Goal: Task Accomplishment & Management: Complete application form

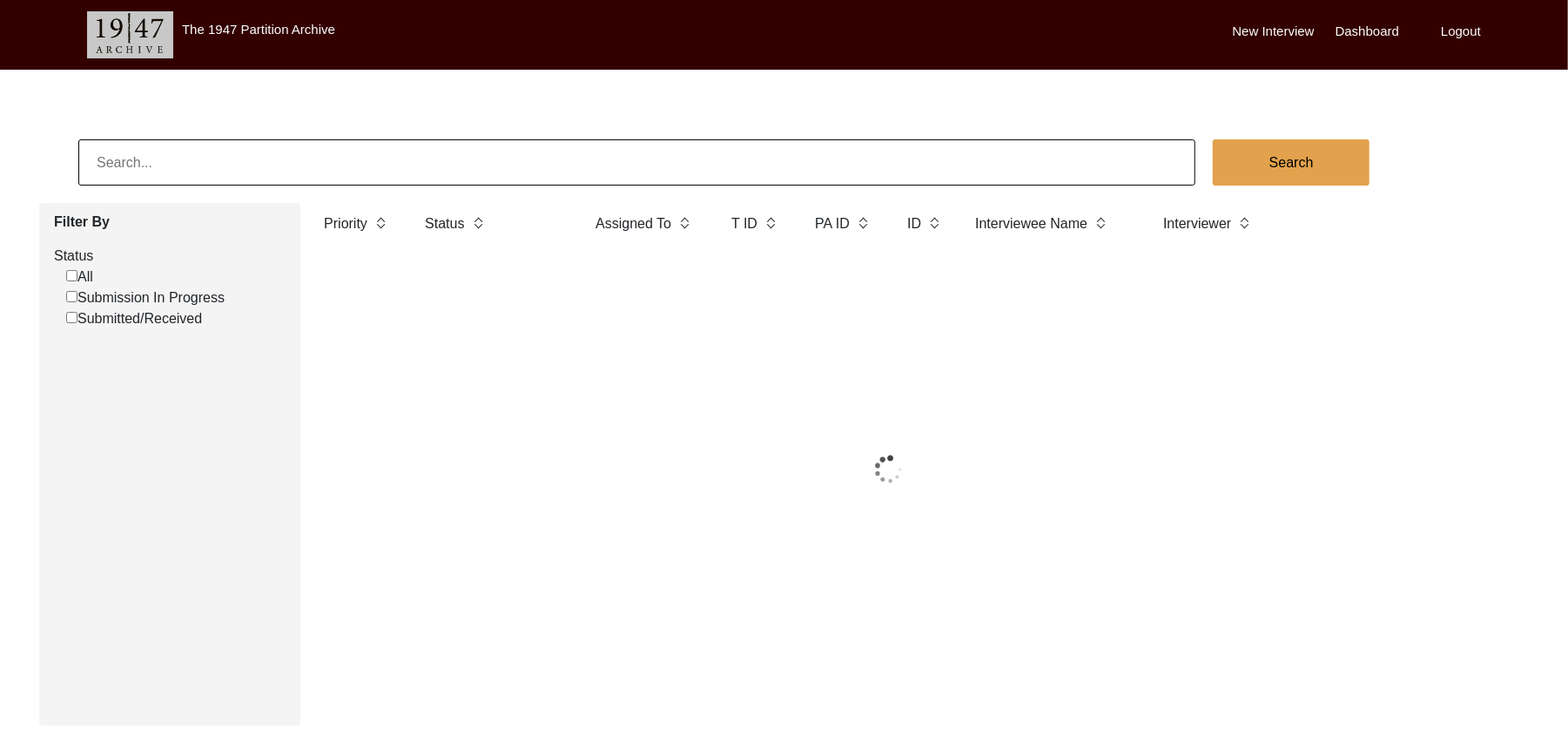
click at [69, 299] on input "Submission In Progress" at bounding box center [72, 296] width 12 height 12
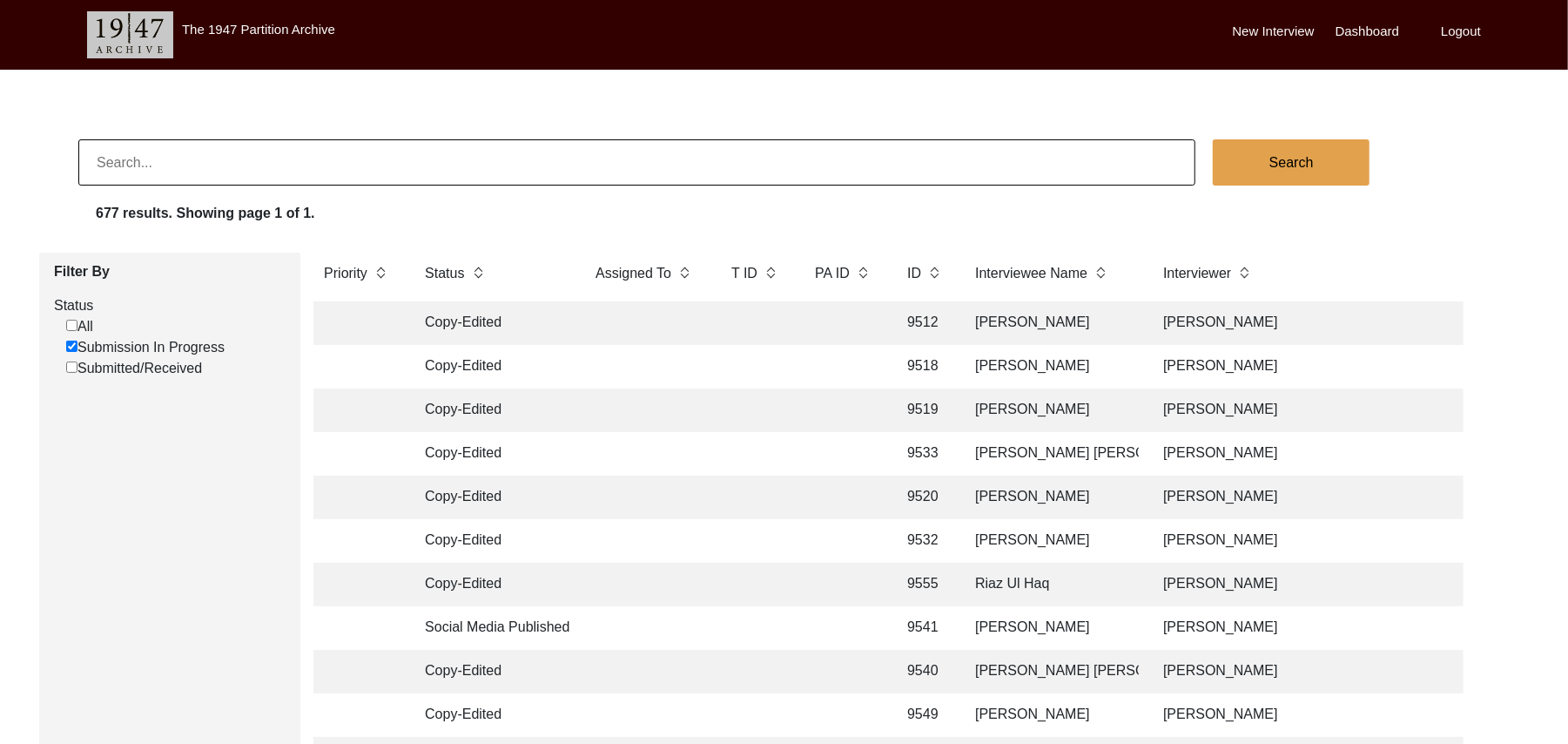
click at [71, 350] on input "Submission In Progress" at bounding box center [72, 346] width 12 height 12
click at [73, 345] on input "Submission In Progress" at bounding box center [72, 346] width 12 height 12
checkbox input "false"
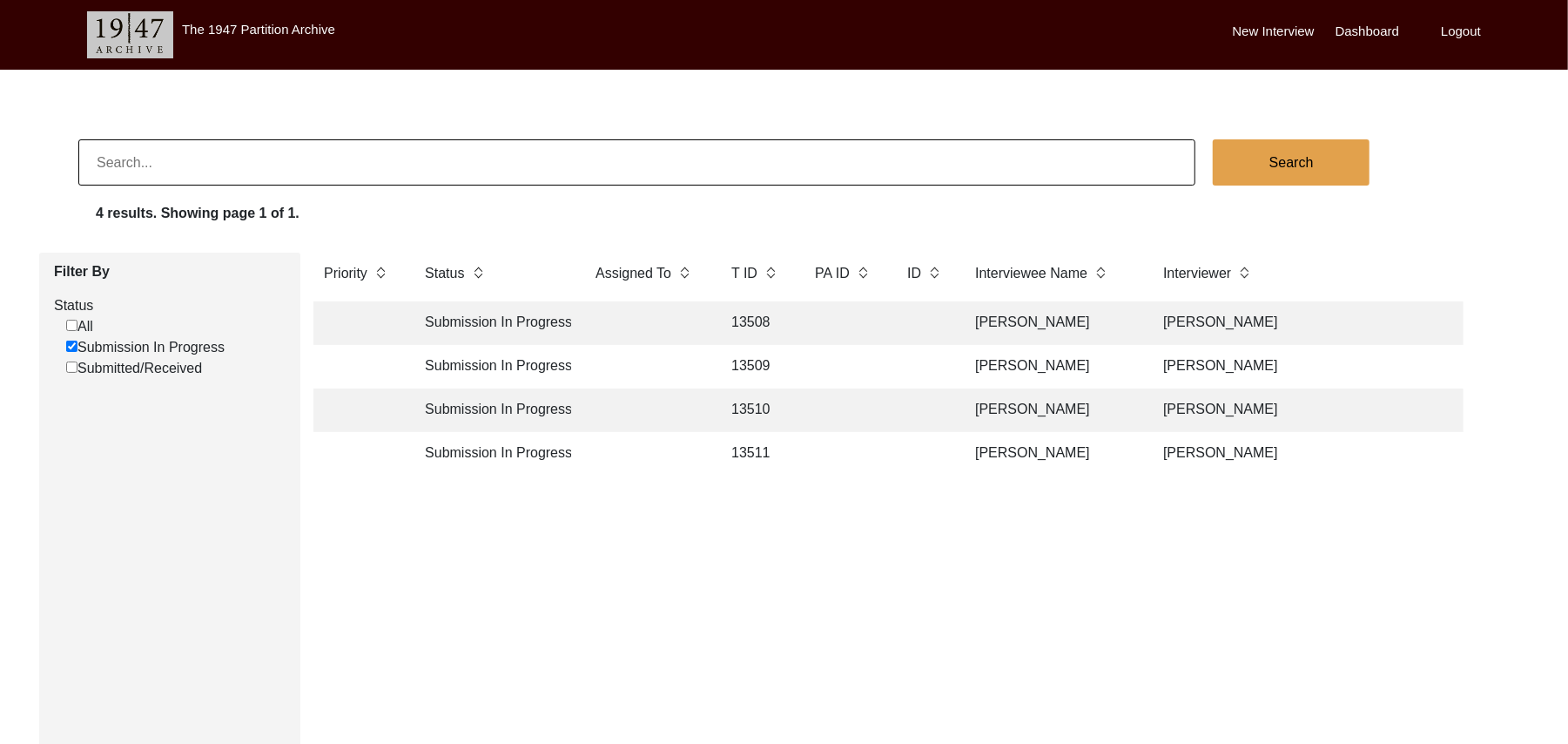
click at [756, 313] on td "13508" at bounding box center [755, 323] width 69 height 44
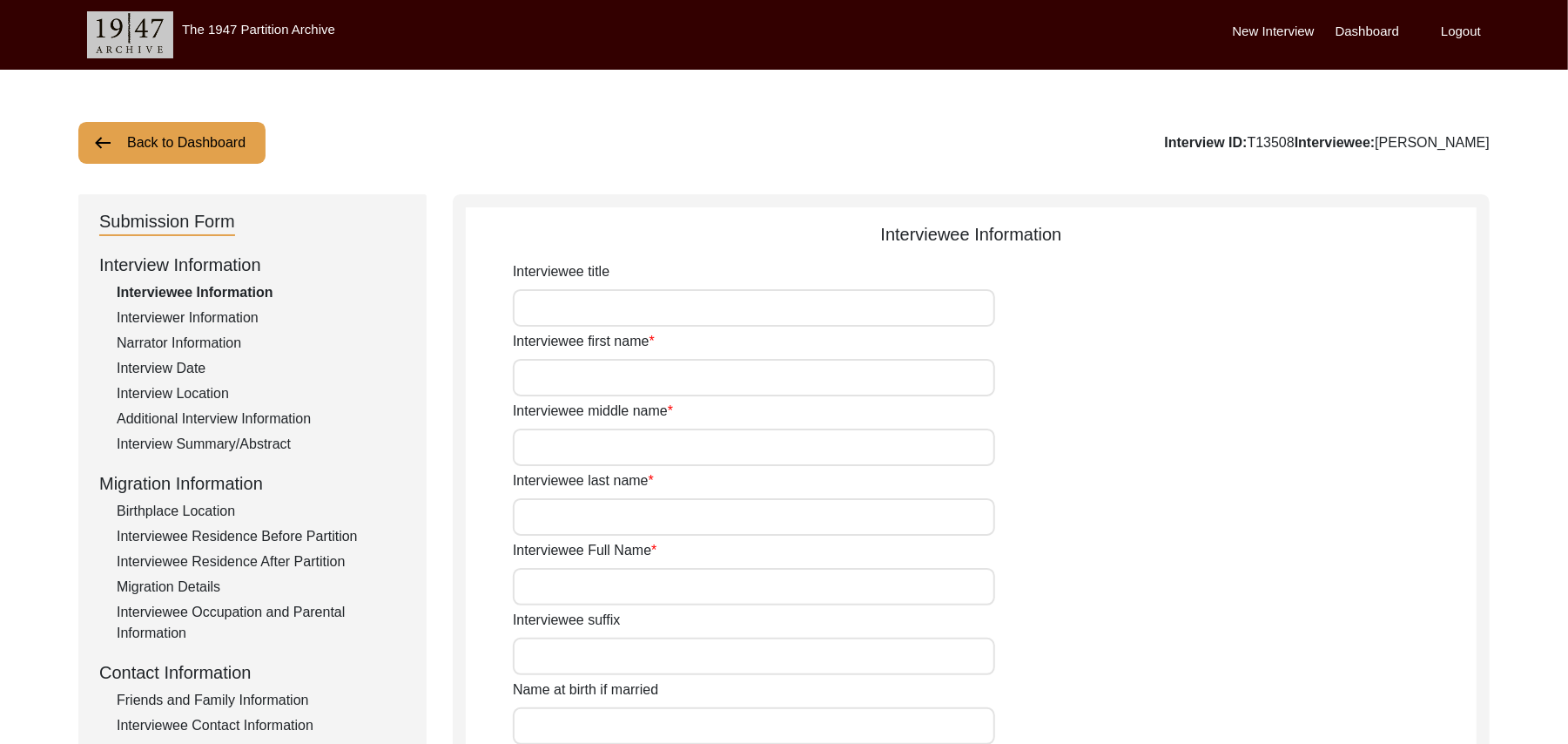
type input "Mr"
type input "[DEMOGRAPHIC_DATA]"
type input "[PERSON_NAME]"
type input "N/A"
type input "[PERSON_NAME]"
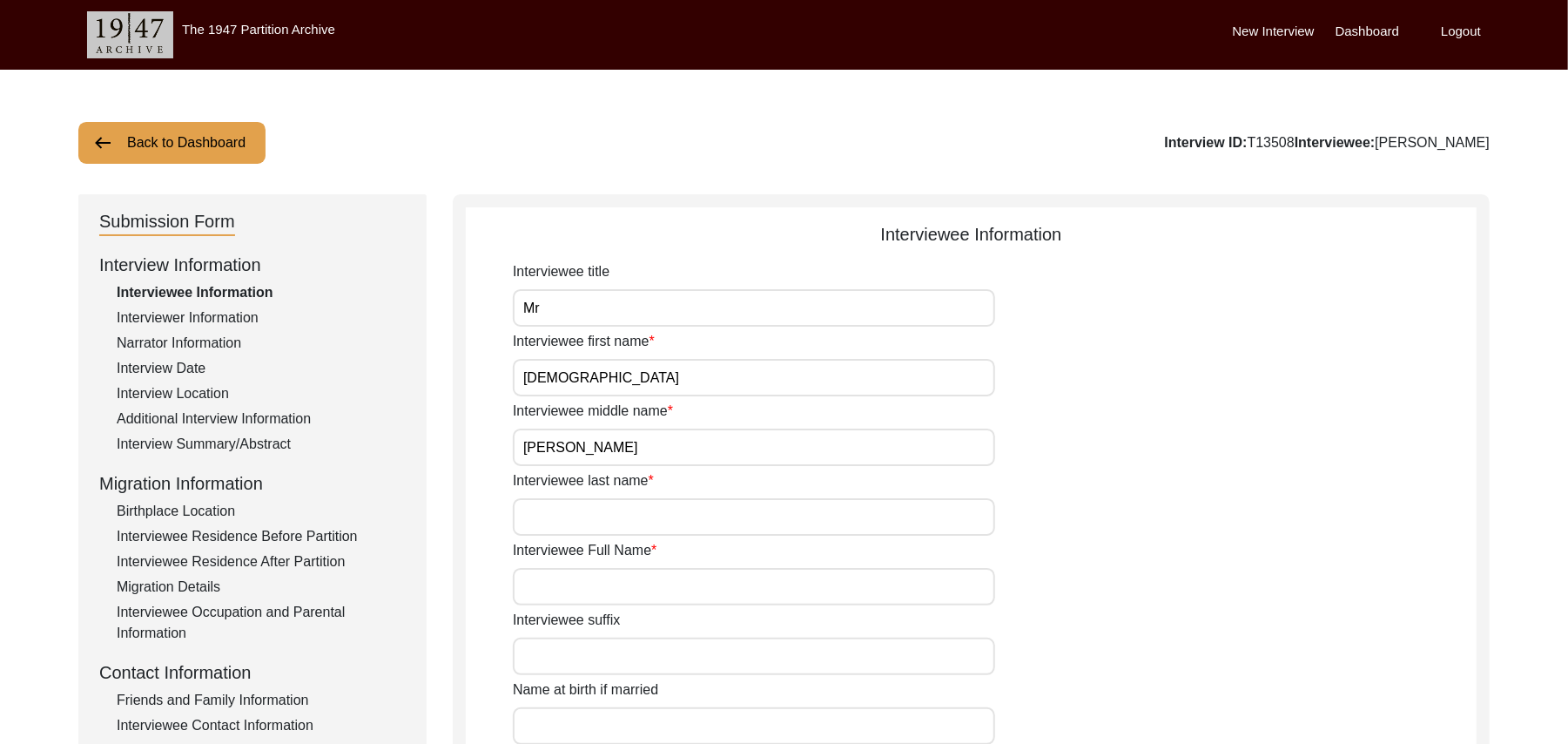
type input "N/A"
type input "[PERSON_NAME]"
type input "1935"
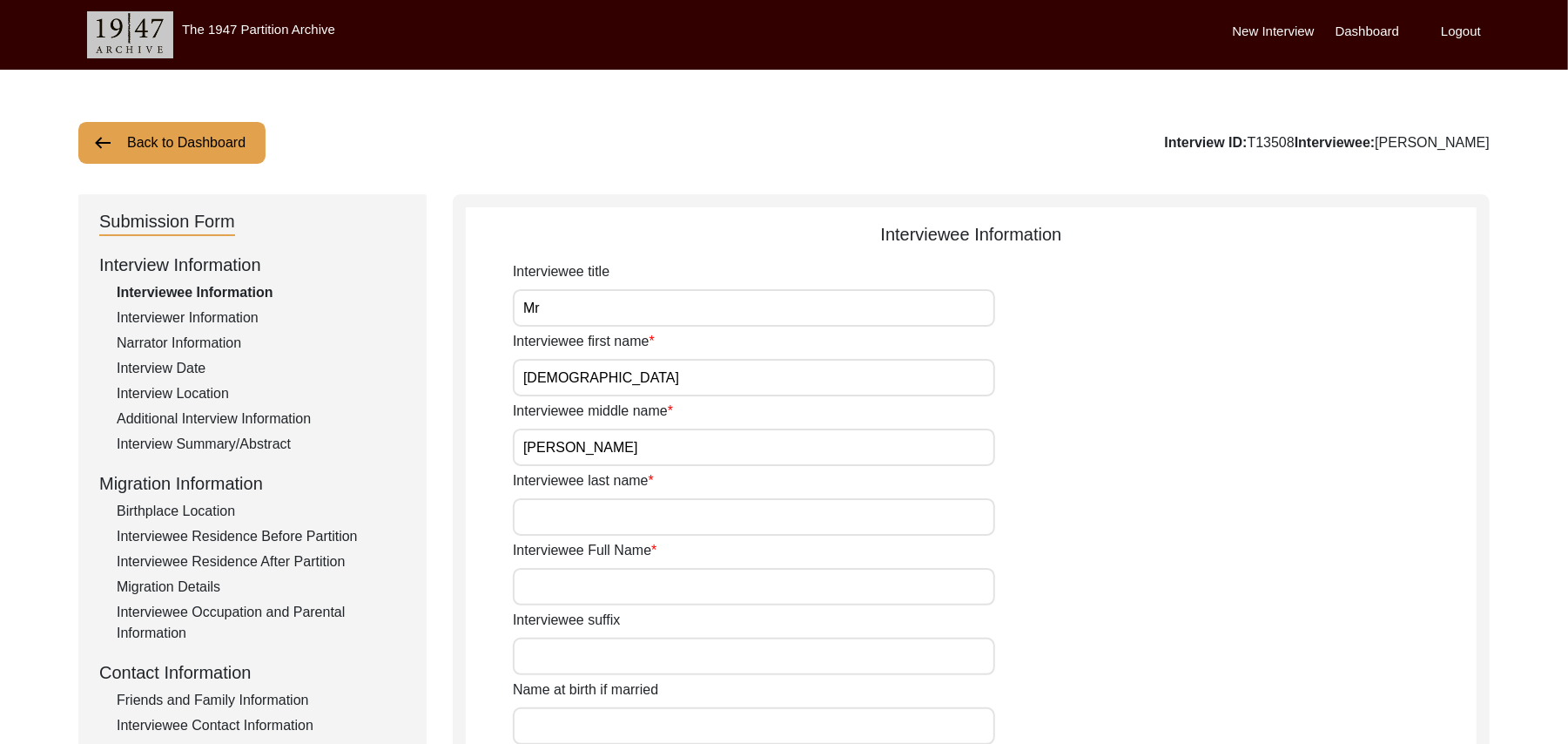
type input "90 Years"
type input "[DEMOGRAPHIC_DATA]"
type input "N/A"
type textarea "N/A"
type input "Punjabi"
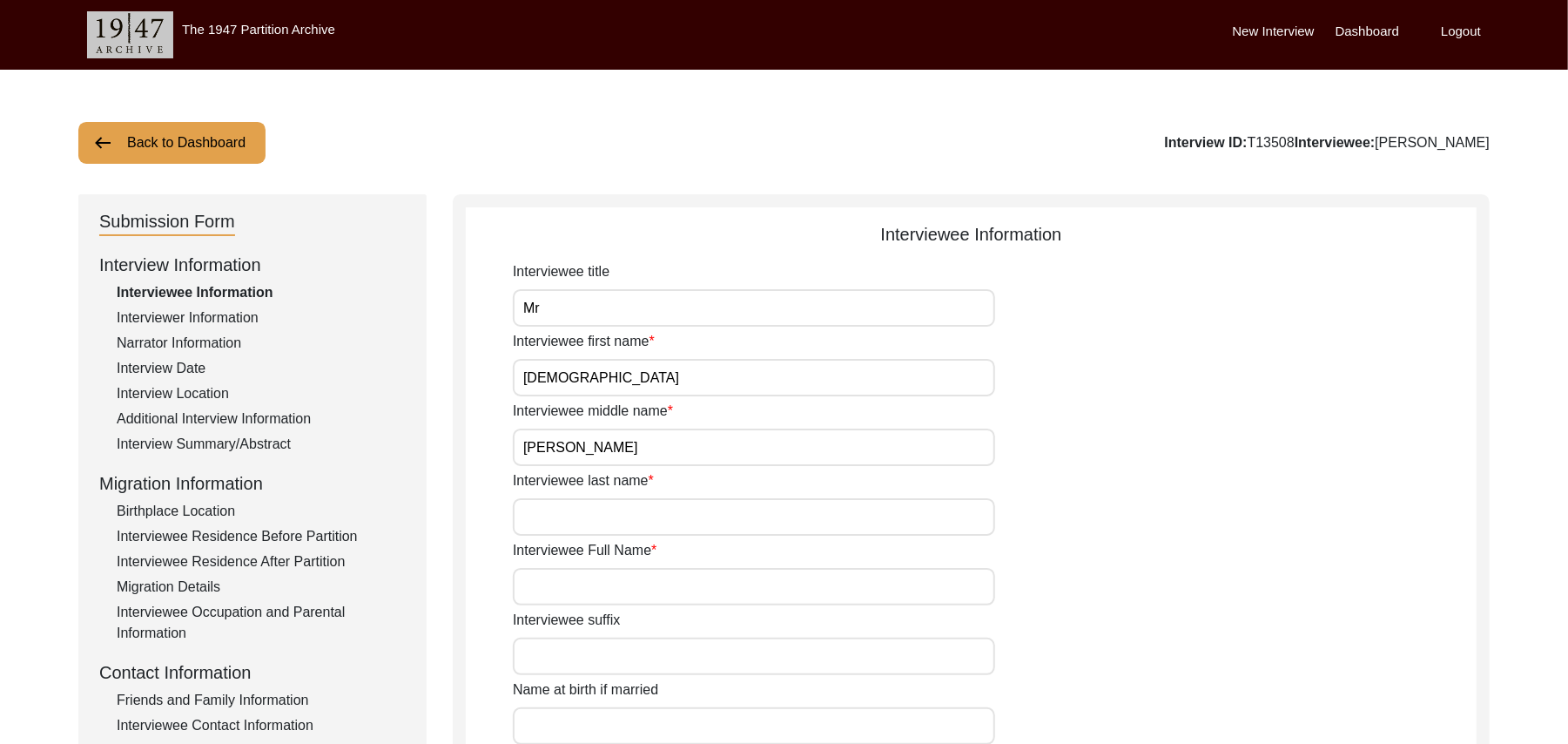
type input "Malwai"
type input "[DEMOGRAPHIC_DATA]"
type input "Jut"
click at [275, 443] on div "Interview Summary/Abstract" at bounding box center [261, 444] width 289 height 20
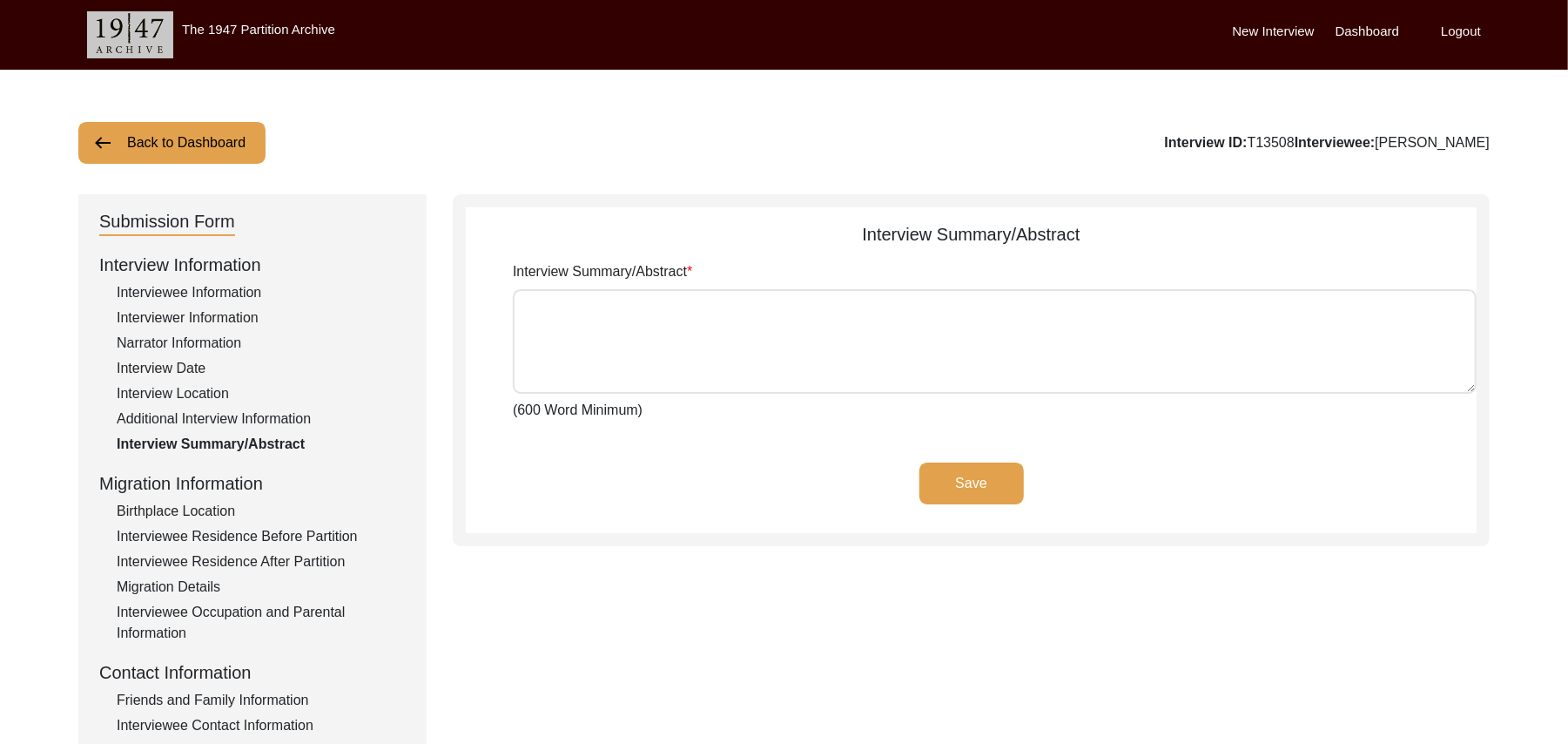
click at [554, 317] on textarea "Interview Summary/Abstract" at bounding box center [995, 340] width 963 height 104
paste textarea "[PERSON_NAME] [PERSON_NAME] [PERSON_NAME] Son of [PERSON_NAME], was born at the…"
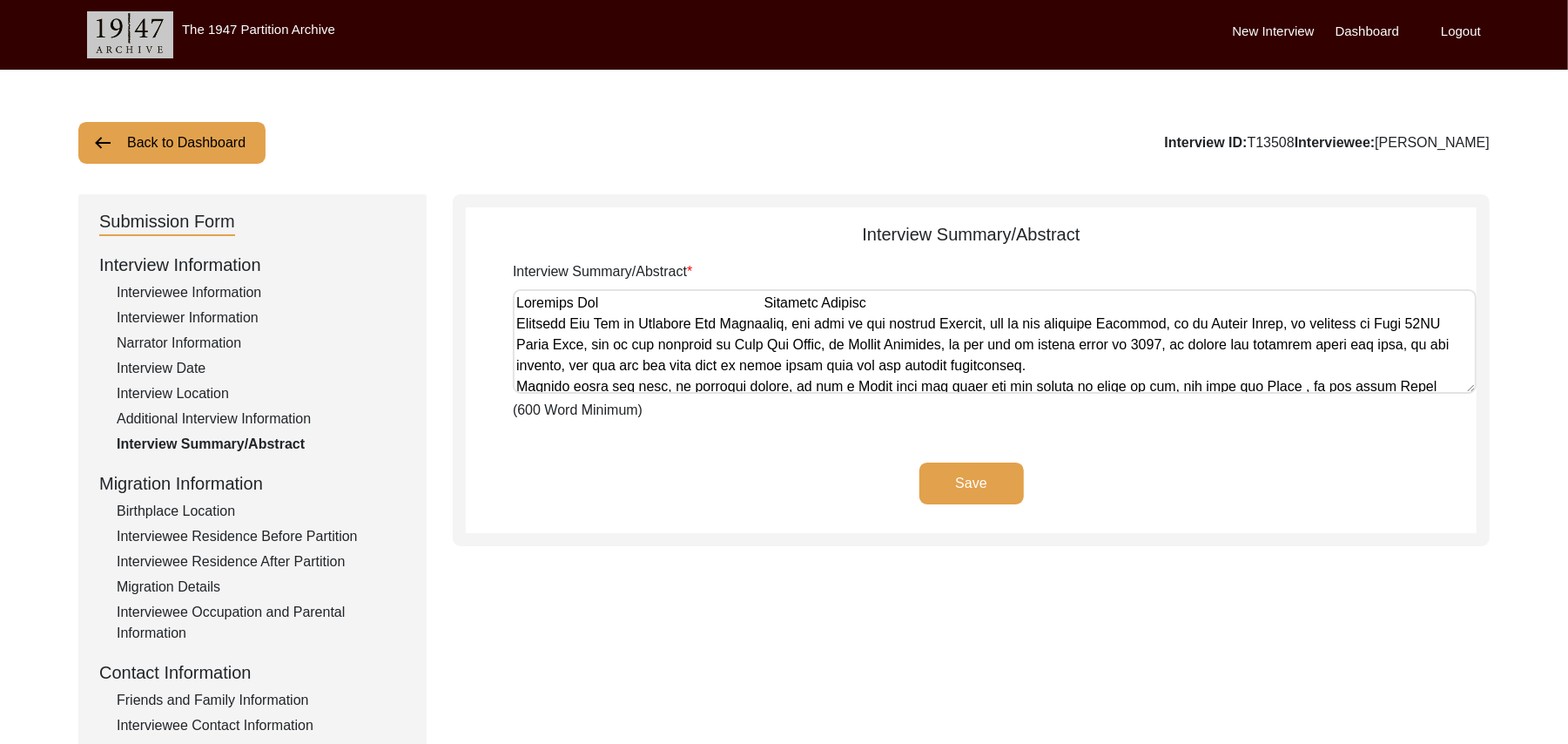
scroll to position [880, 0]
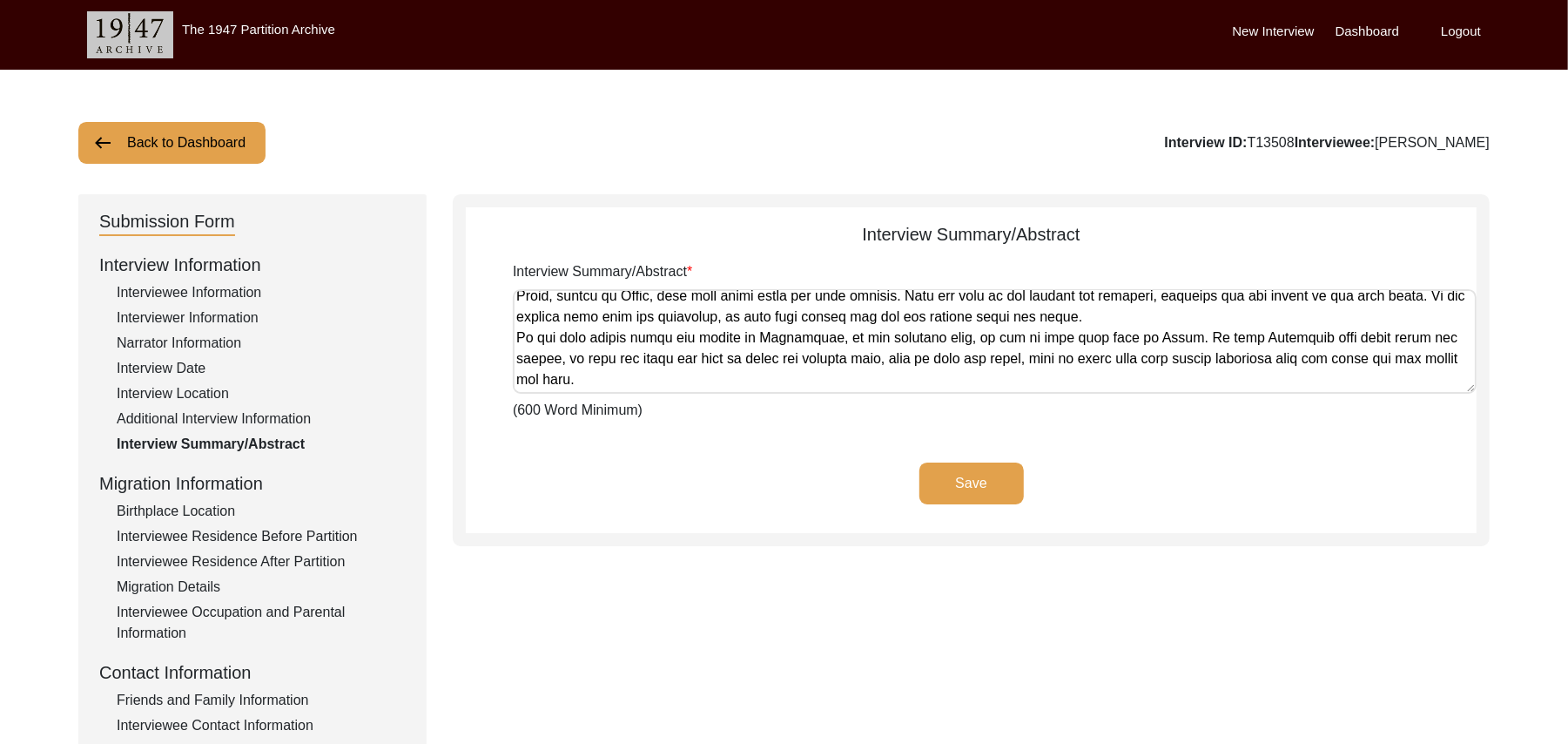
type textarea "[PERSON_NAME] [PERSON_NAME] [PERSON_NAME] Son of [PERSON_NAME], was born at the…"
click at [945, 476] on button "Save" at bounding box center [971, 483] width 104 height 42
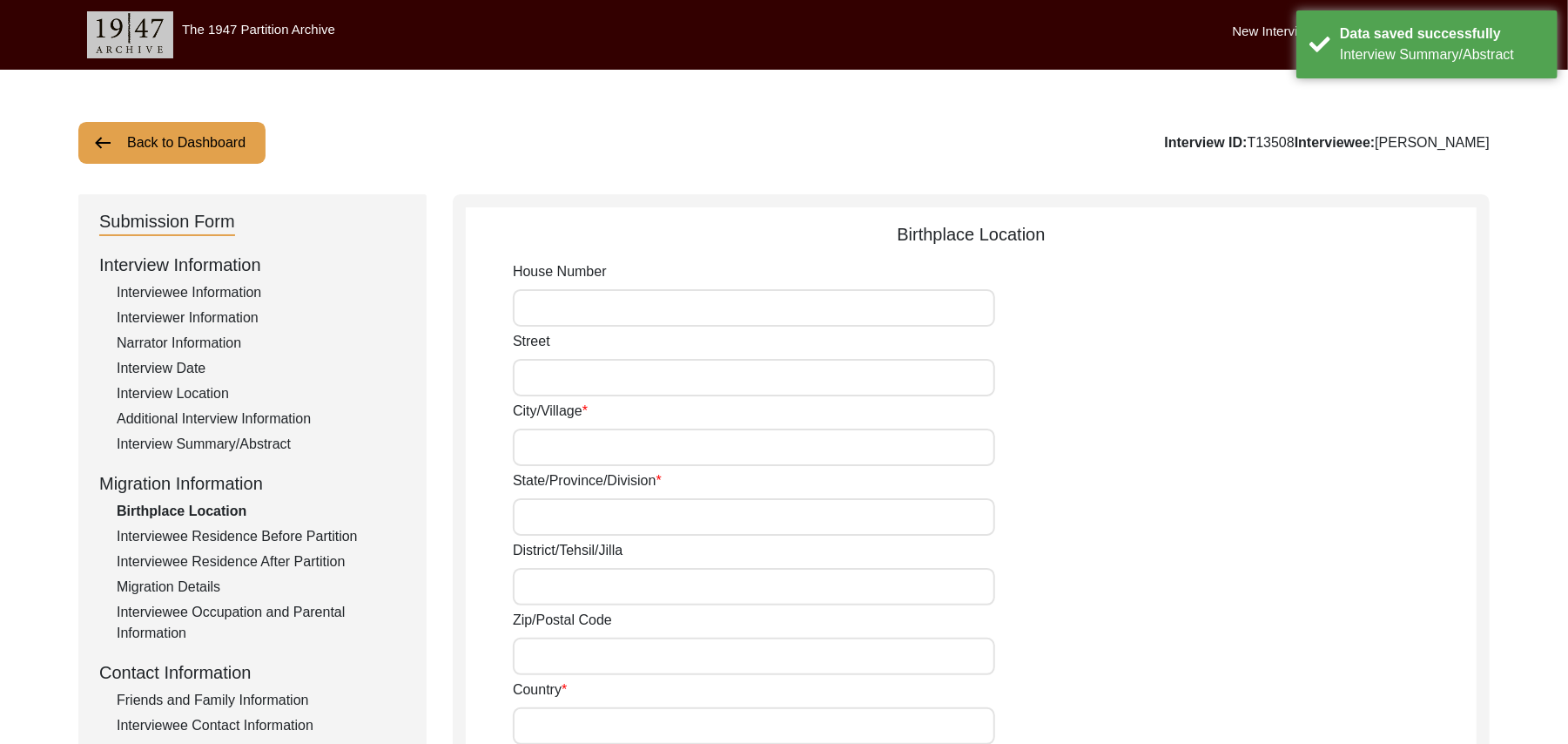
type input "N/A"
type input "Mehrban"
type input "[GEOGRAPHIC_DATA]"
type input "Ludhiana/"
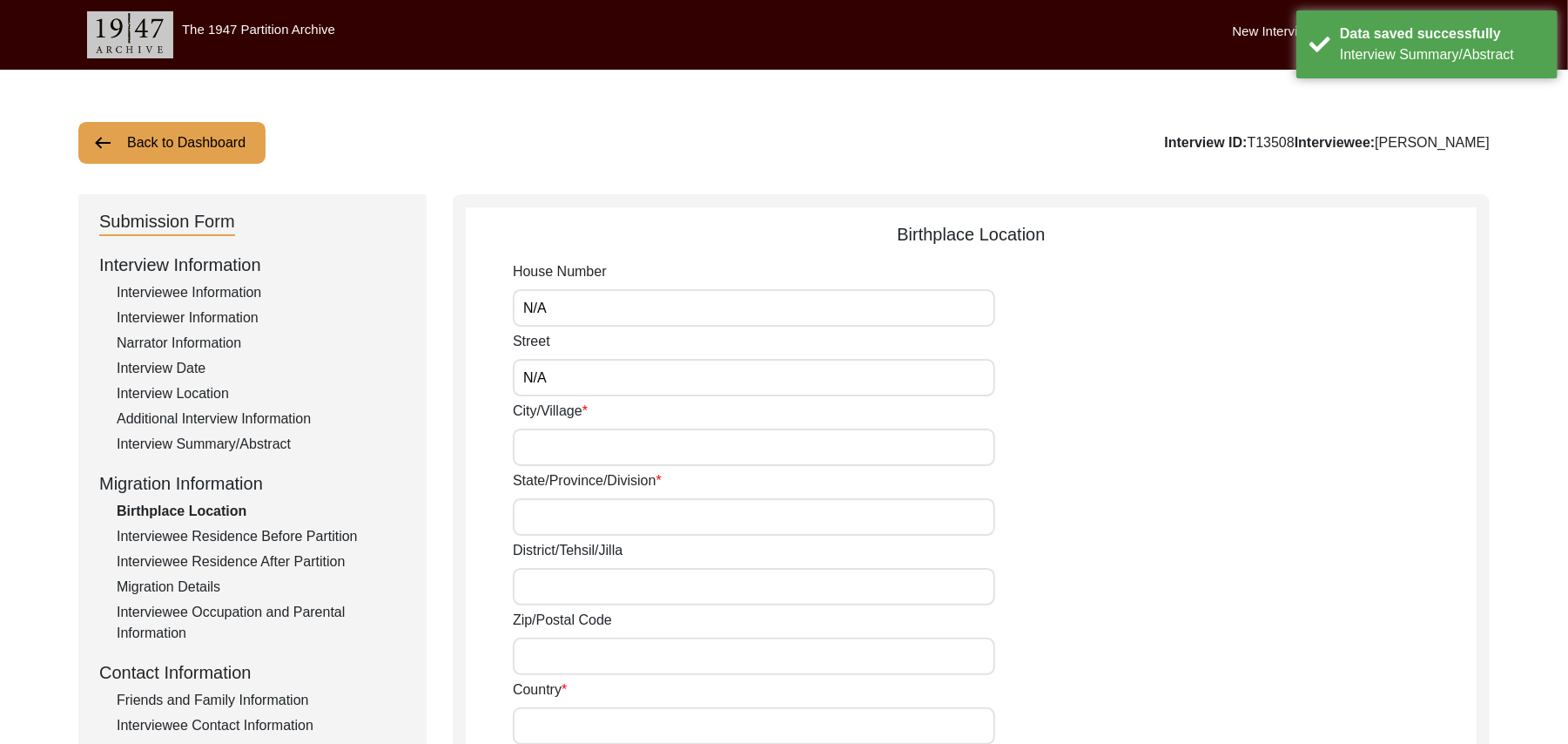
type input "add"
type input "[GEOGRAPHIC_DATA]"
type input "Mehrban"
type input "[GEOGRAPHIC_DATA], [GEOGRAPHIC_DATA], [GEOGRAPHIC_DATA]"
type input "N/A"
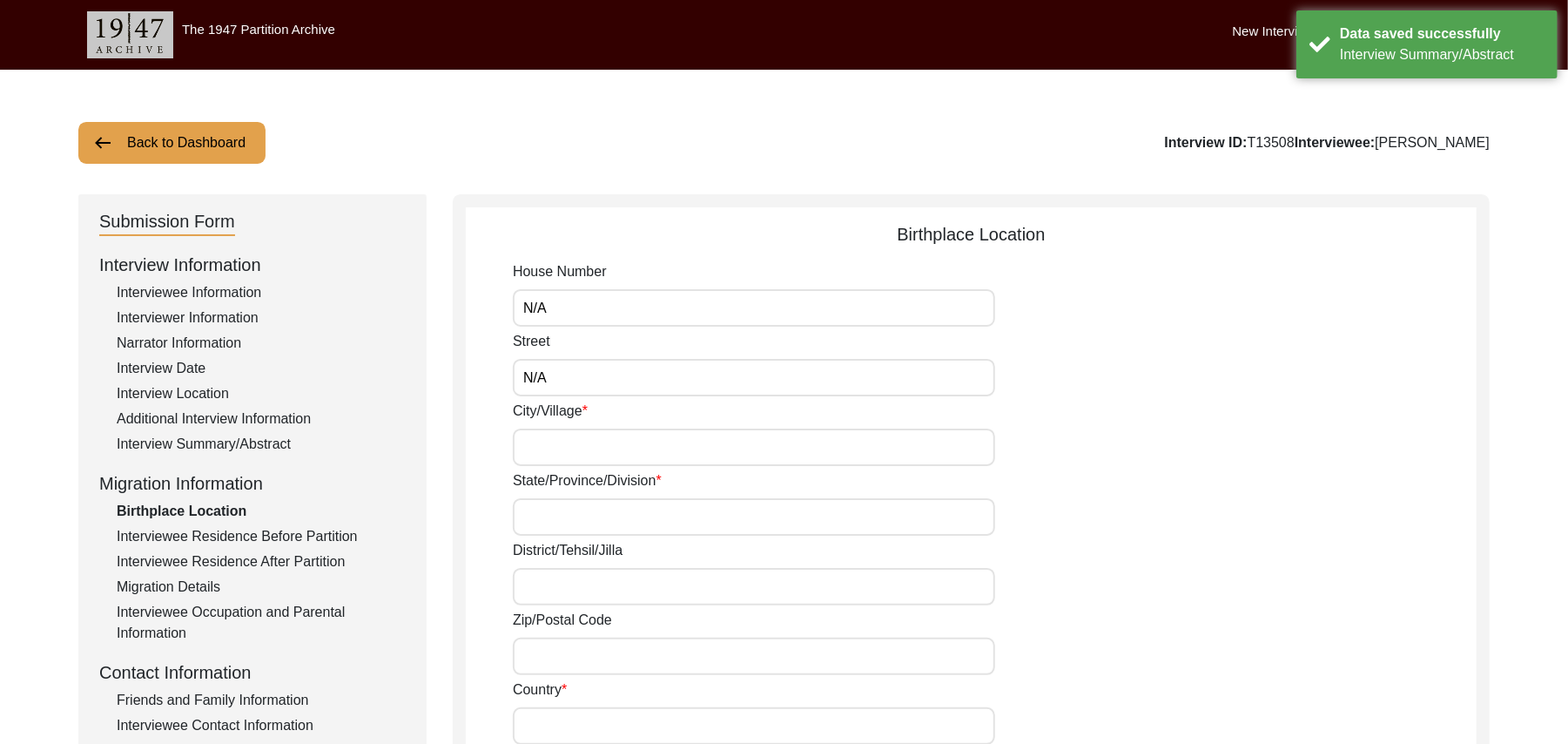
type input "N/A"
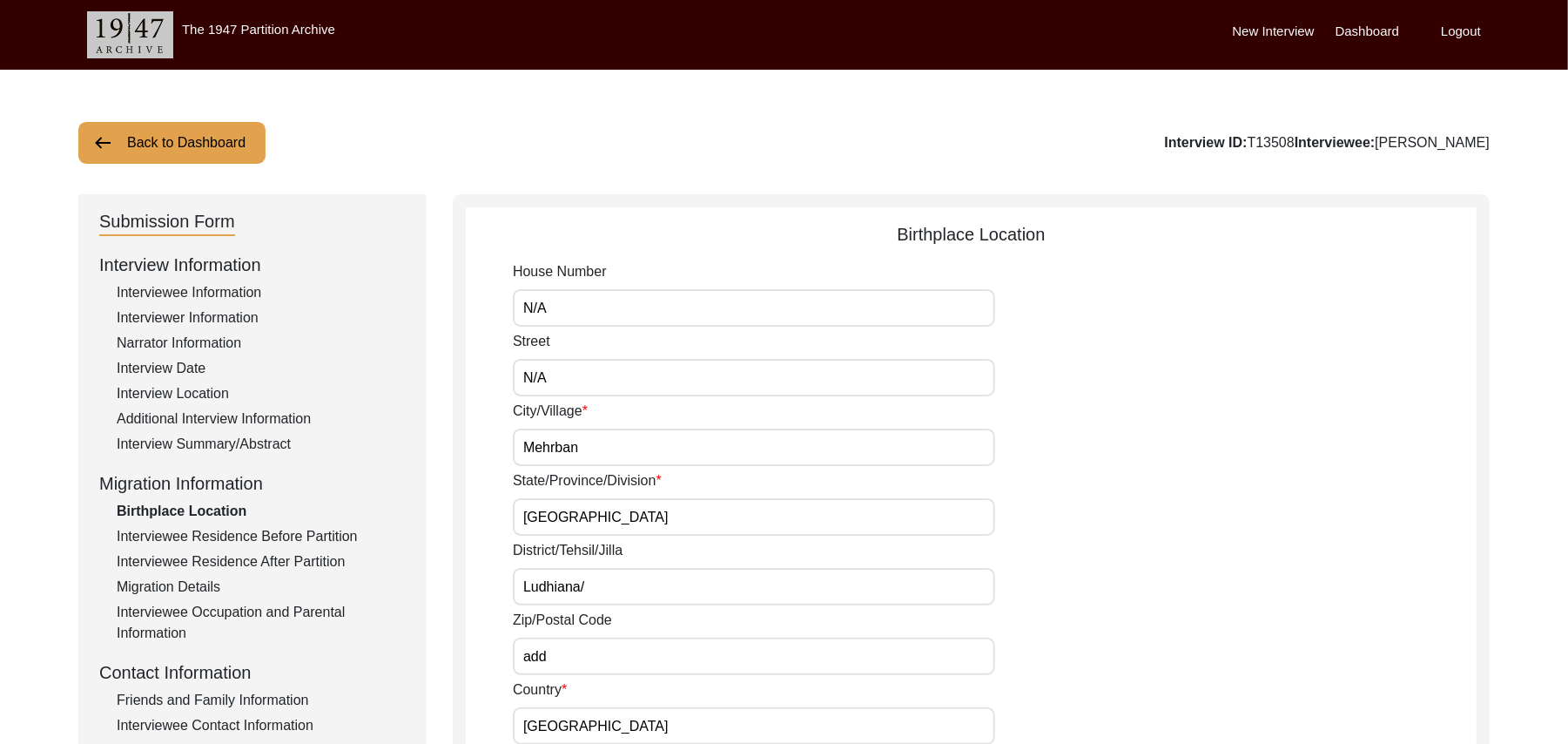
click at [614, 587] on input "Ludhiana/" at bounding box center [754, 586] width 483 height 37
type input "Ludhiana/ [GEOGRAPHIC_DATA]"
click at [562, 660] on input "add" at bounding box center [754, 656] width 483 height 37
type input "a"
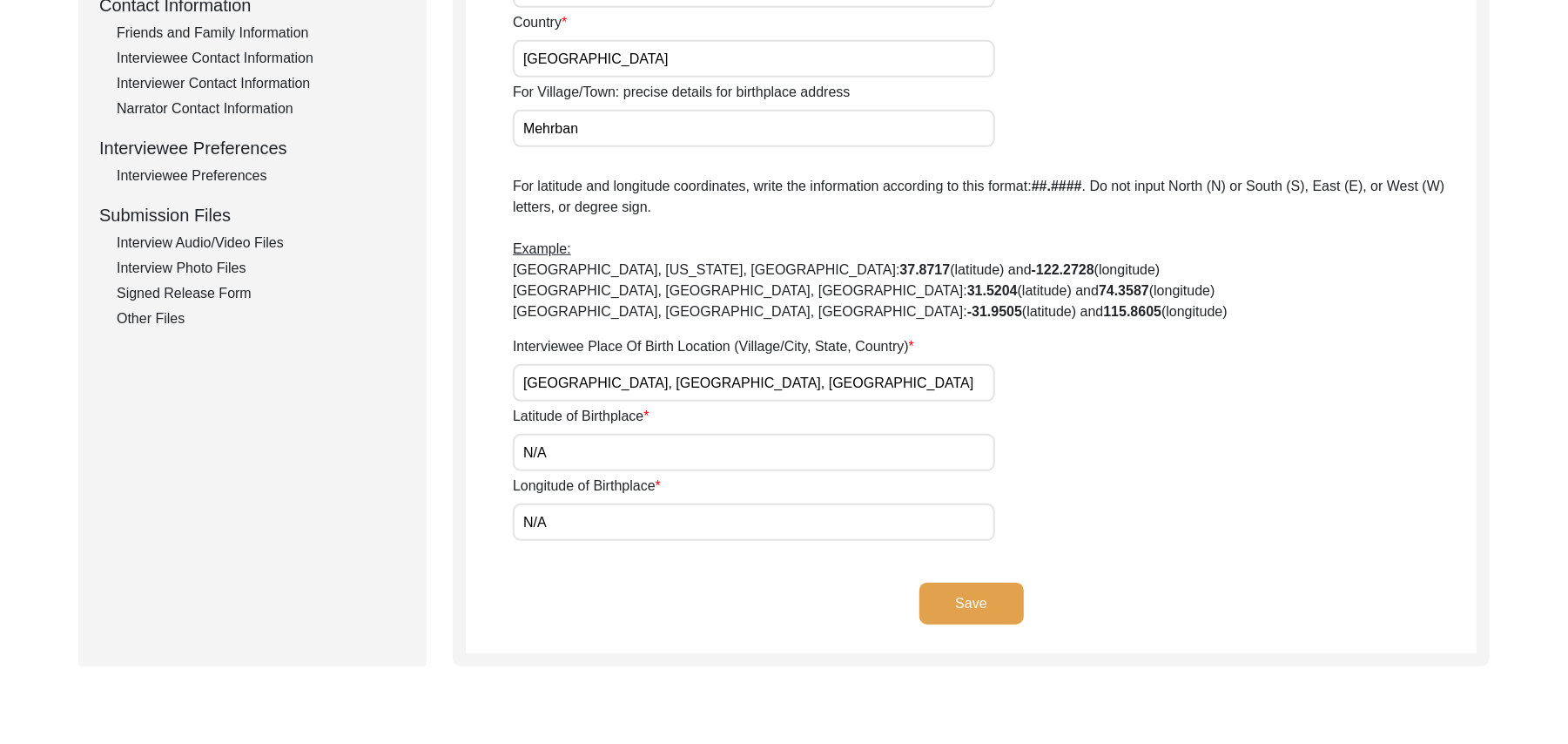
scroll to position [663, 0]
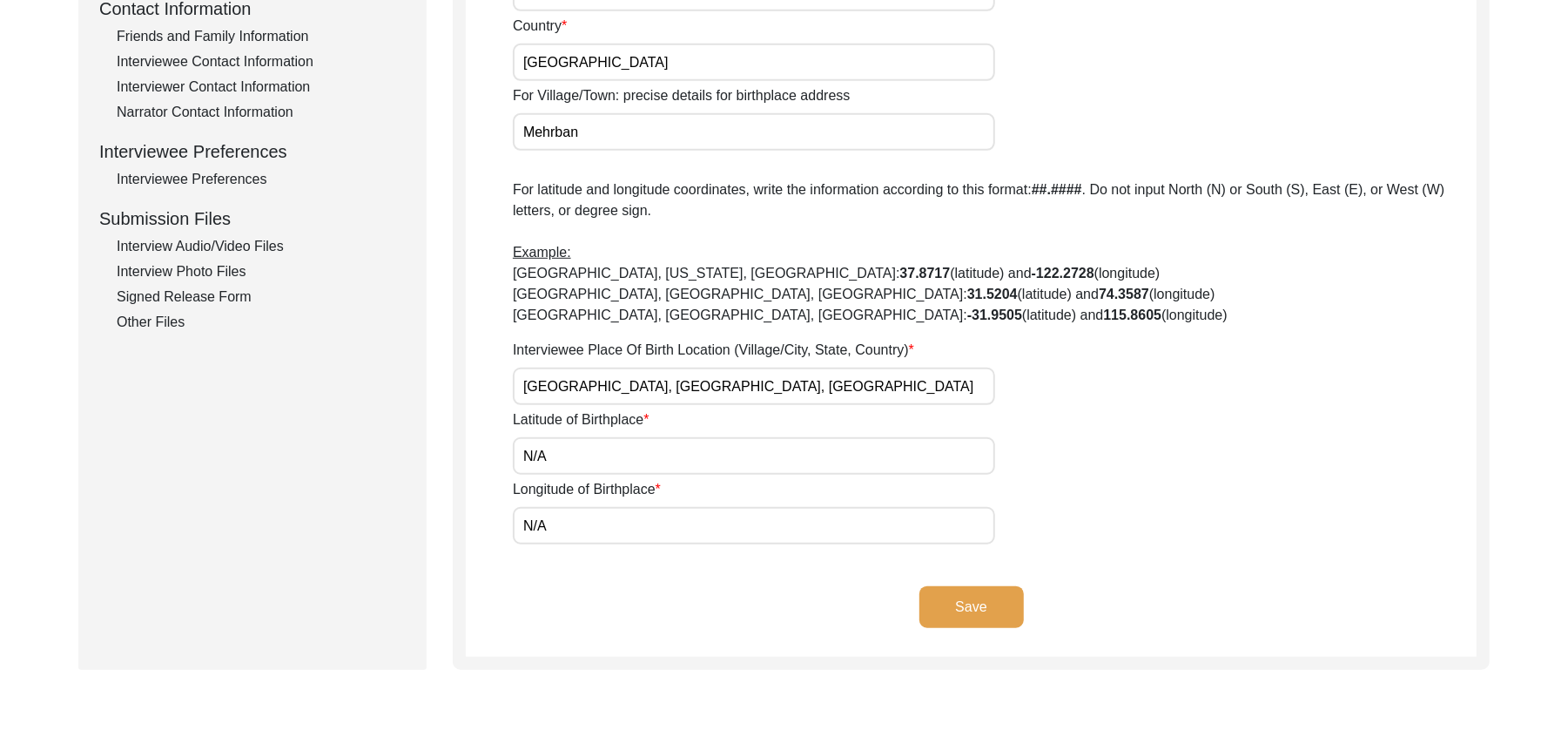
type input "141007"
click at [982, 590] on button "Save" at bounding box center [971, 607] width 104 height 42
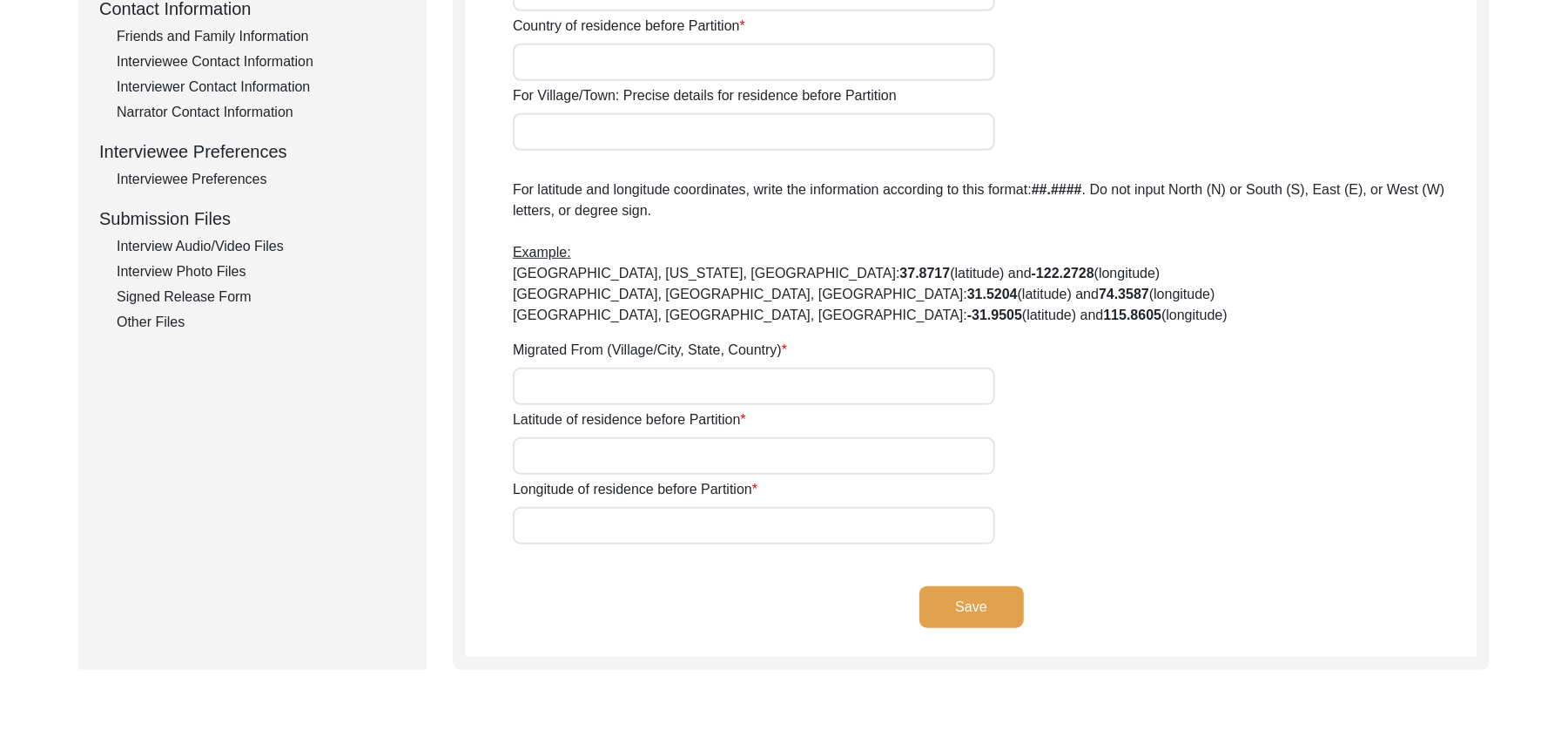
type input "N/A"
type input "Mehrban"
type input "[GEOGRAPHIC_DATA]"
type input "Ludhiana"
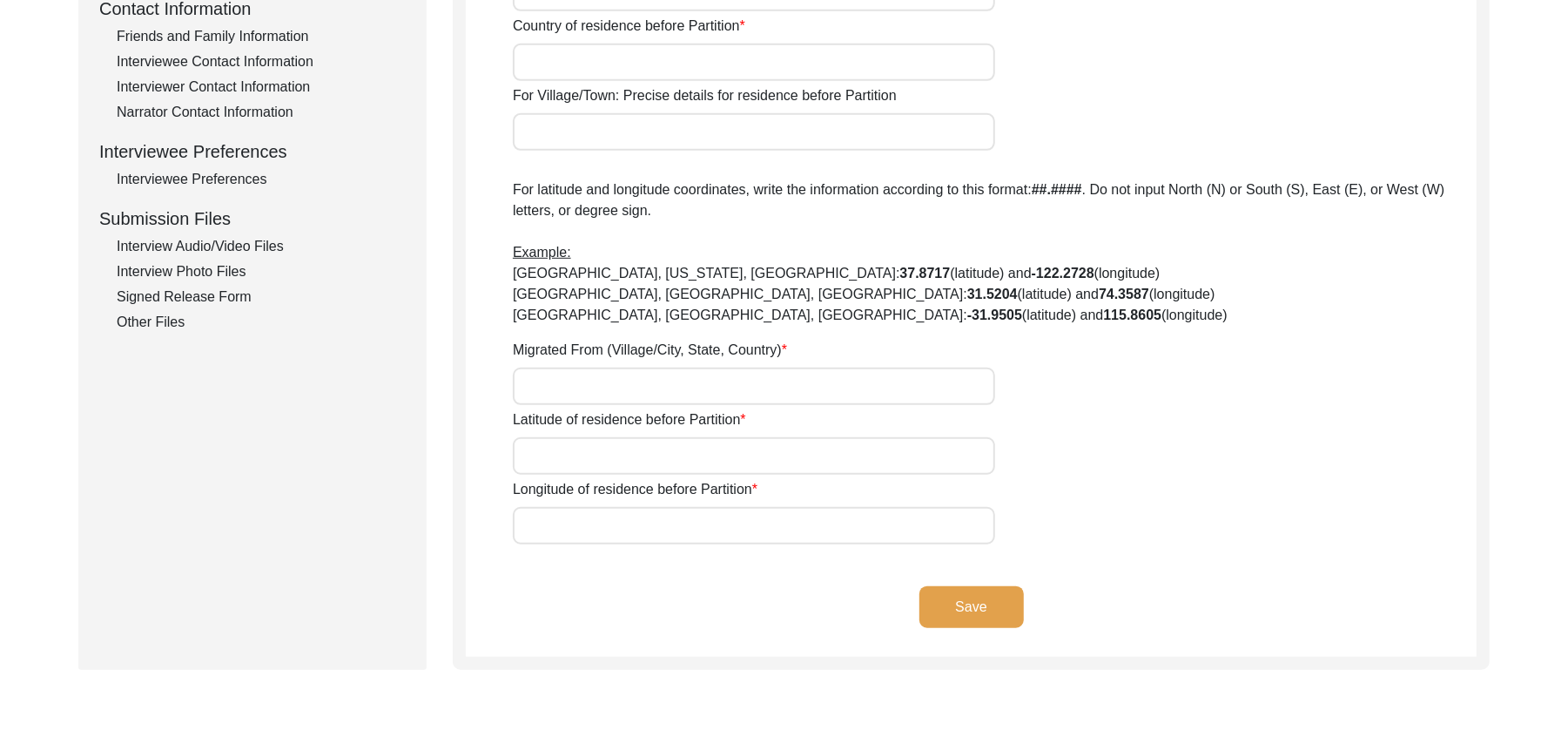
type input "Add"
type input "[GEOGRAPHIC_DATA]"
type input "[GEOGRAPHIC_DATA], [GEOGRAPHIC_DATA], [GEOGRAPHIC_DATA]"
type input "N/A"
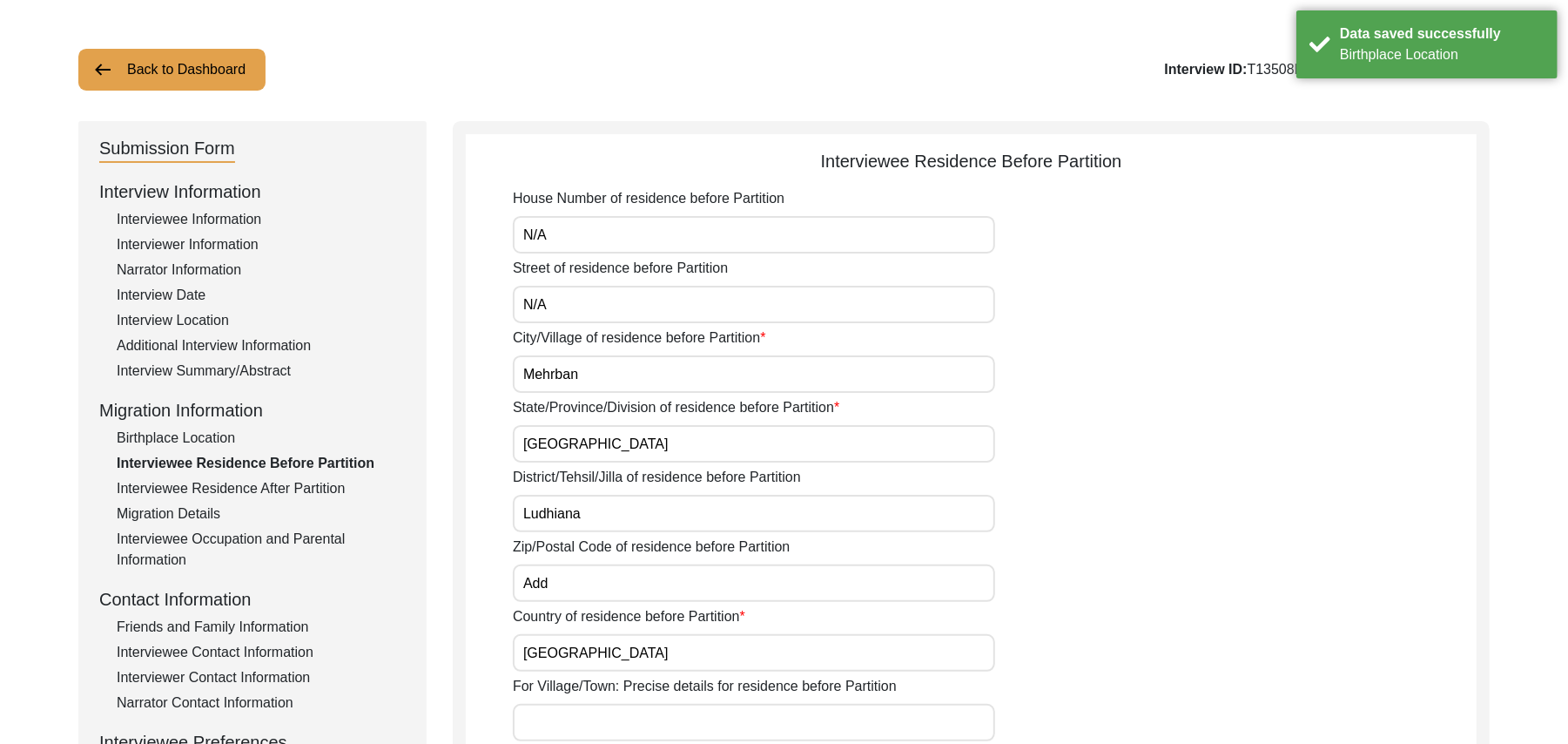
scroll to position [16, 0]
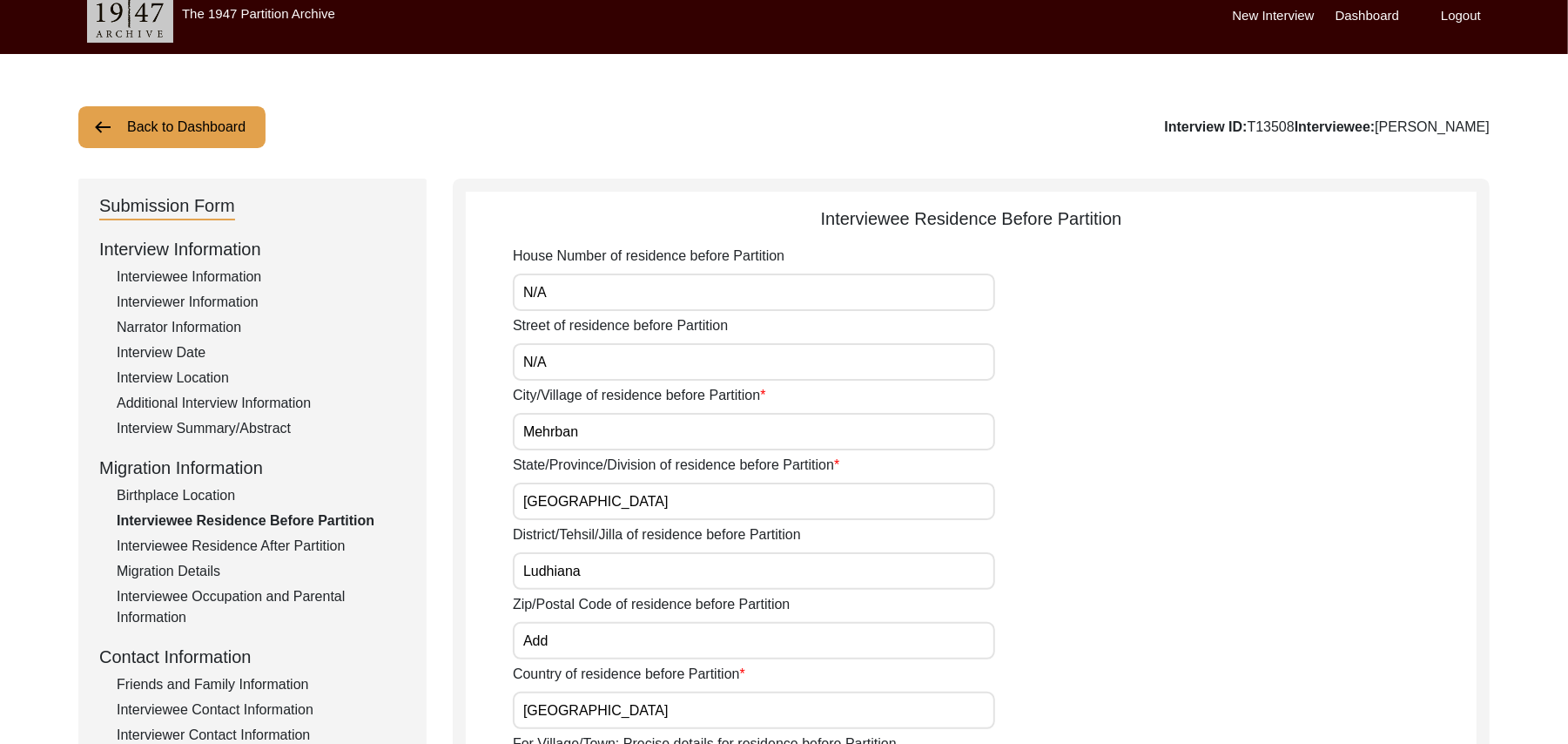
click at [596, 562] on input "Ludhiana" at bounding box center [754, 570] width 483 height 37
type input "Ludhiana/ [GEOGRAPHIC_DATA]"
click at [563, 639] on input "Add" at bounding box center [754, 641] width 483 height 37
type input "A"
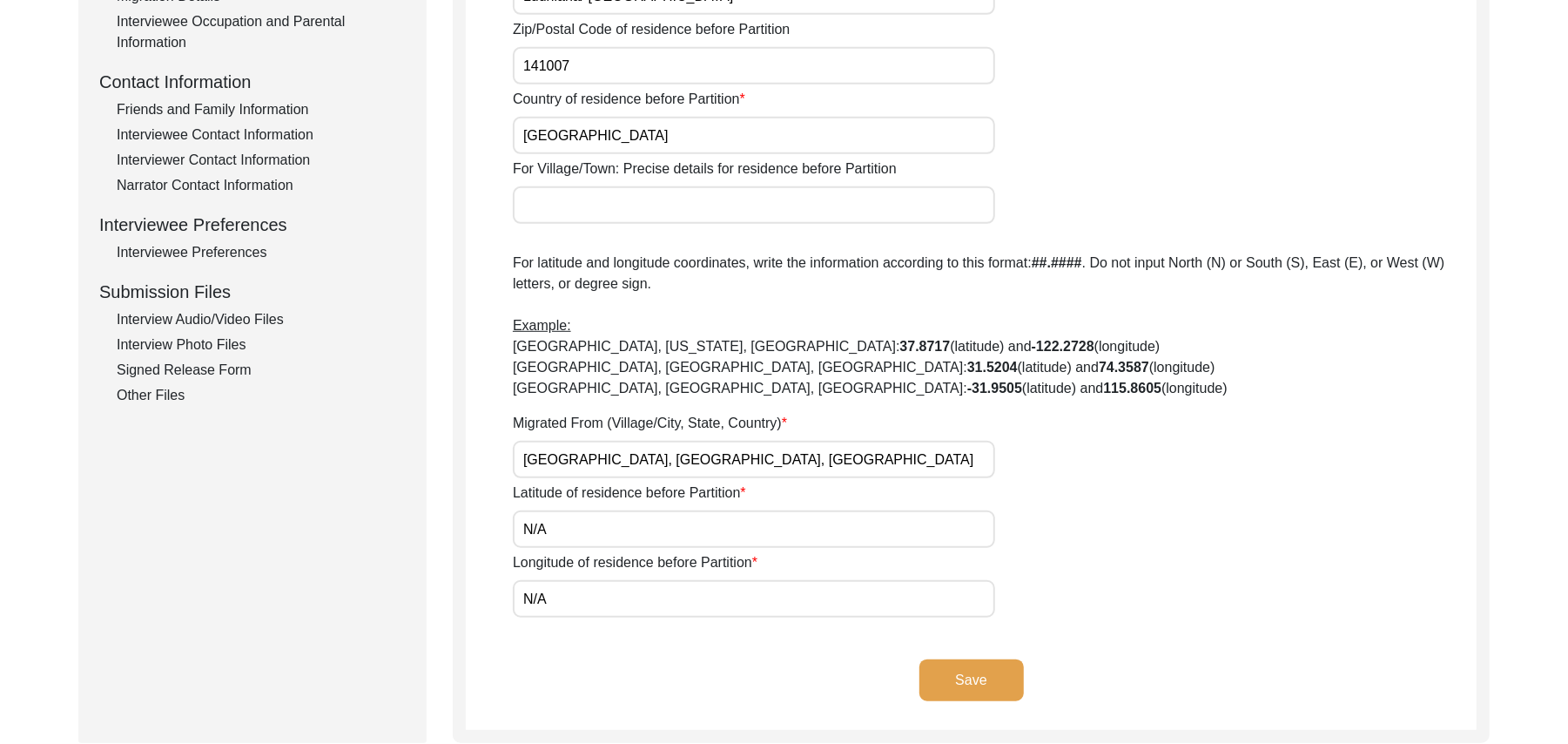
scroll to position [607, 0]
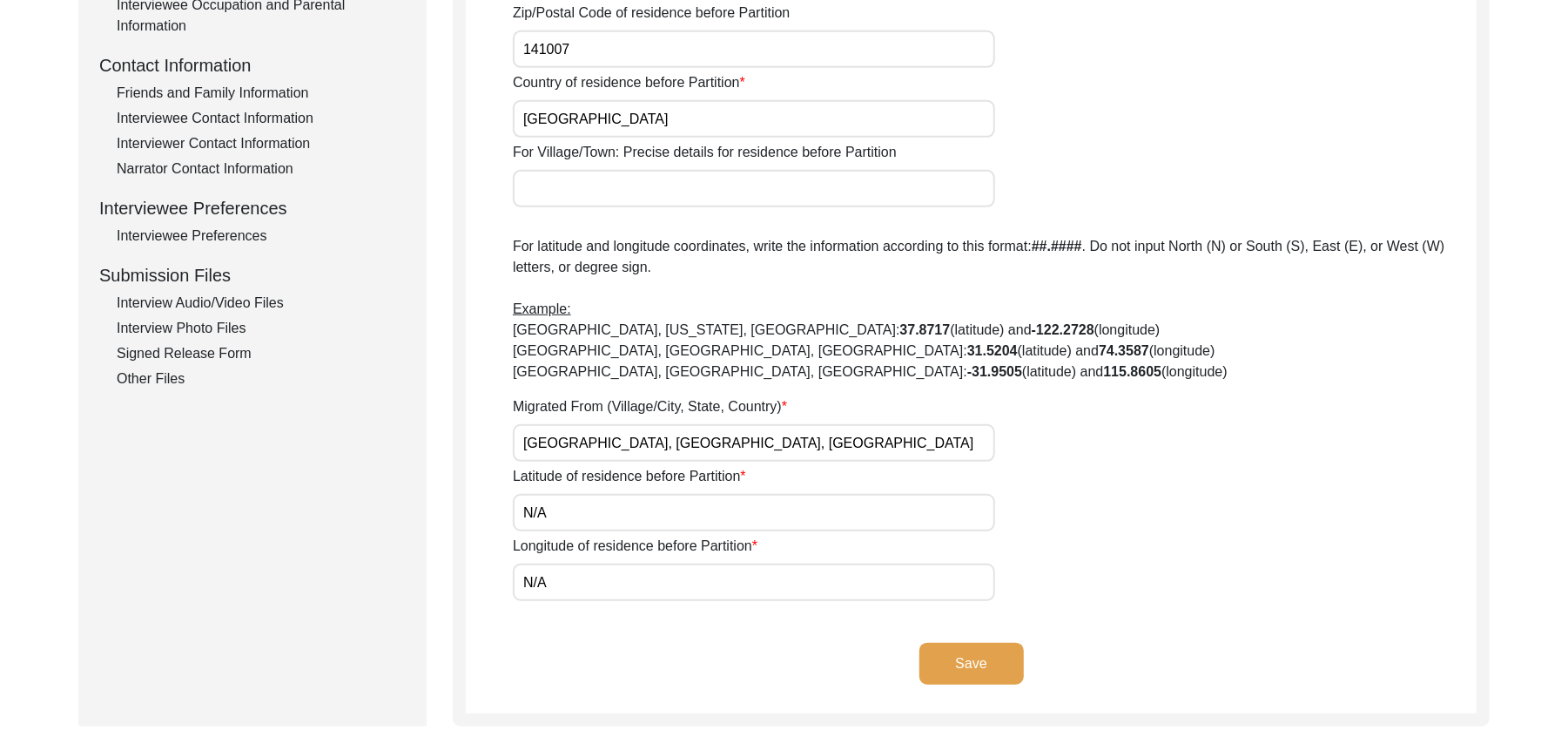
type input "141007"
click at [988, 652] on button "Save" at bounding box center [971, 663] width 104 height 42
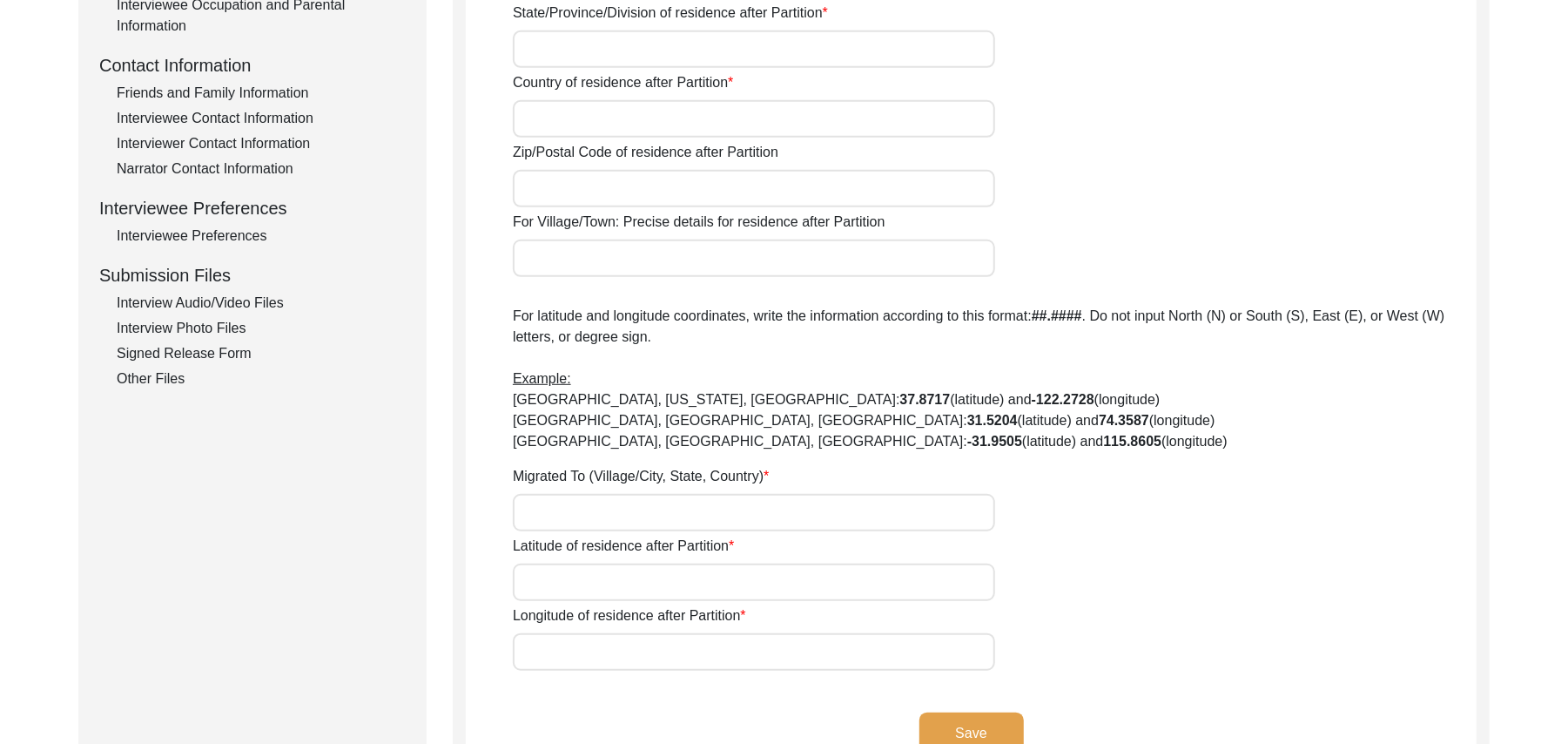
type input "Yes"
type input "N/A"
type input "Chak 93JB"
type input "[PERSON_NAME]/ Gojra"
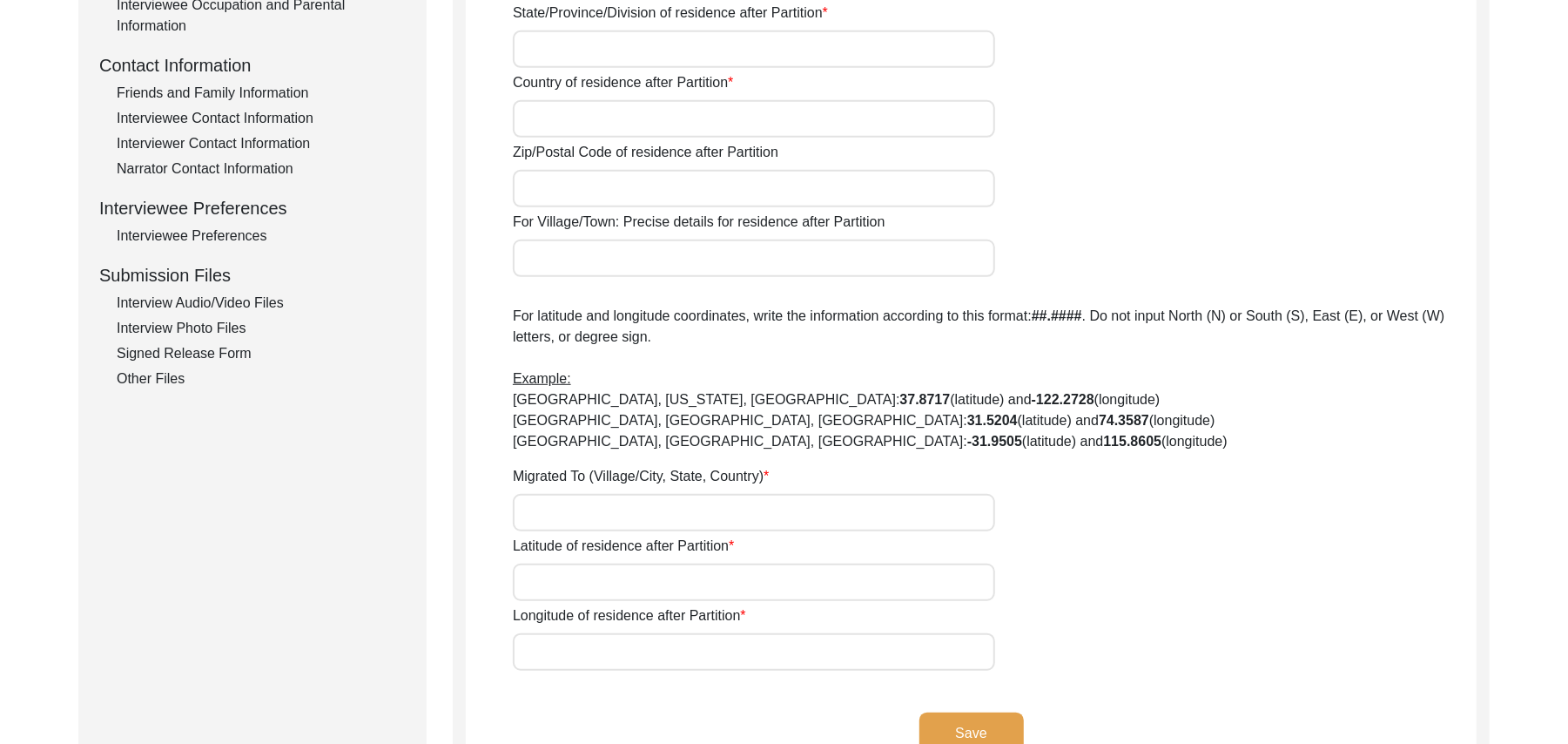
type input "[GEOGRAPHIC_DATA]"
type input "36120"
type input "Chak 93JB/ Railway Station Pakka [PERSON_NAME]"
type input "Chak 93JB, [GEOGRAPHIC_DATA], [GEOGRAPHIC_DATA]"
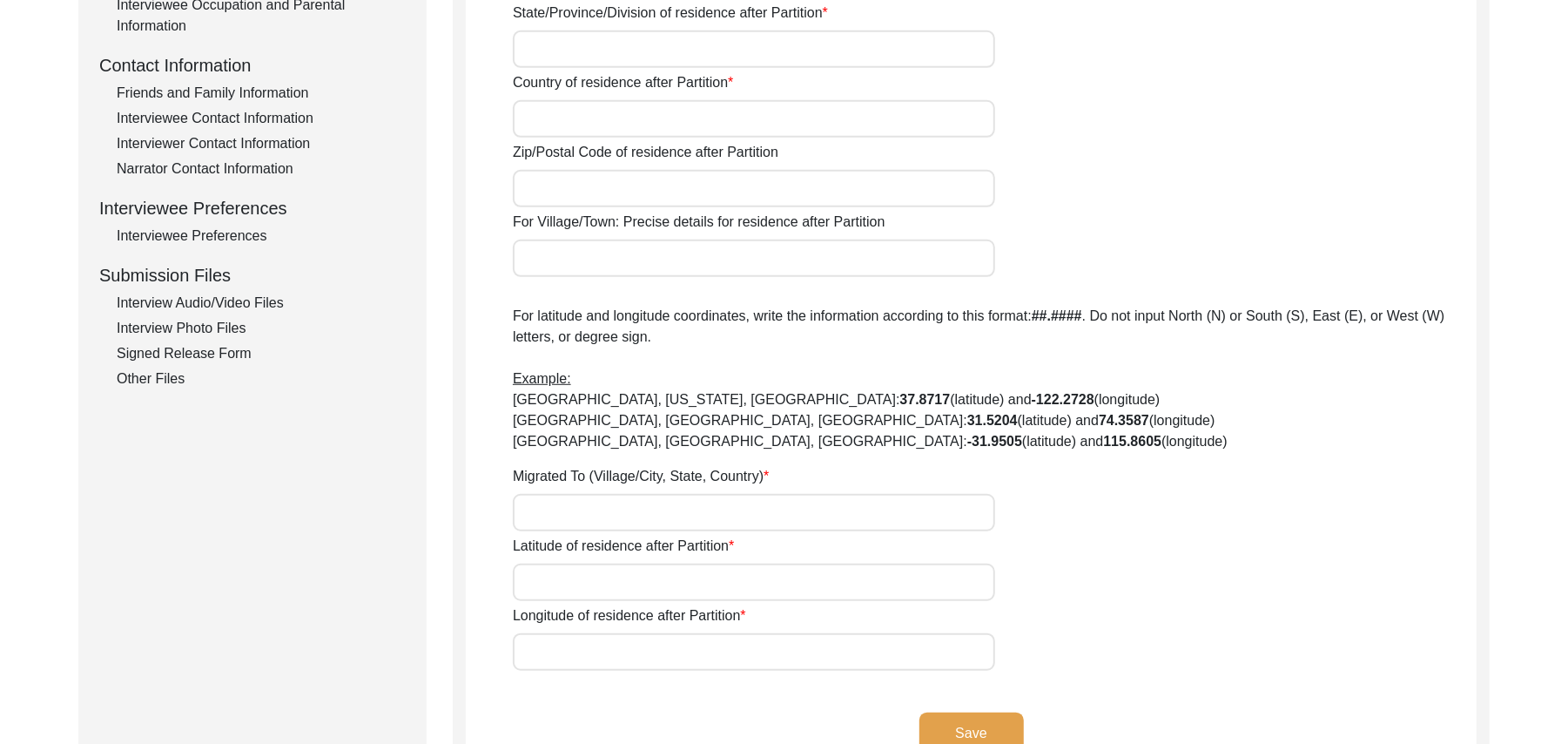
type input "N/A"
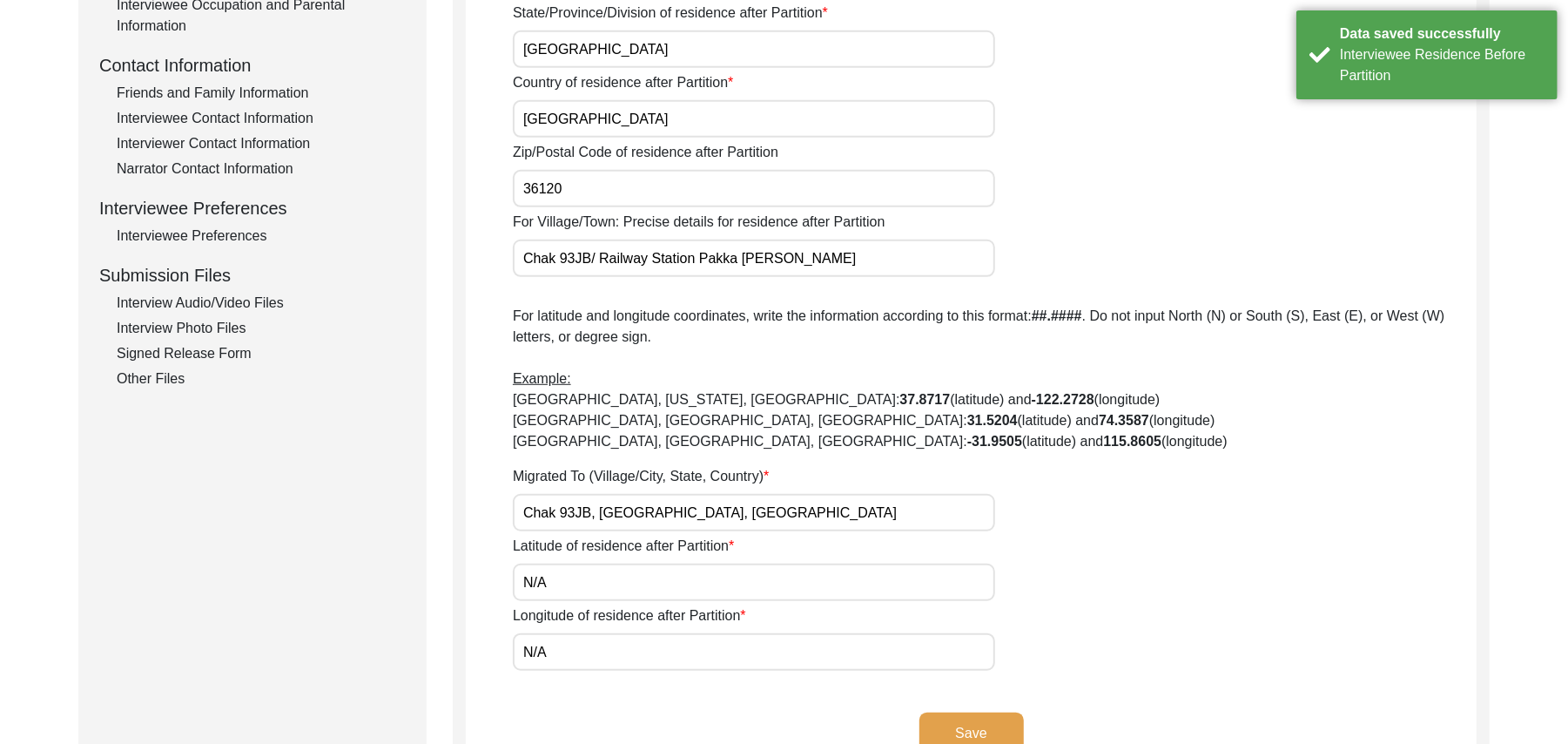
click at [1011, 724] on button "Save" at bounding box center [971, 732] width 104 height 42
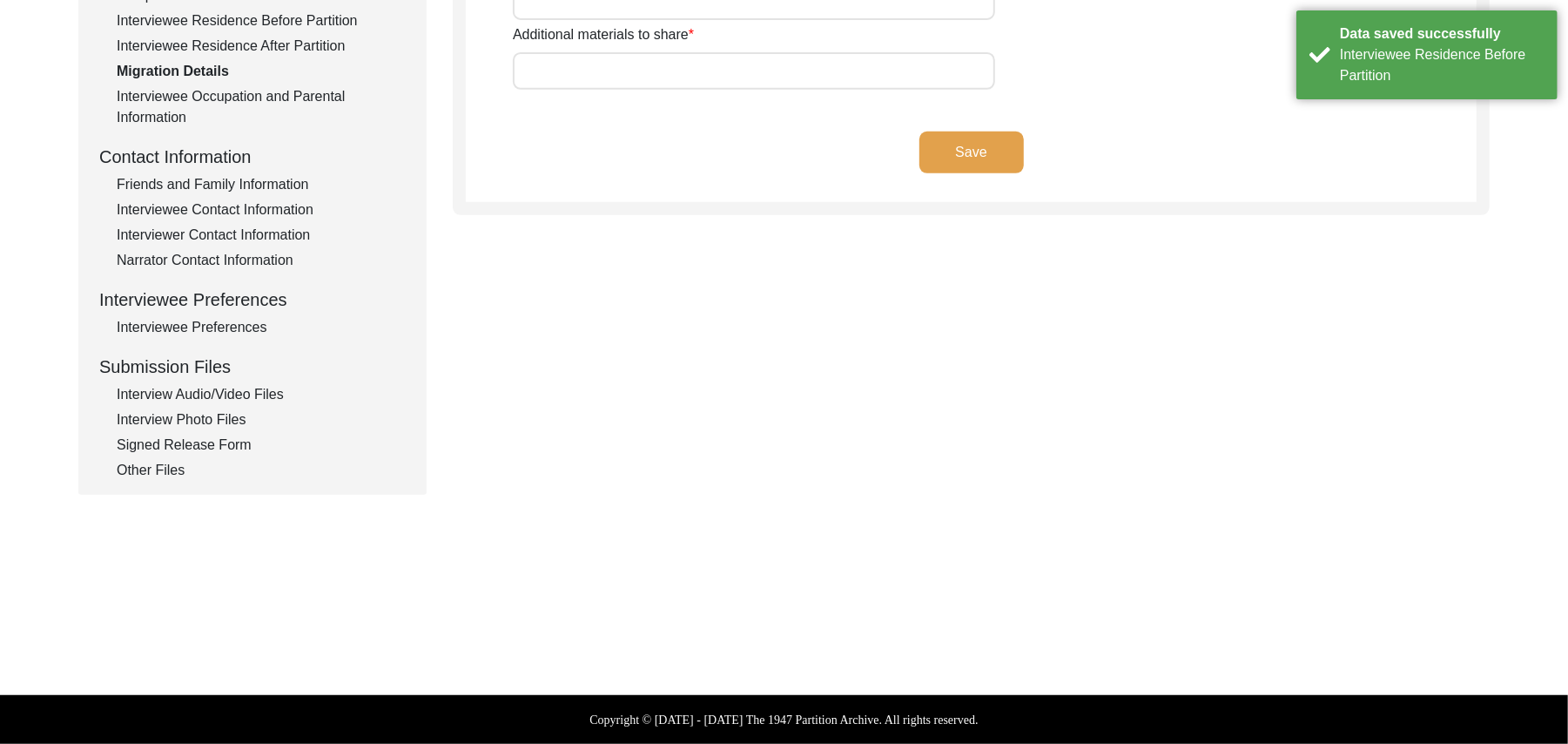
scroll to position [514, 0]
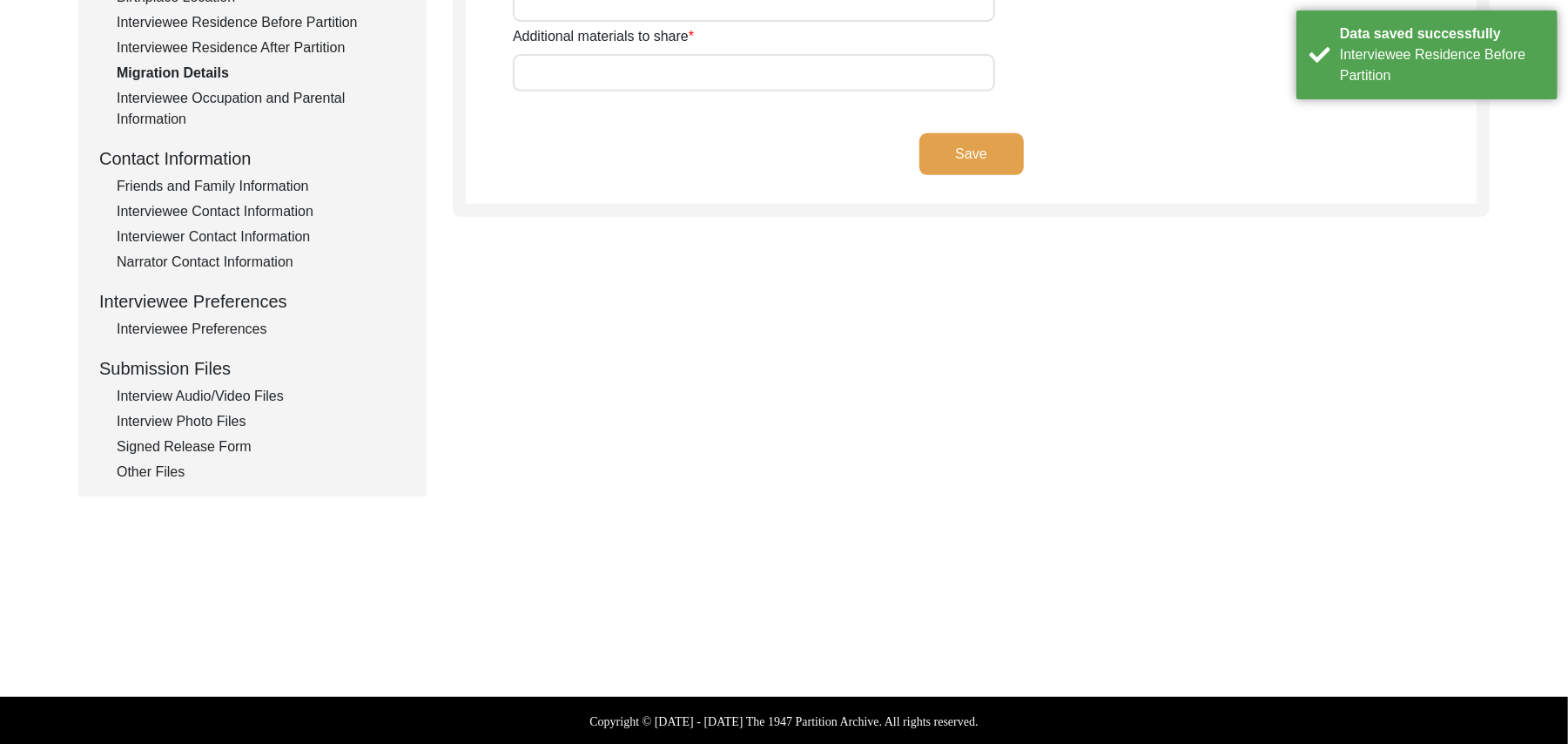
type input "Land, Home, Animals"
type input "Land"
type input "Wagah"
type input "Add"
type input "N/A"
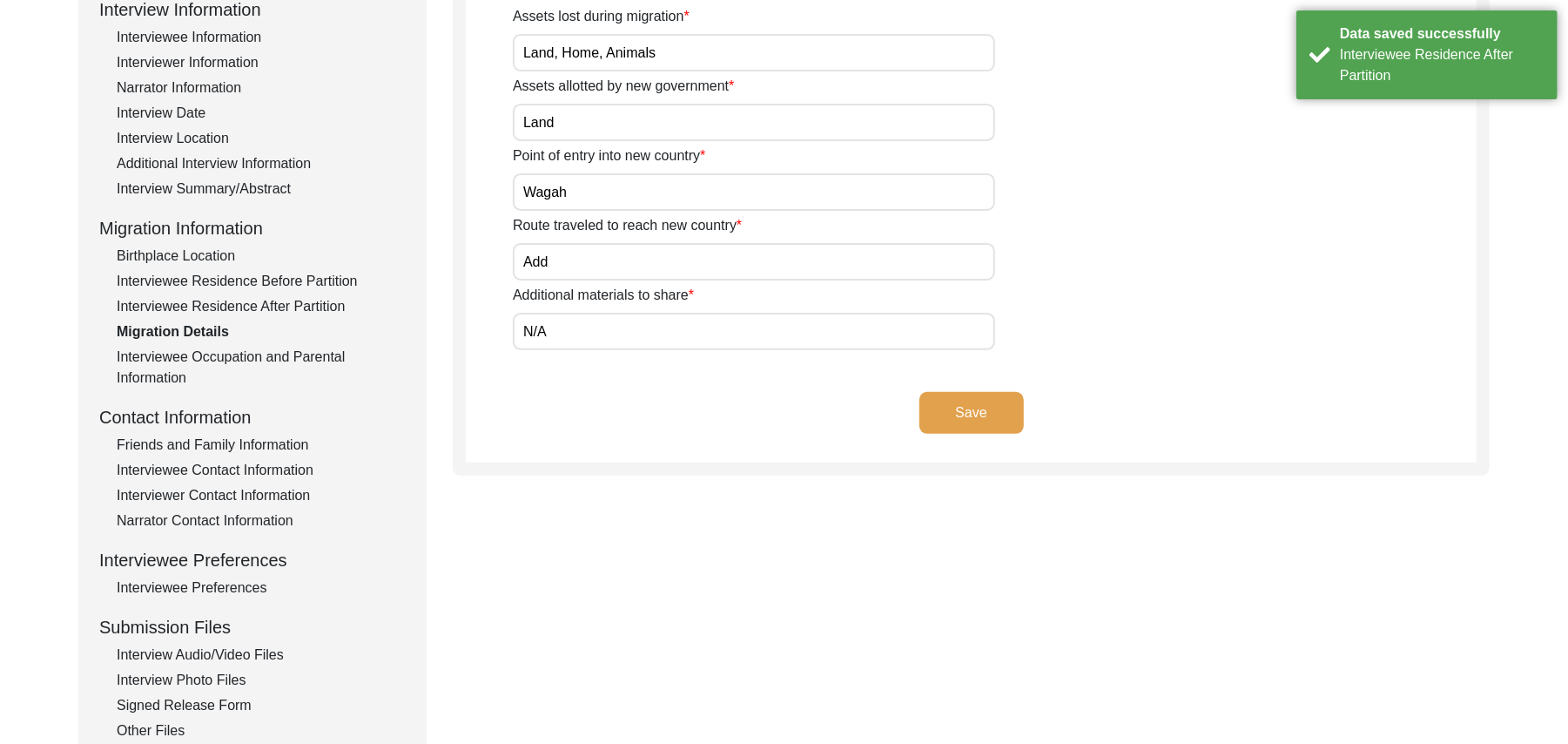
scroll to position [173, 0]
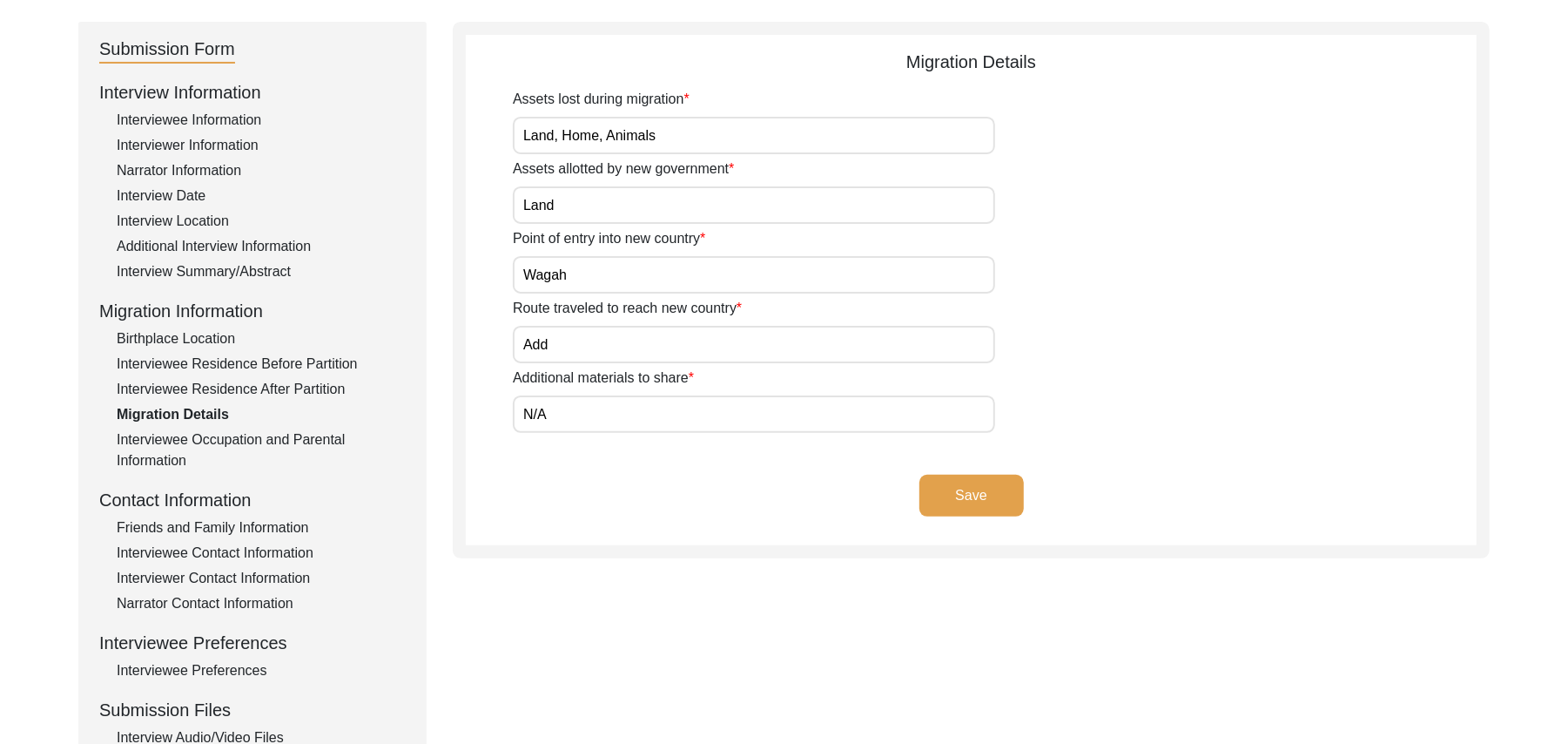
click at [592, 345] on input "Add" at bounding box center [754, 344] width 483 height 37
type input "A"
type input "Mehrban , [GEOGRAPHIC_DATA], [GEOGRAPHIC_DATA], [GEOGRAPHIC_DATA], [GEOGRAPHIC_…"
click at [609, 410] on input "N/A" at bounding box center [754, 413] width 483 height 37
click at [945, 491] on button "Save" at bounding box center [971, 495] width 104 height 42
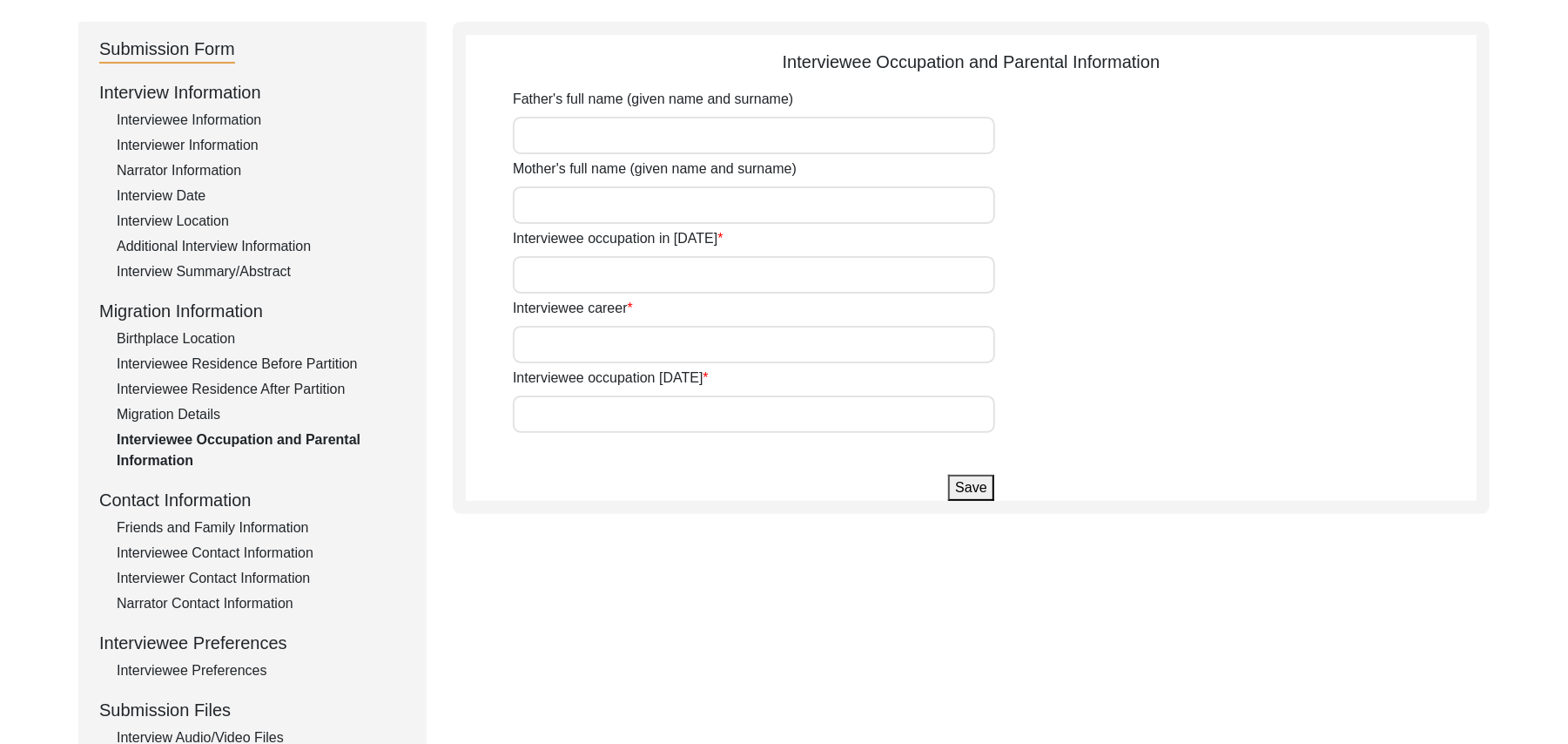
type input "[PERSON_NAME]"
type input "Fatima"
type input "House Boy"
type input "Farmer"
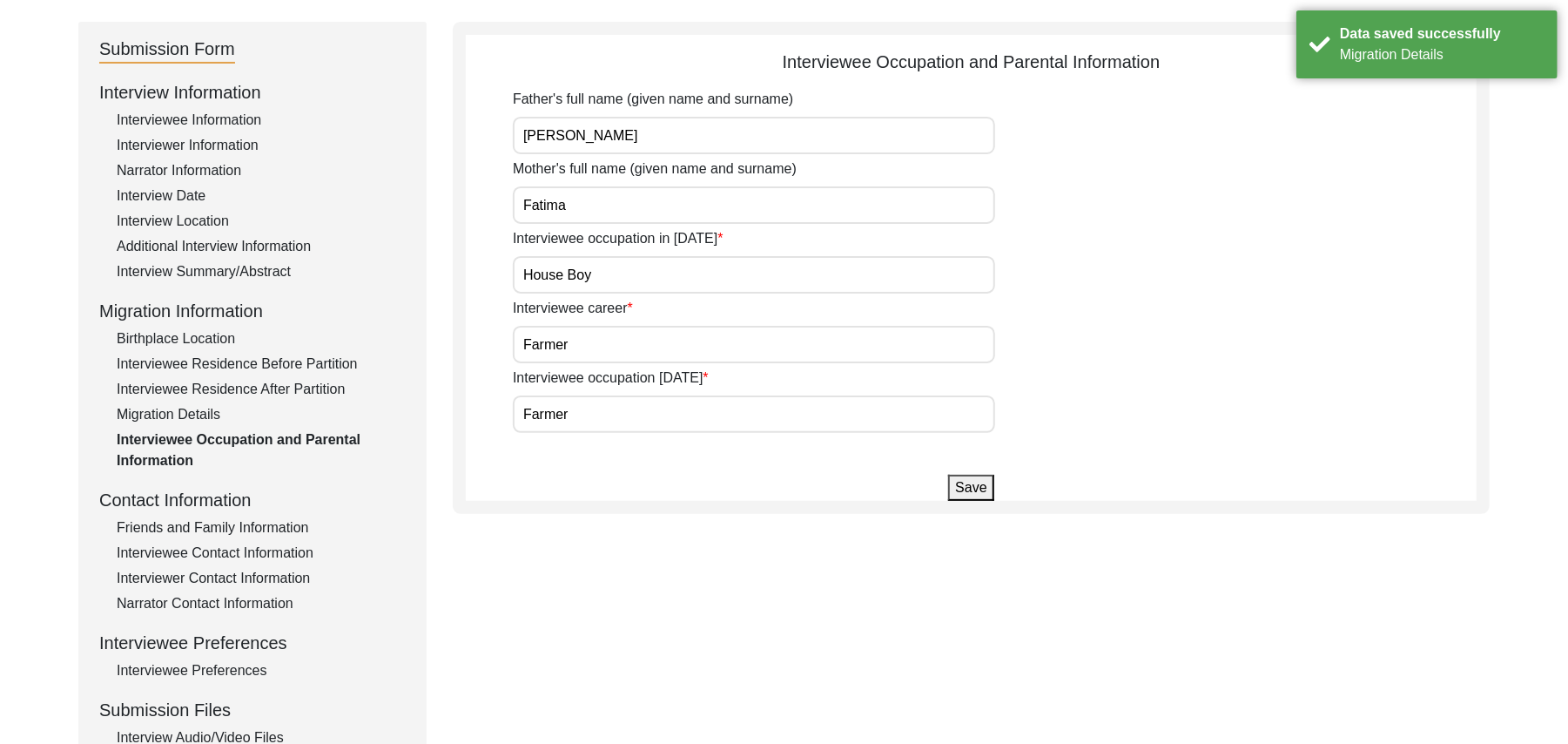
click at [964, 483] on button "Save" at bounding box center [970, 488] width 45 height 26
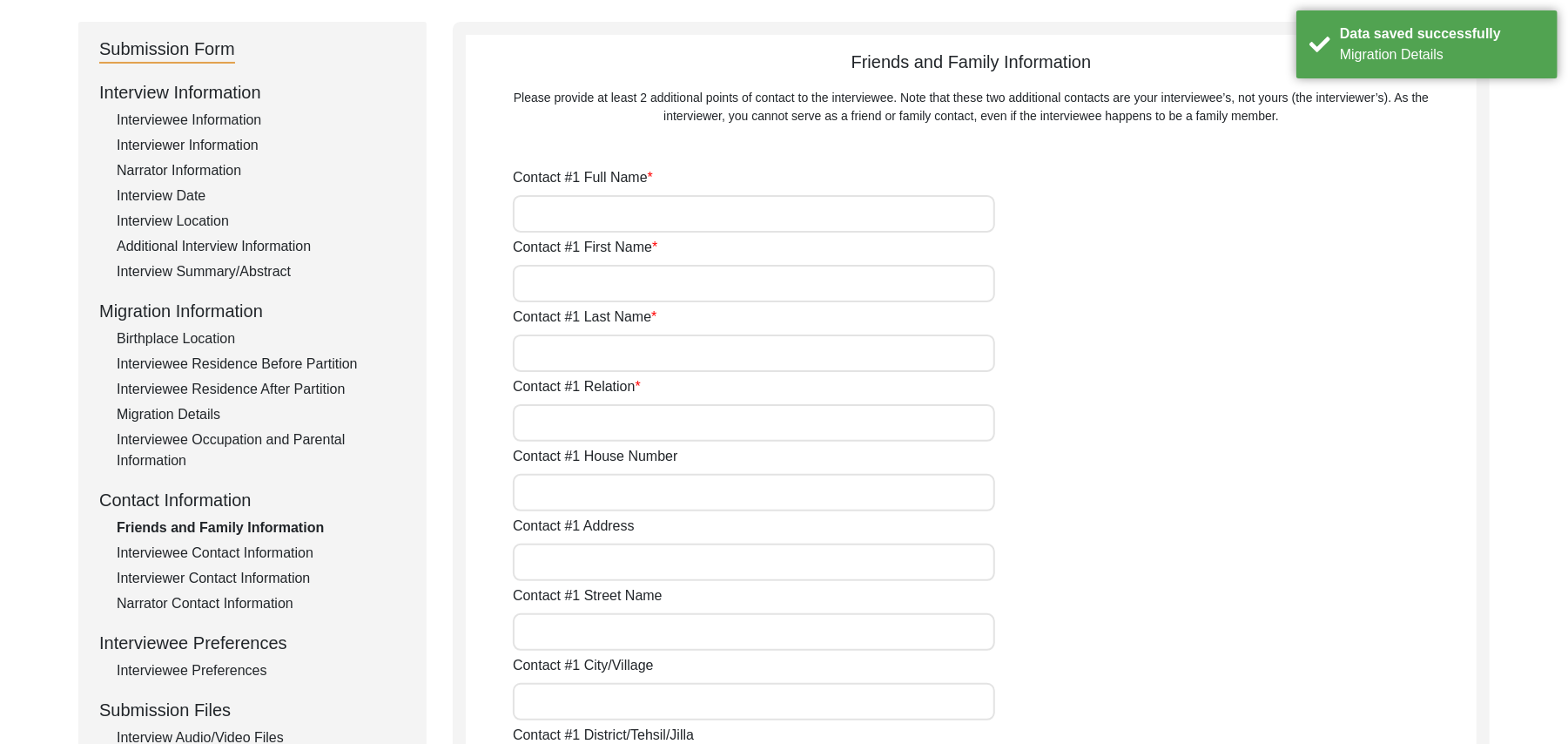
type input "[PERSON_NAME]"
type input "Ghulam"
type input "Chishti"
type input "Son"
type input "N/A"
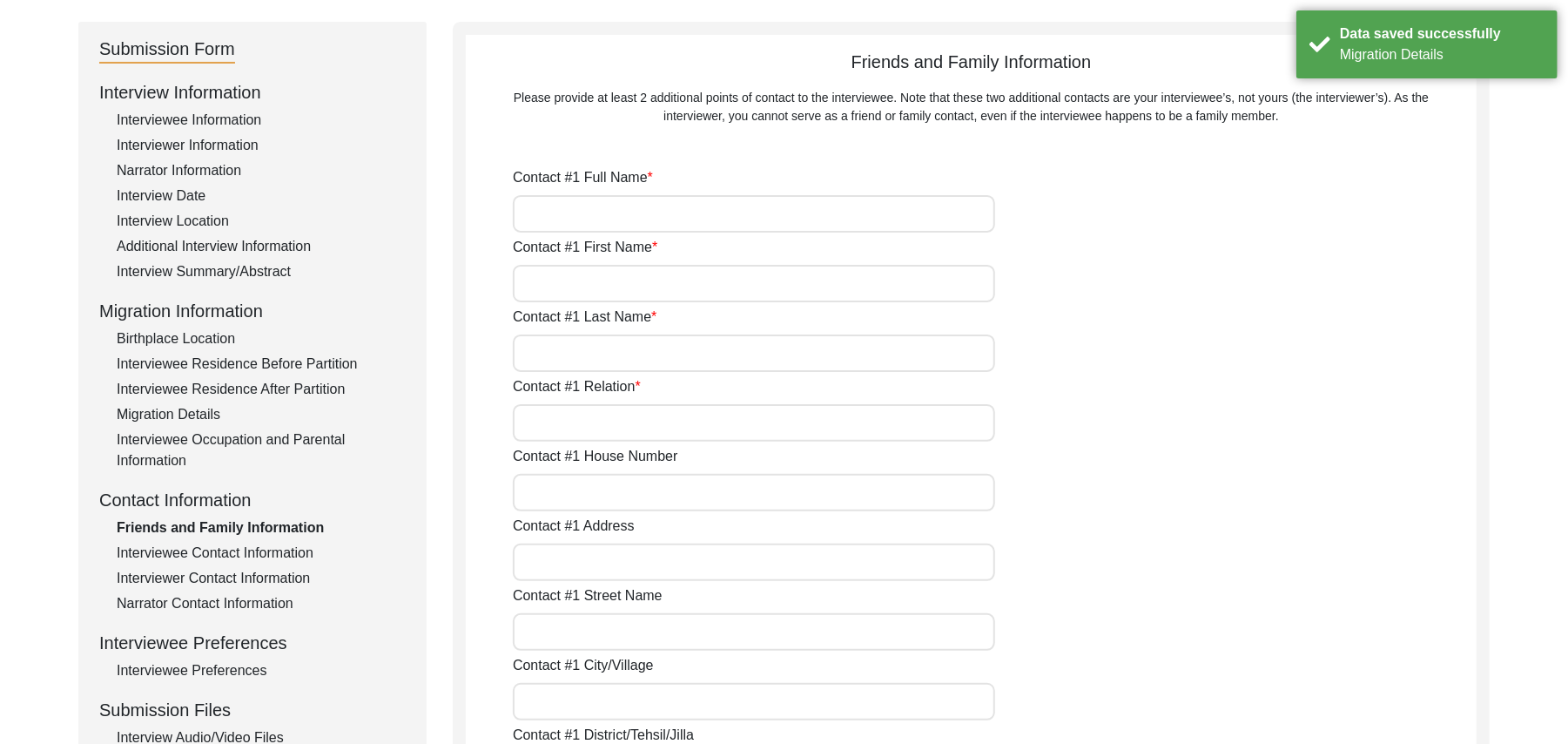
type input "Chak 93Jb"
type input "N/A"
type input "Chak 93JB"
type input "[PERSON_NAME]/ Gojra"
type input "[GEOGRAPHIC_DATA]"
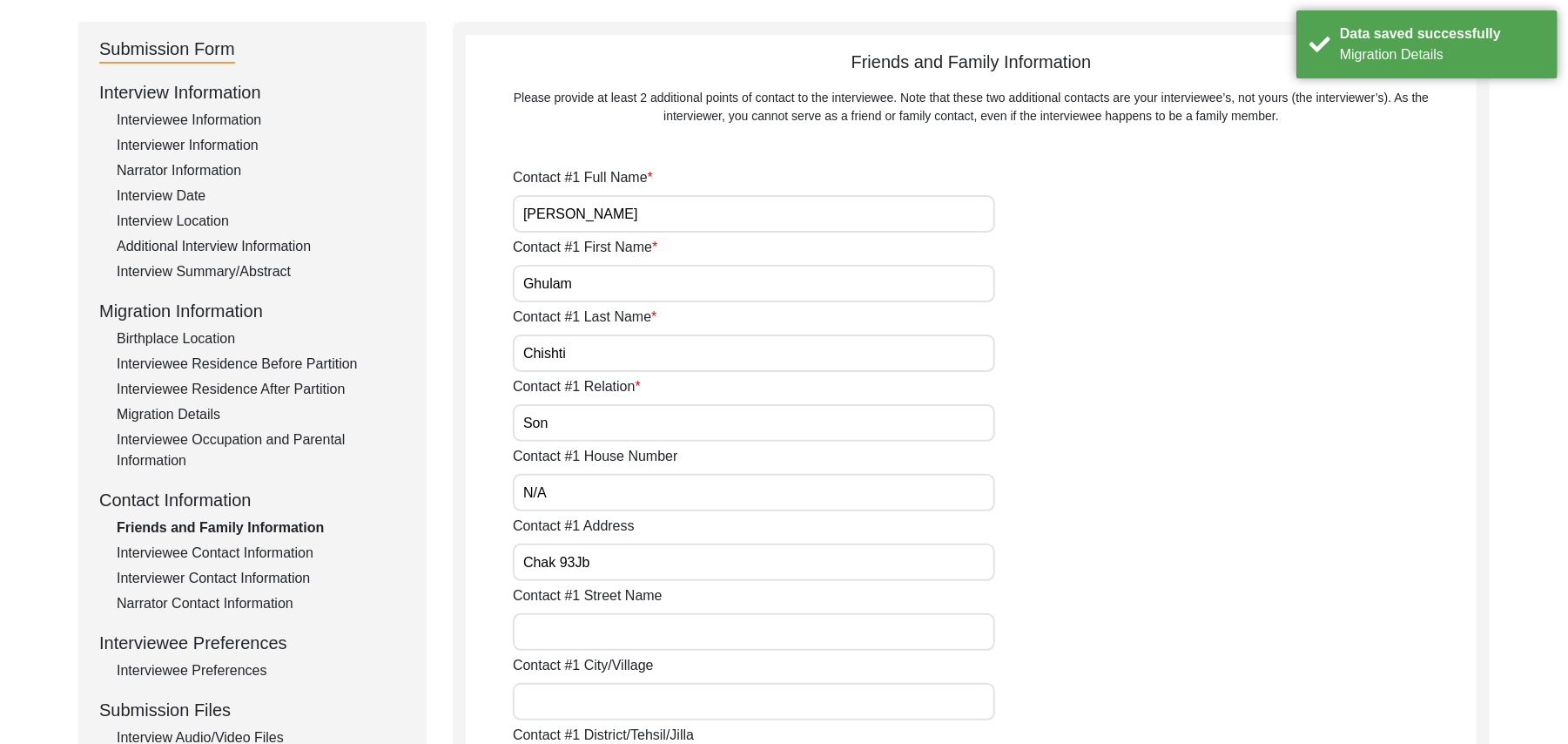
type input "36120"
type input "[GEOGRAPHIC_DATA]"
type input "Chak 93JB"
type input "03016058280"
type input "N/A"
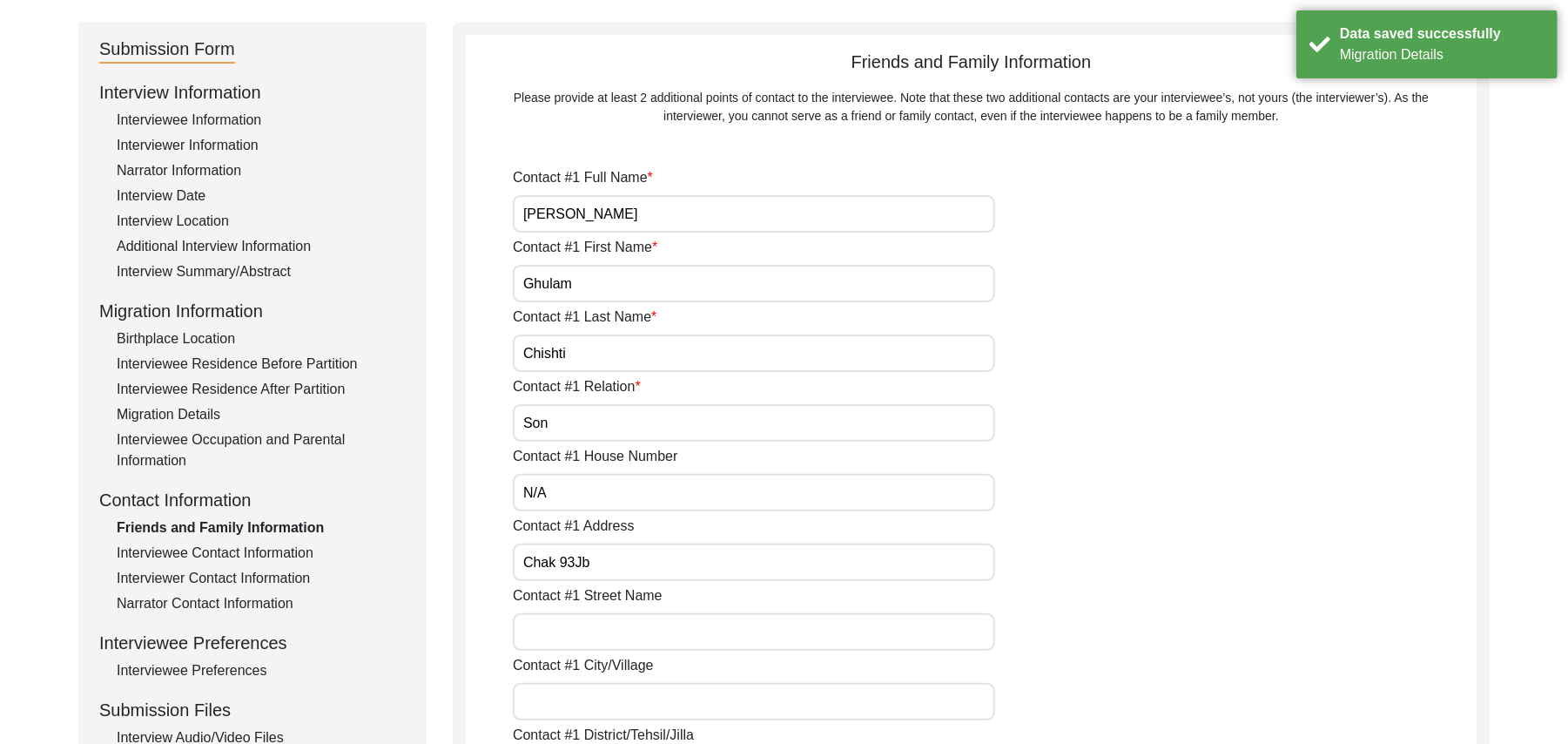
type input "N/A"
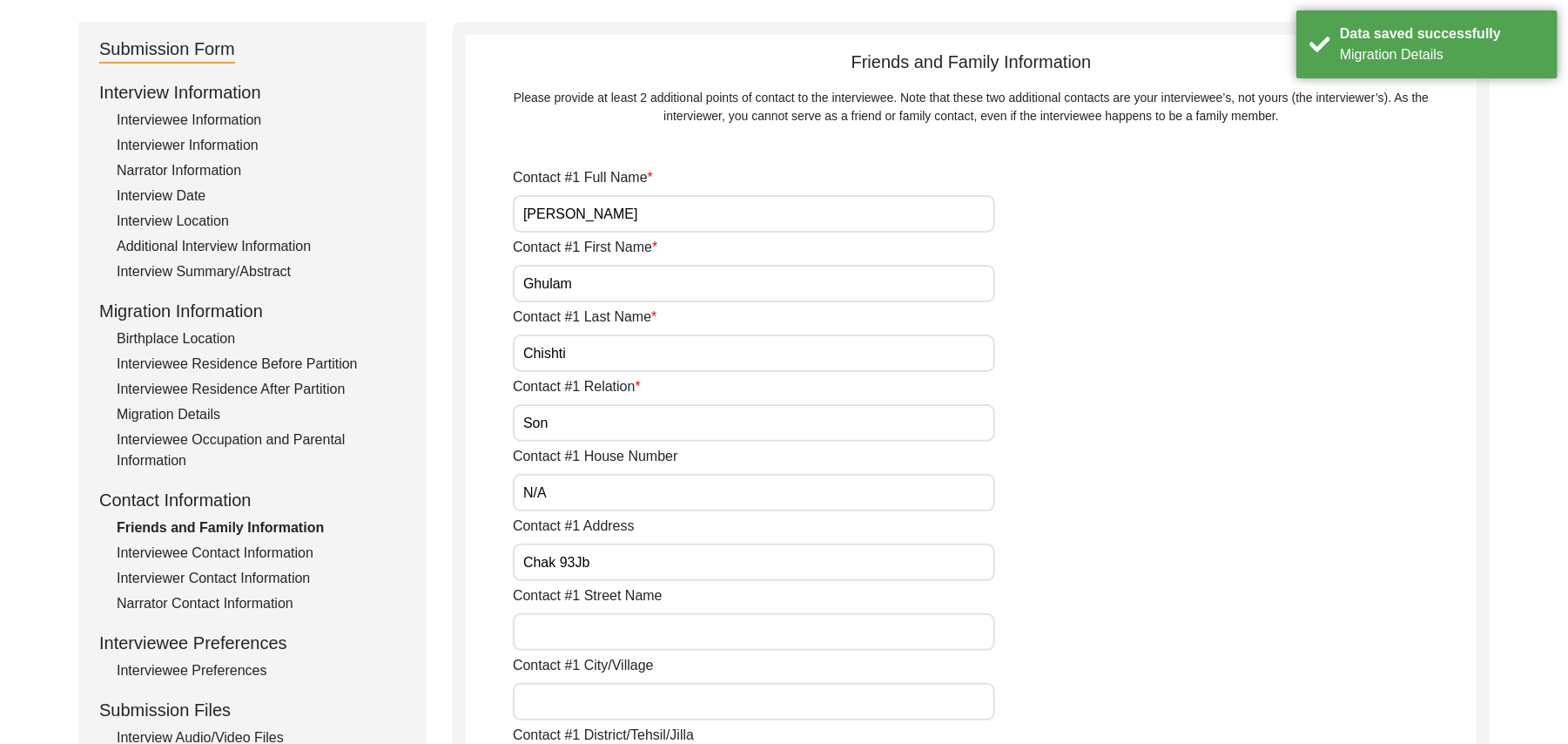
type input "[PERSON_NAME]"
type input "Liaqat"
type input "[PERSON_NAME]"
type input "Family Fariend"
type input "N/A"
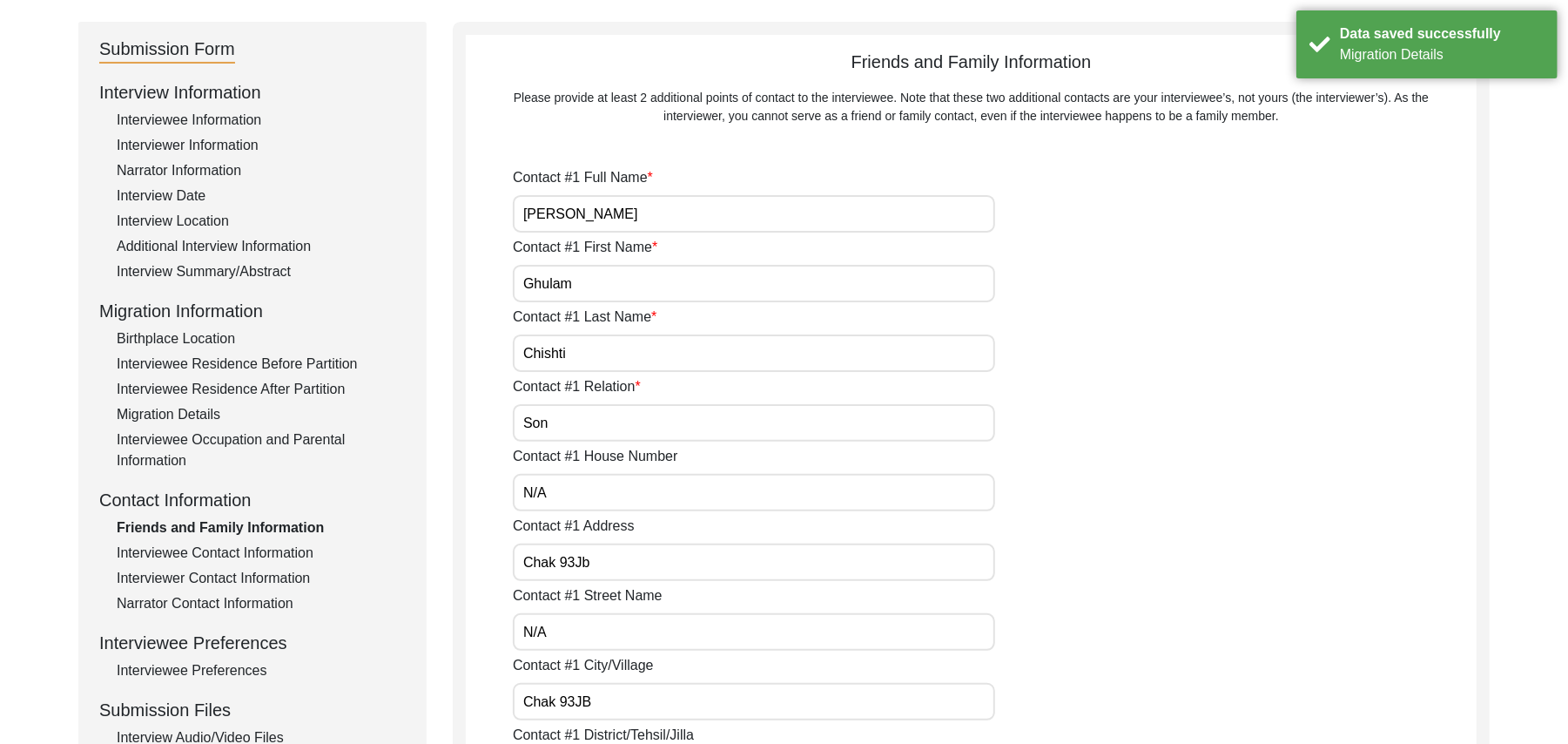
type input "Chak 93JB"
type input "N/A"
type input "Chak 93Jb"
type input "[PERSON_NAME]/ Gojra"
type input "[GEOGRAPHIC_DATA]"
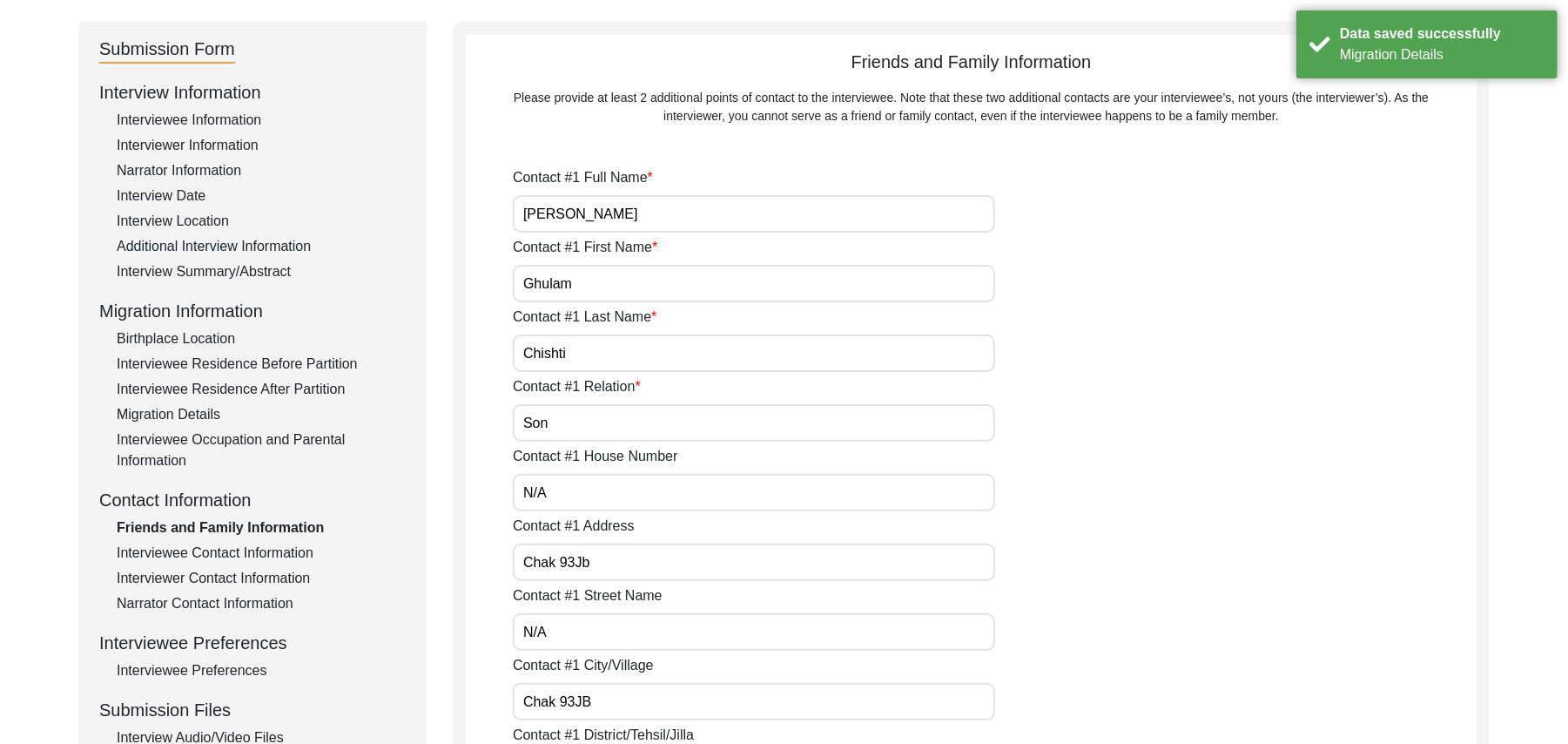
type input "36120"
type input "[GEOGRAPHIC_DATA]"
type input "Chak 93JB"
type input "03008967093"
type input "N/A"
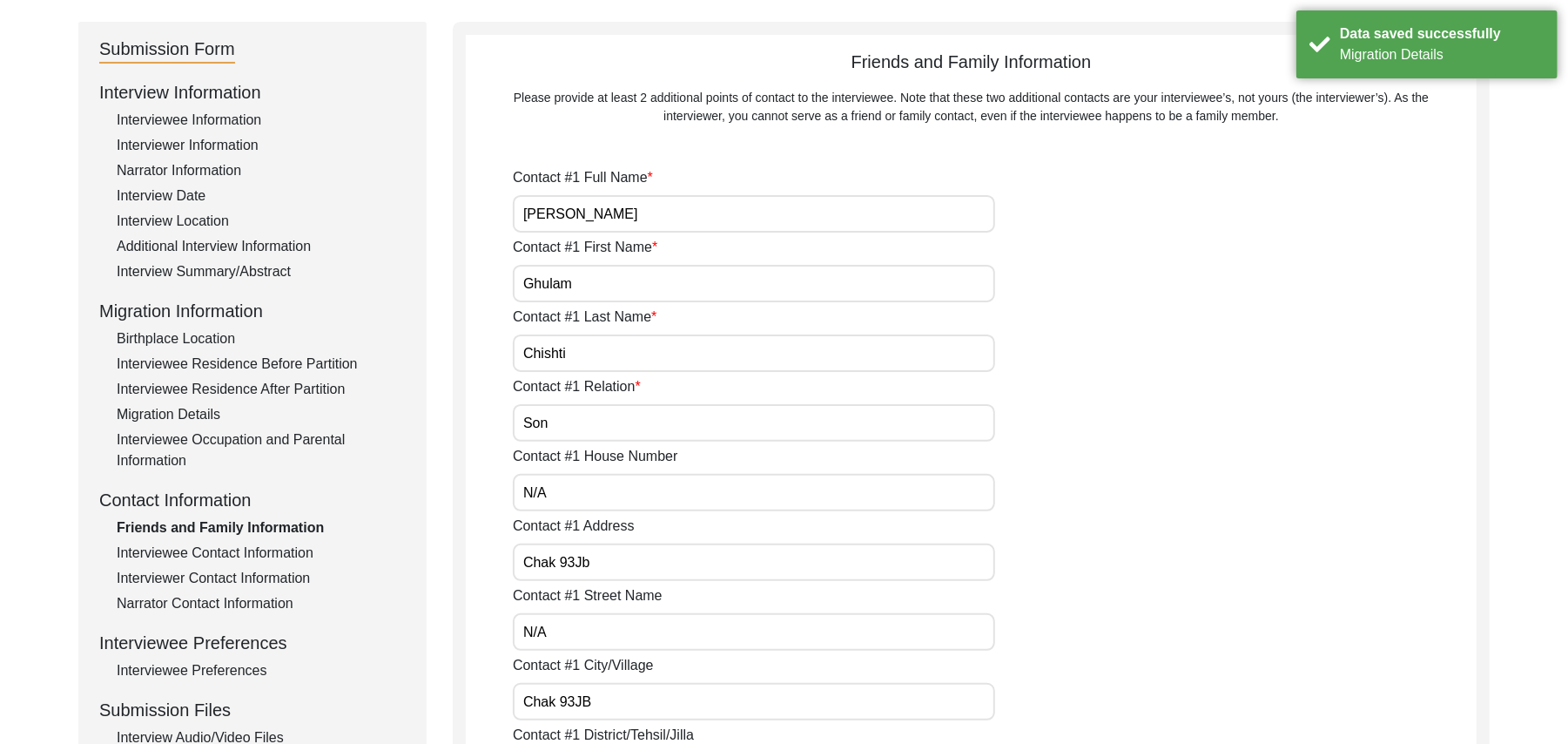
type input "N/A"
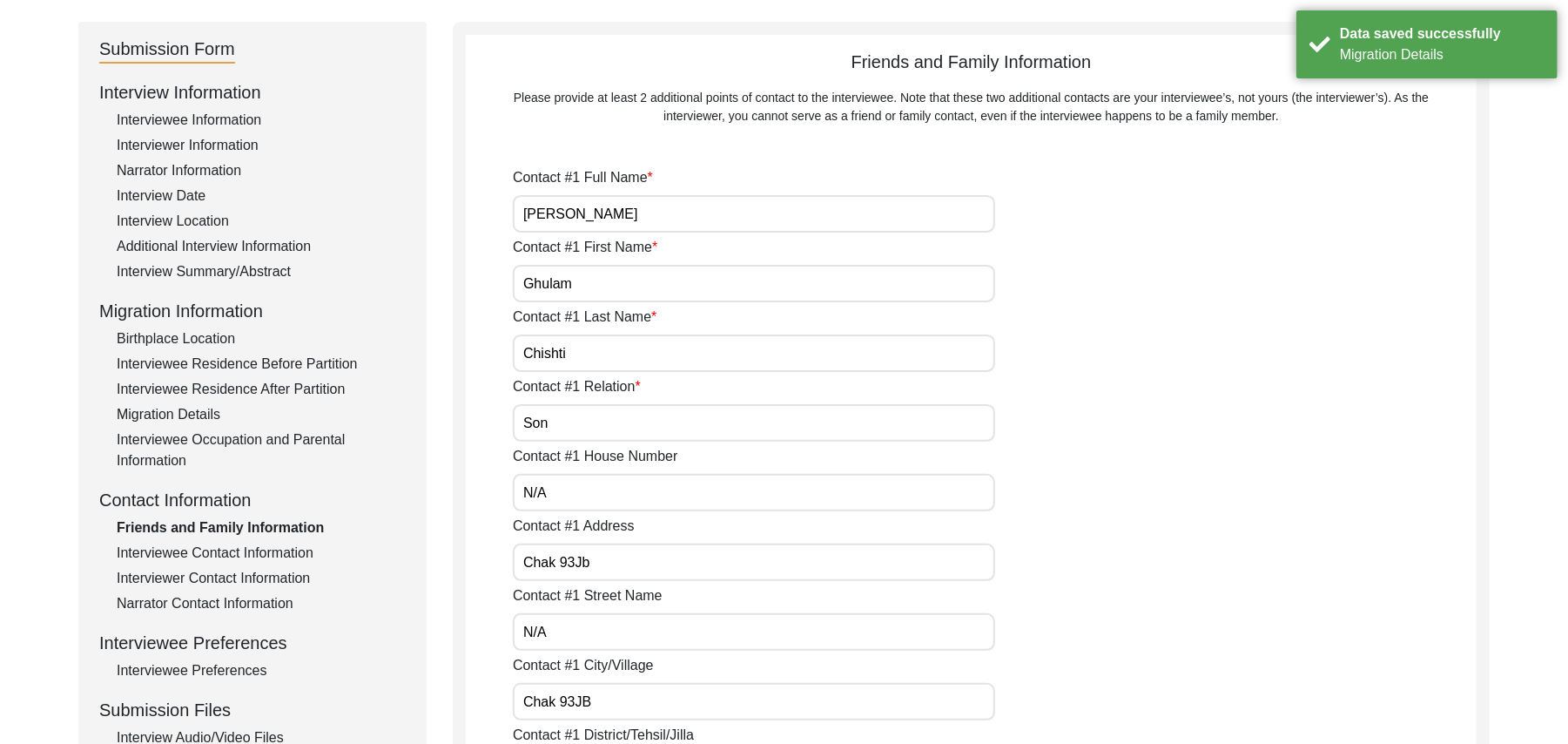
type input "N/A"
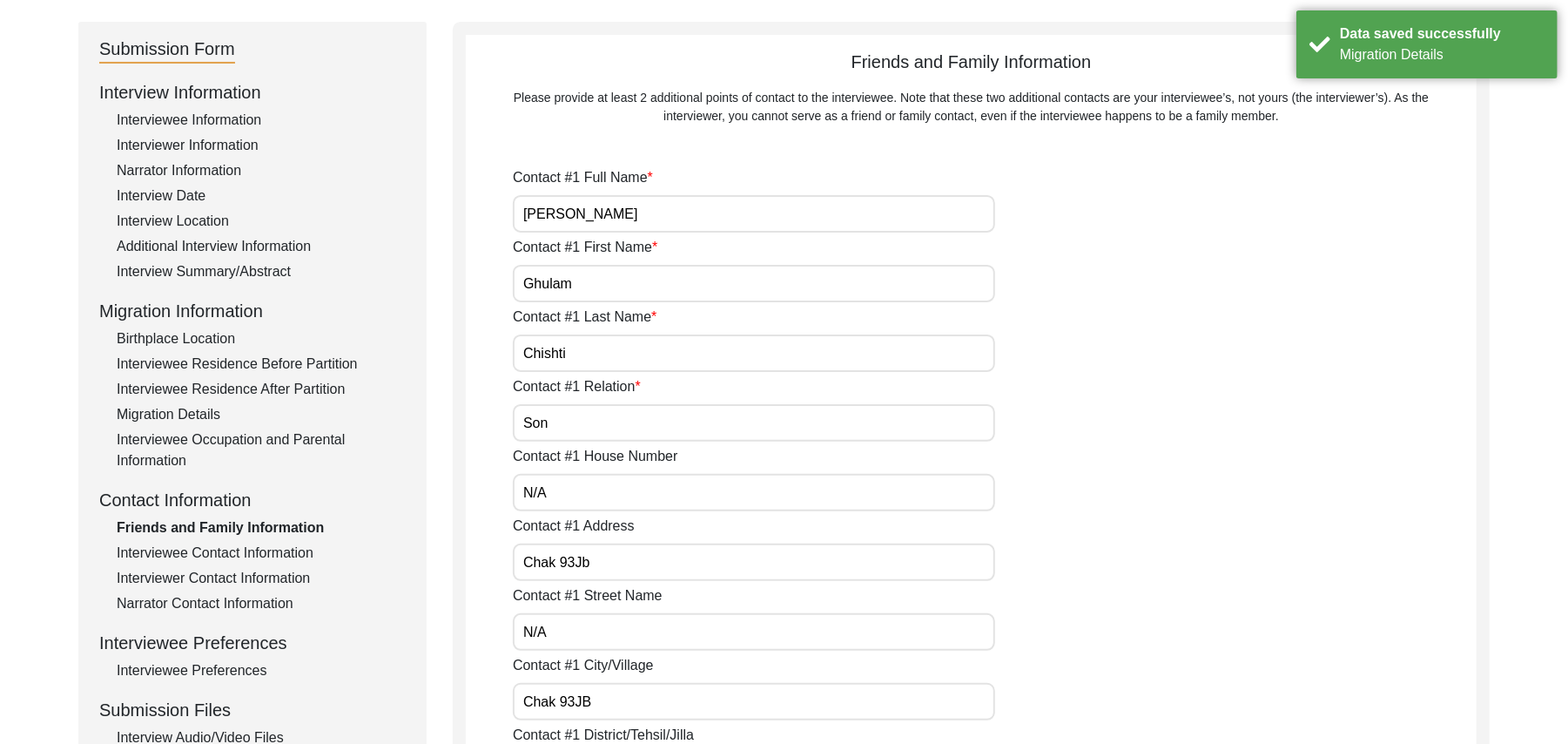
type input "N/A"
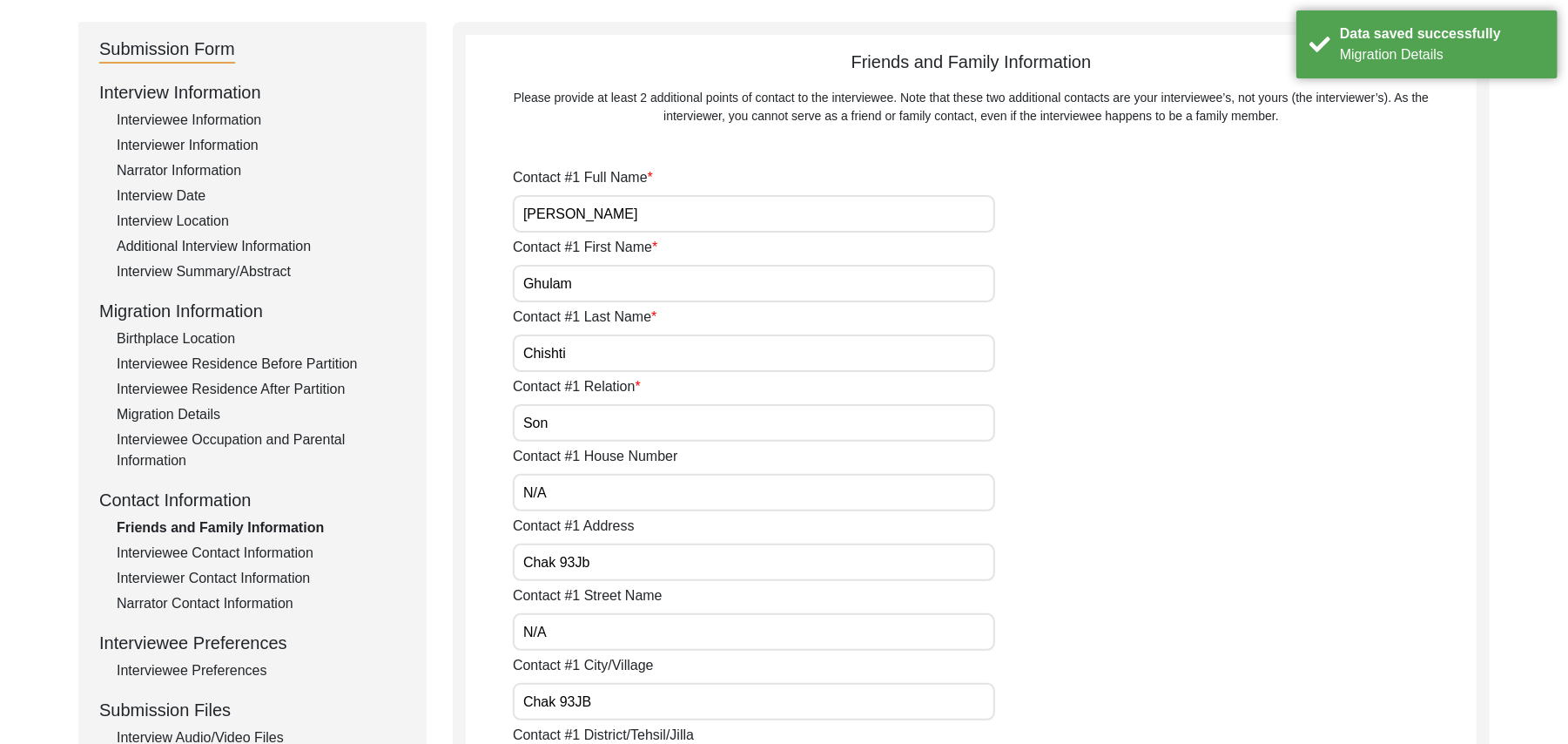
type input "N/A"
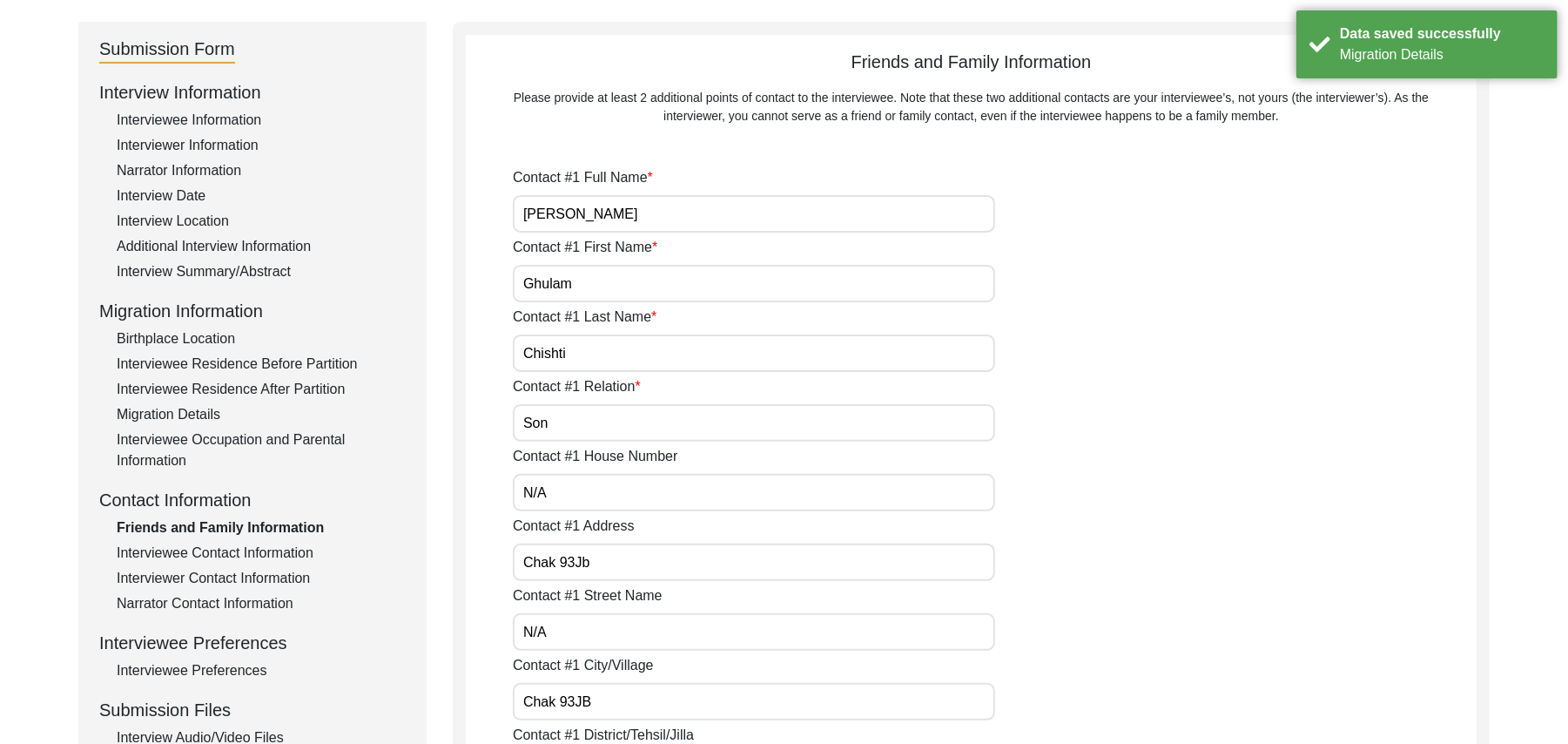
type input "N/A"
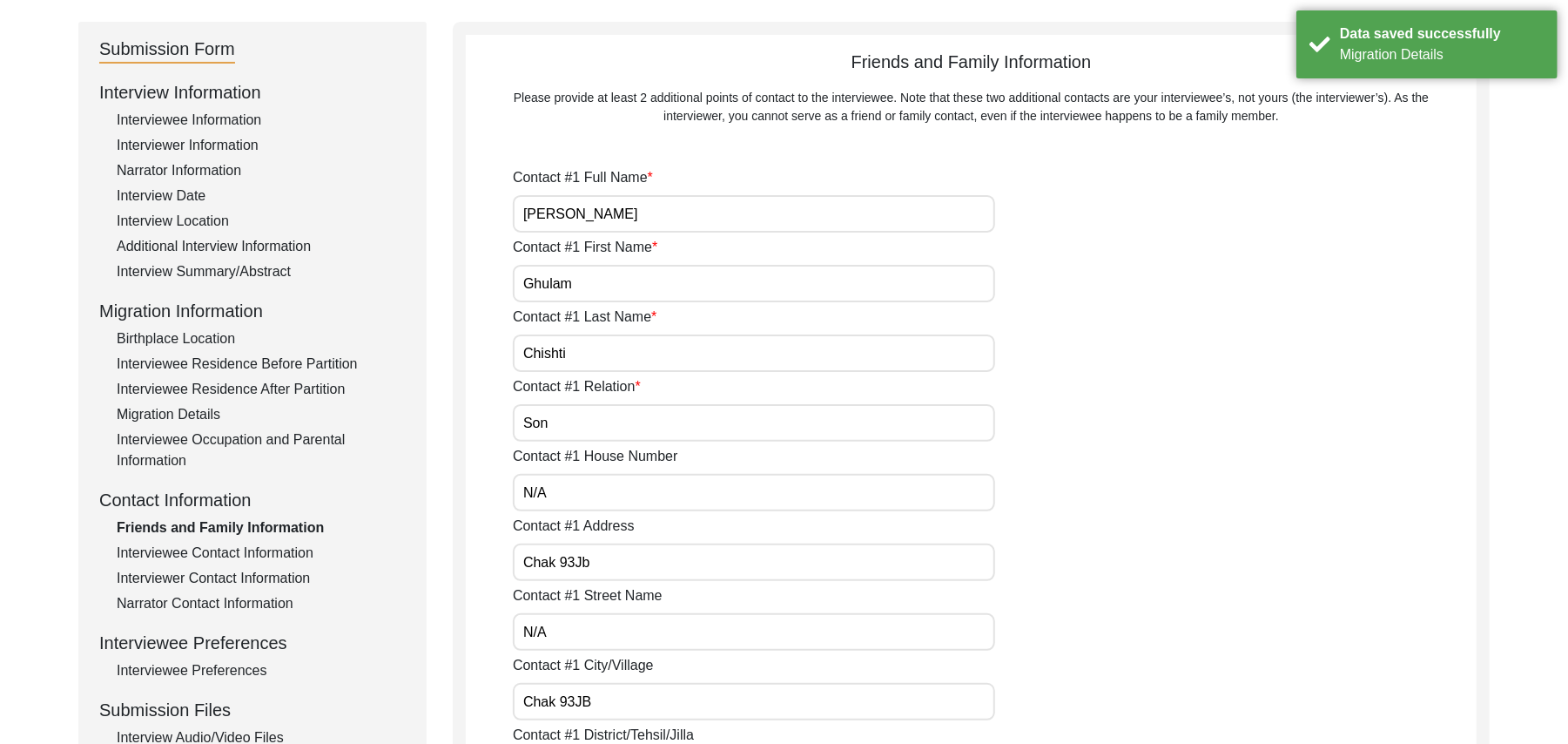
type input "N/A"
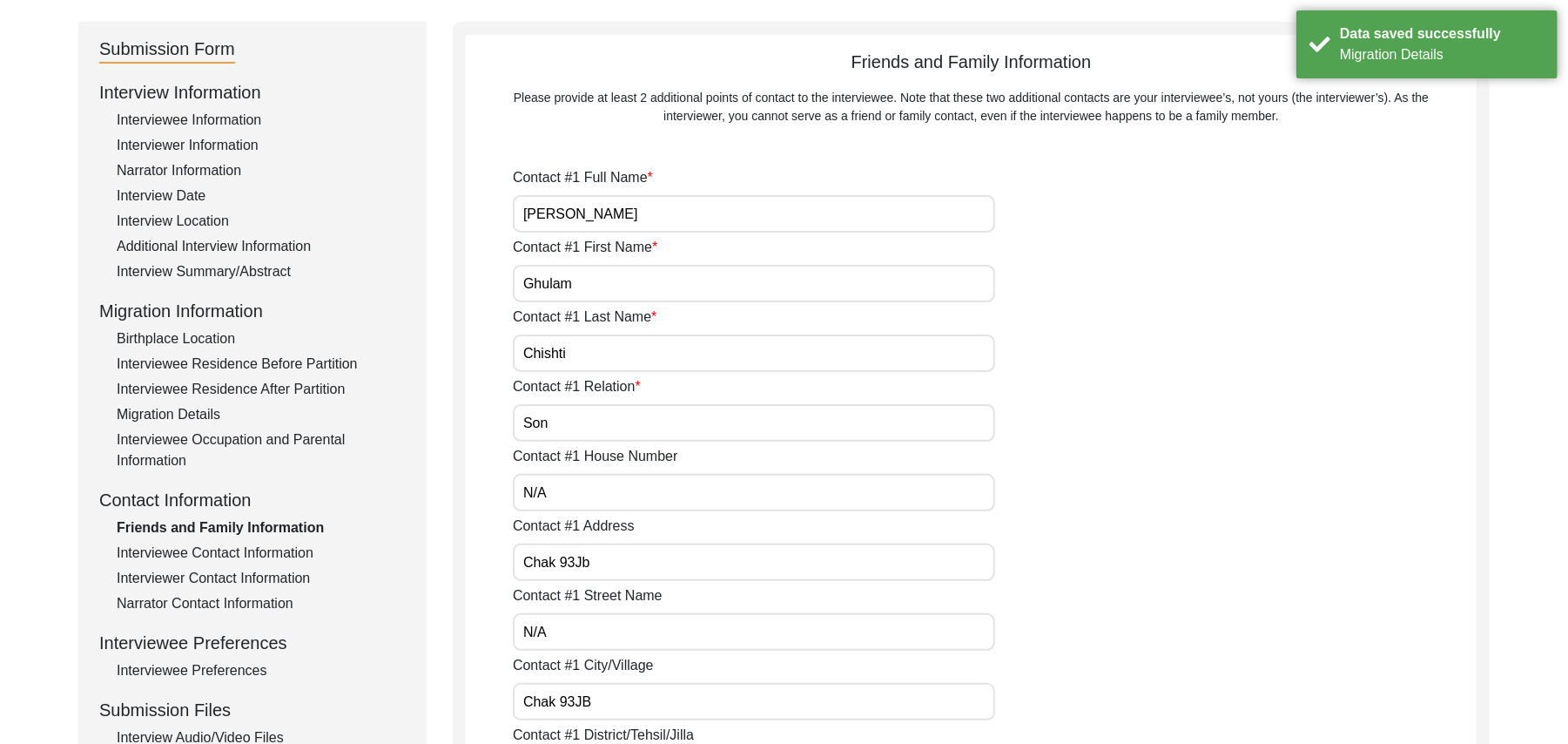
type input "N/A"
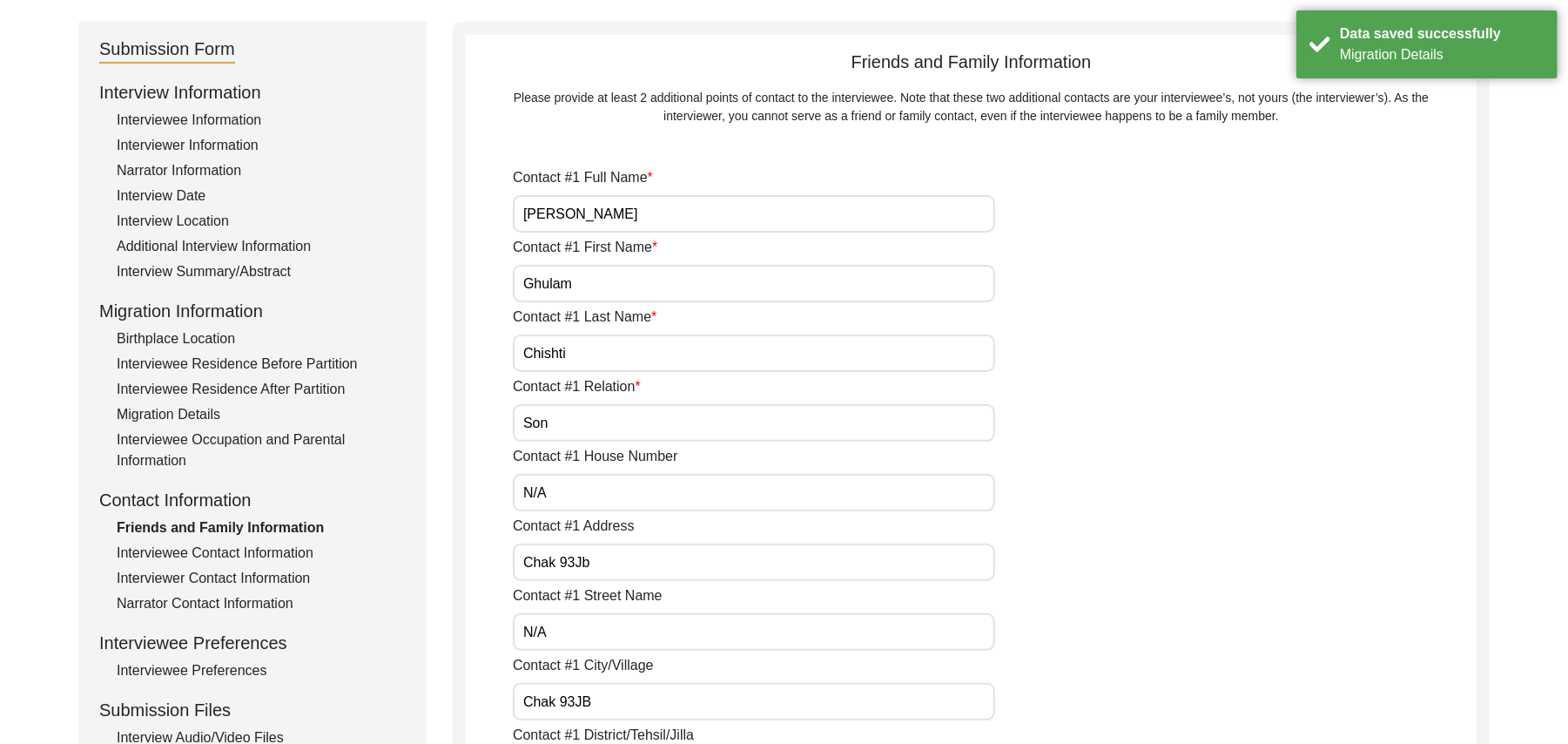
type input "N/A"
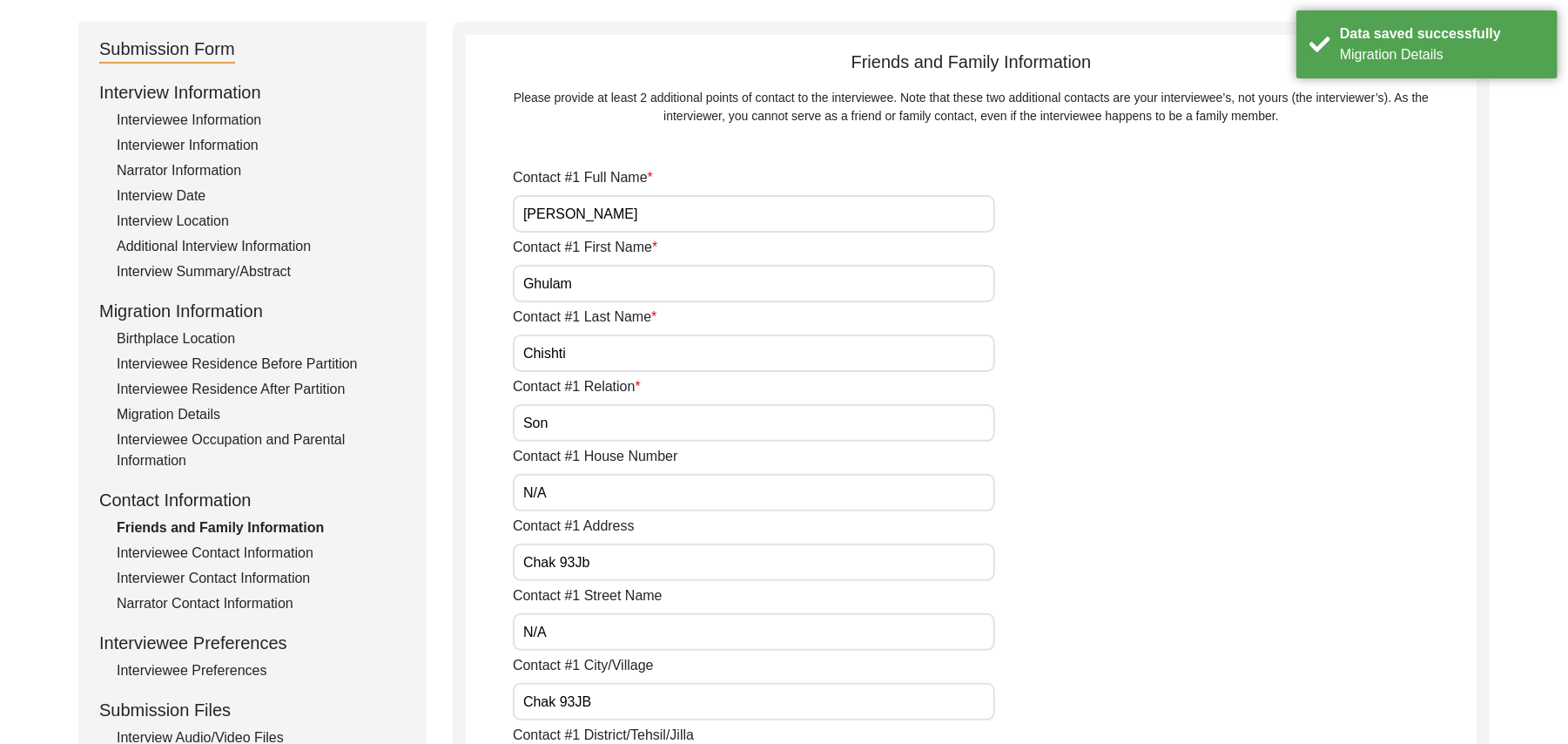
type input "N/A"
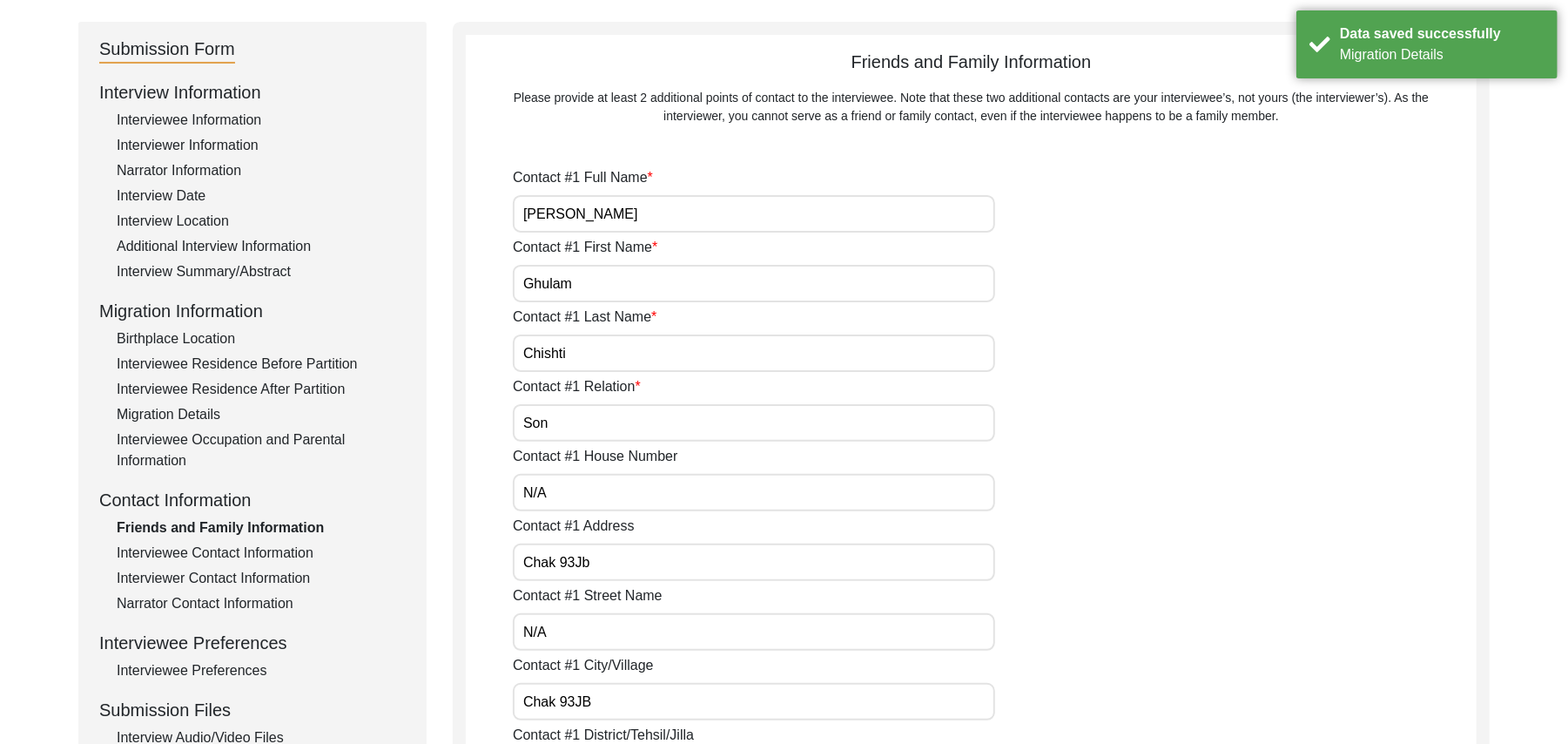
type input "N/A"
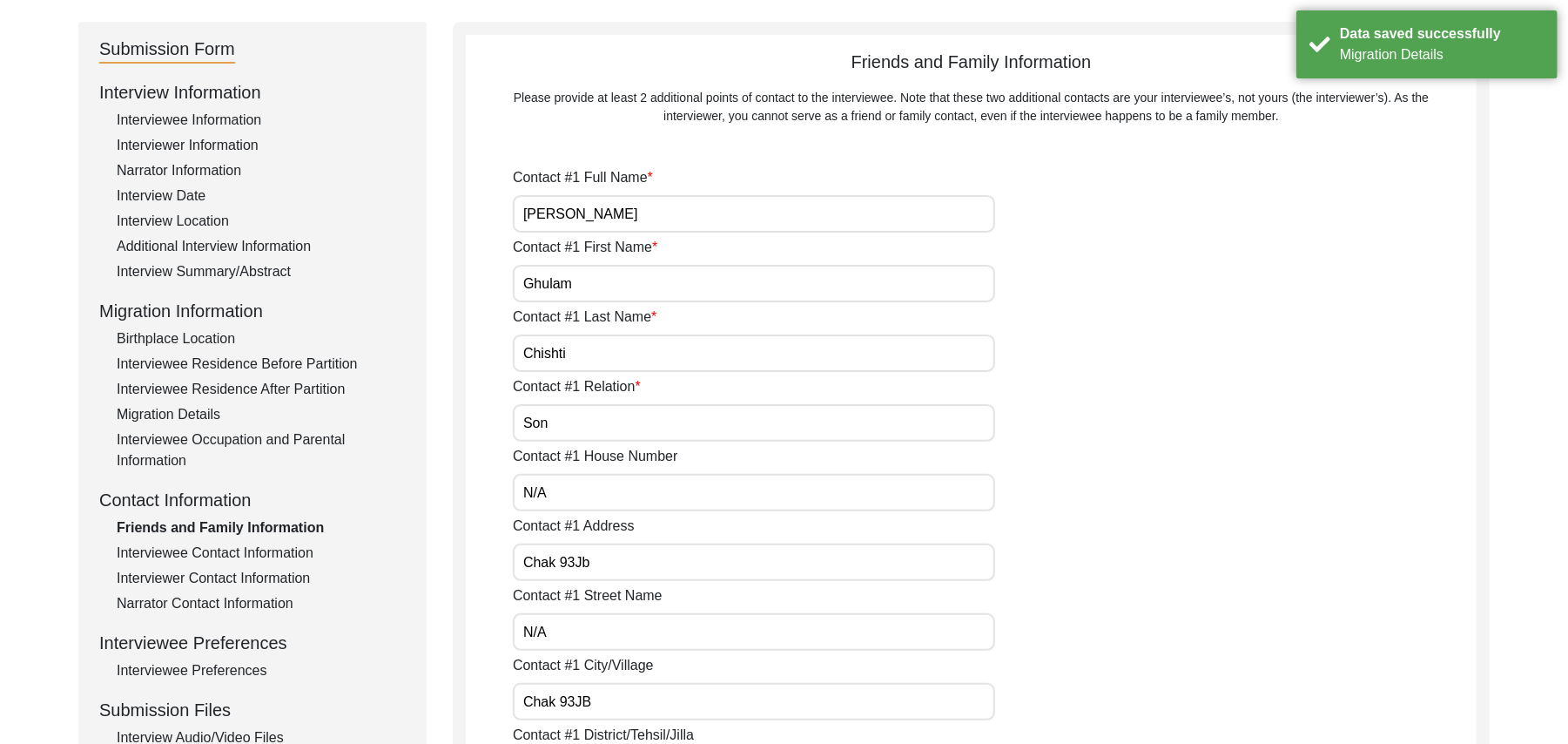
type input "N/A"
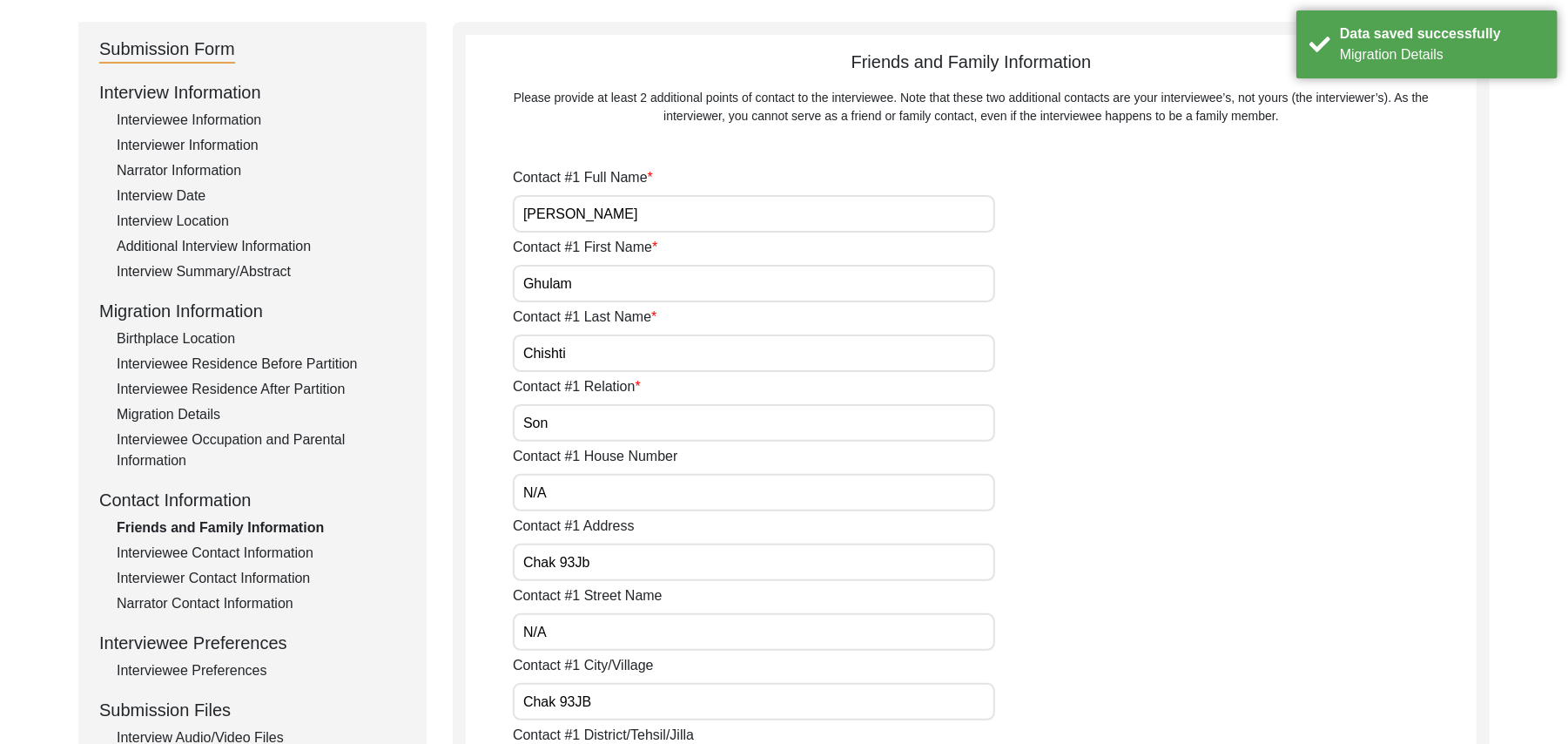
type input "N/A"
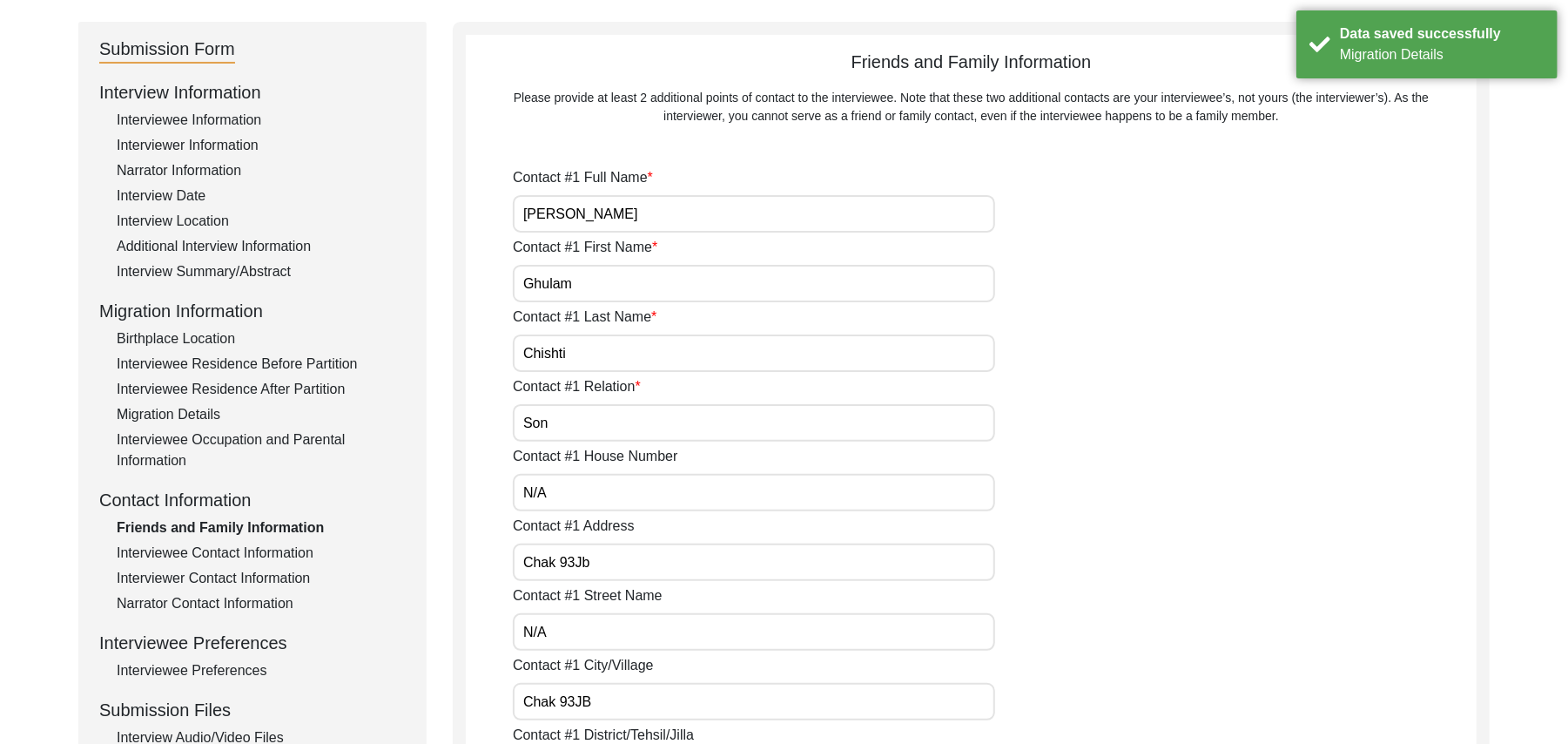
type input "N/A"
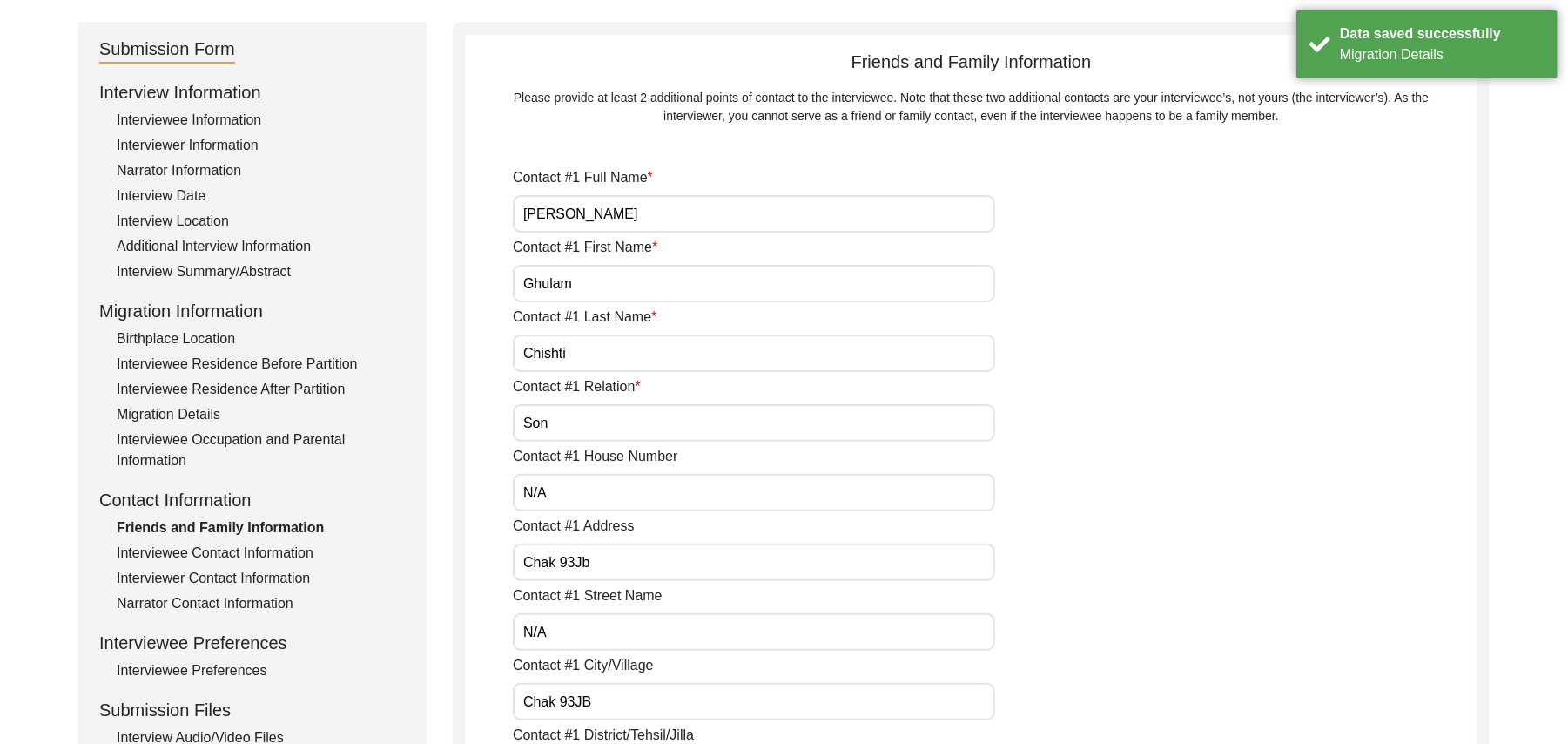
type input "N/A"
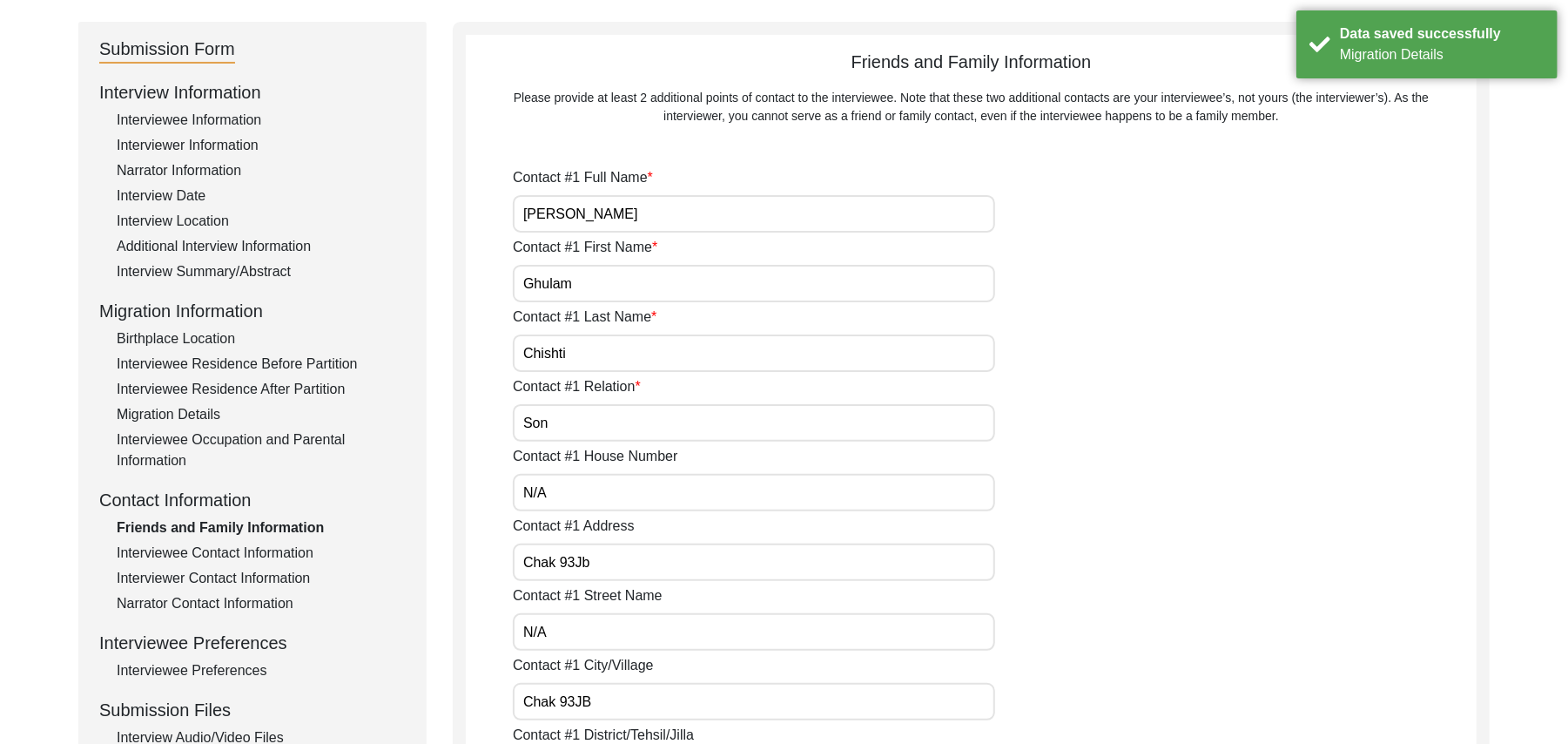
type input "N/A"
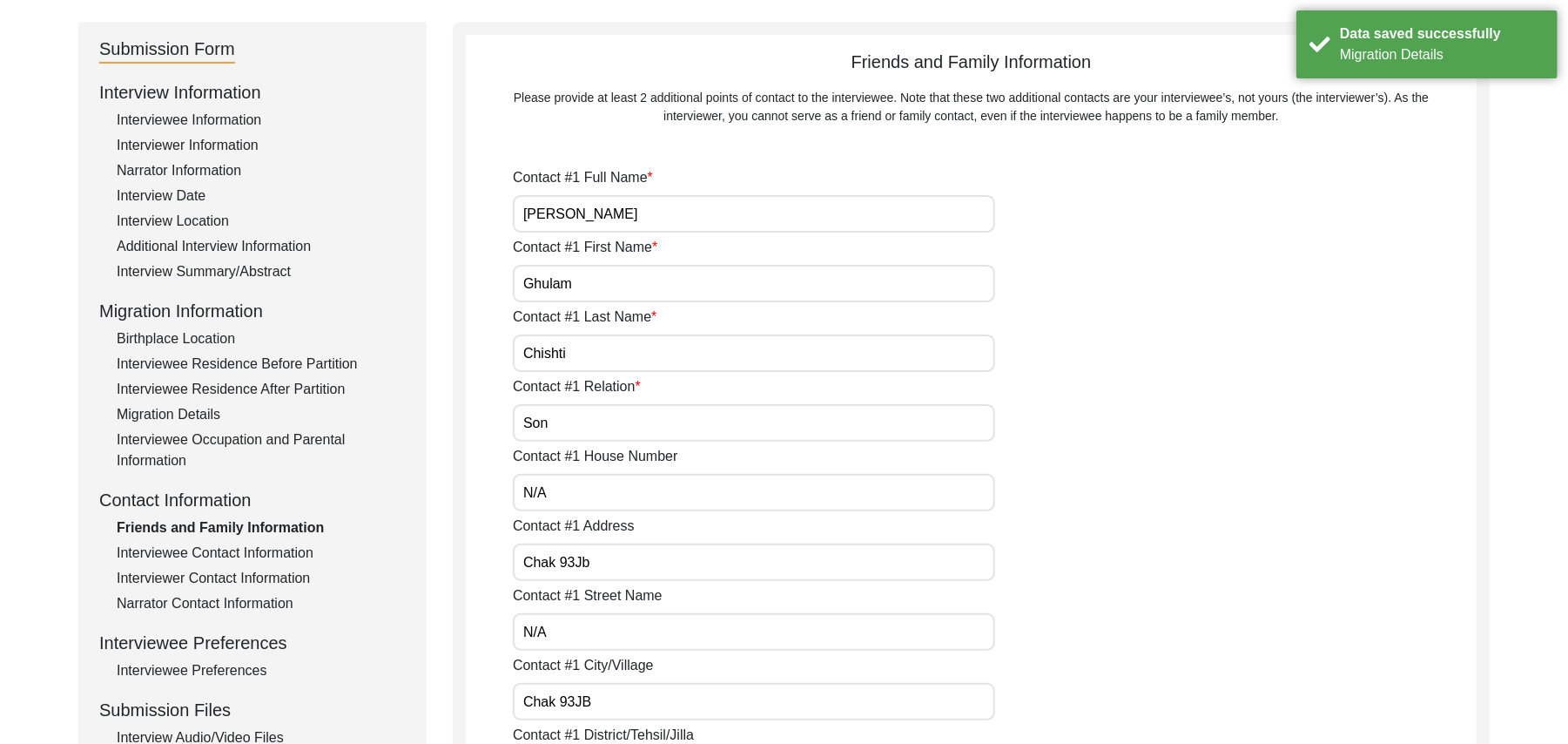
type input "N/A"
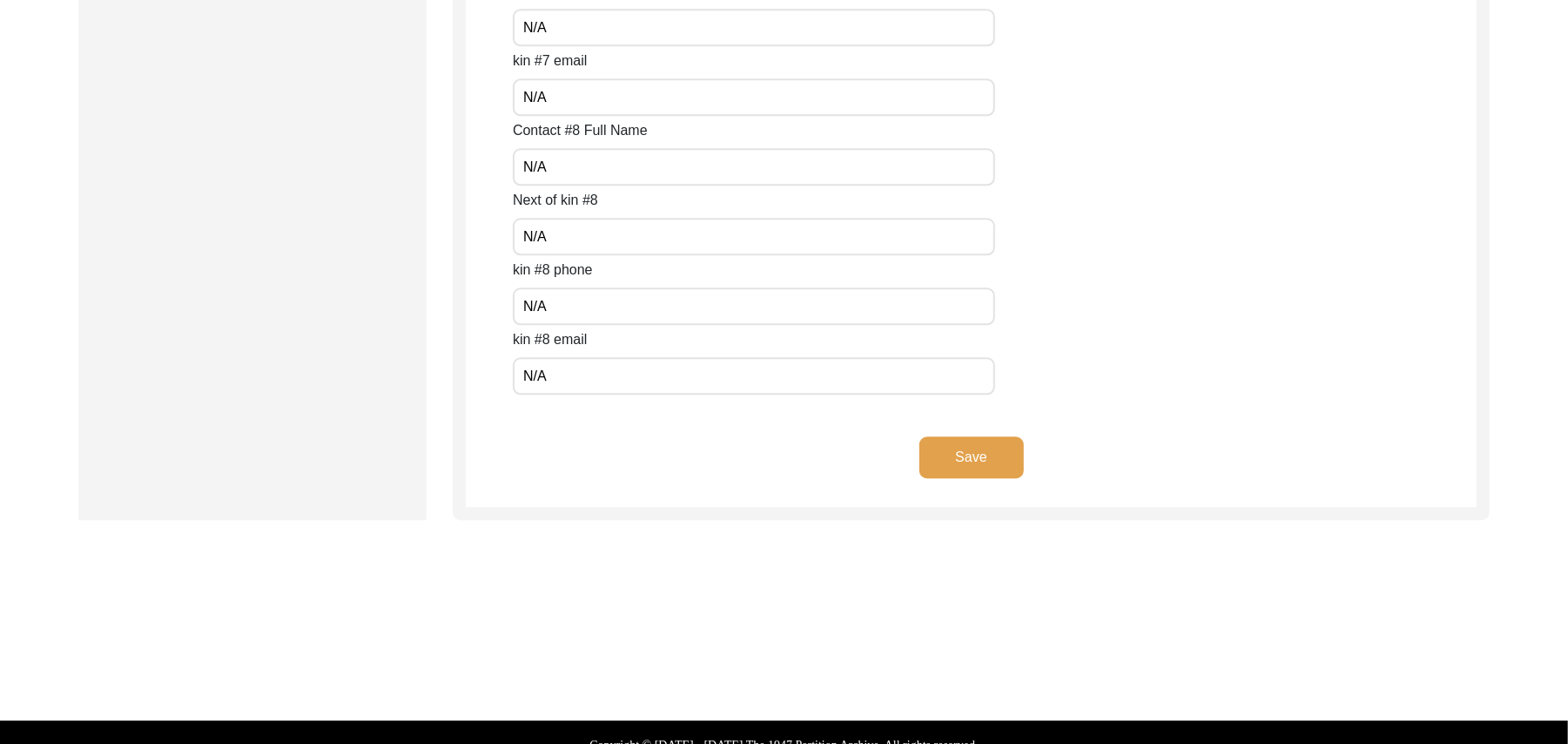
scroll to position [7766, 0]
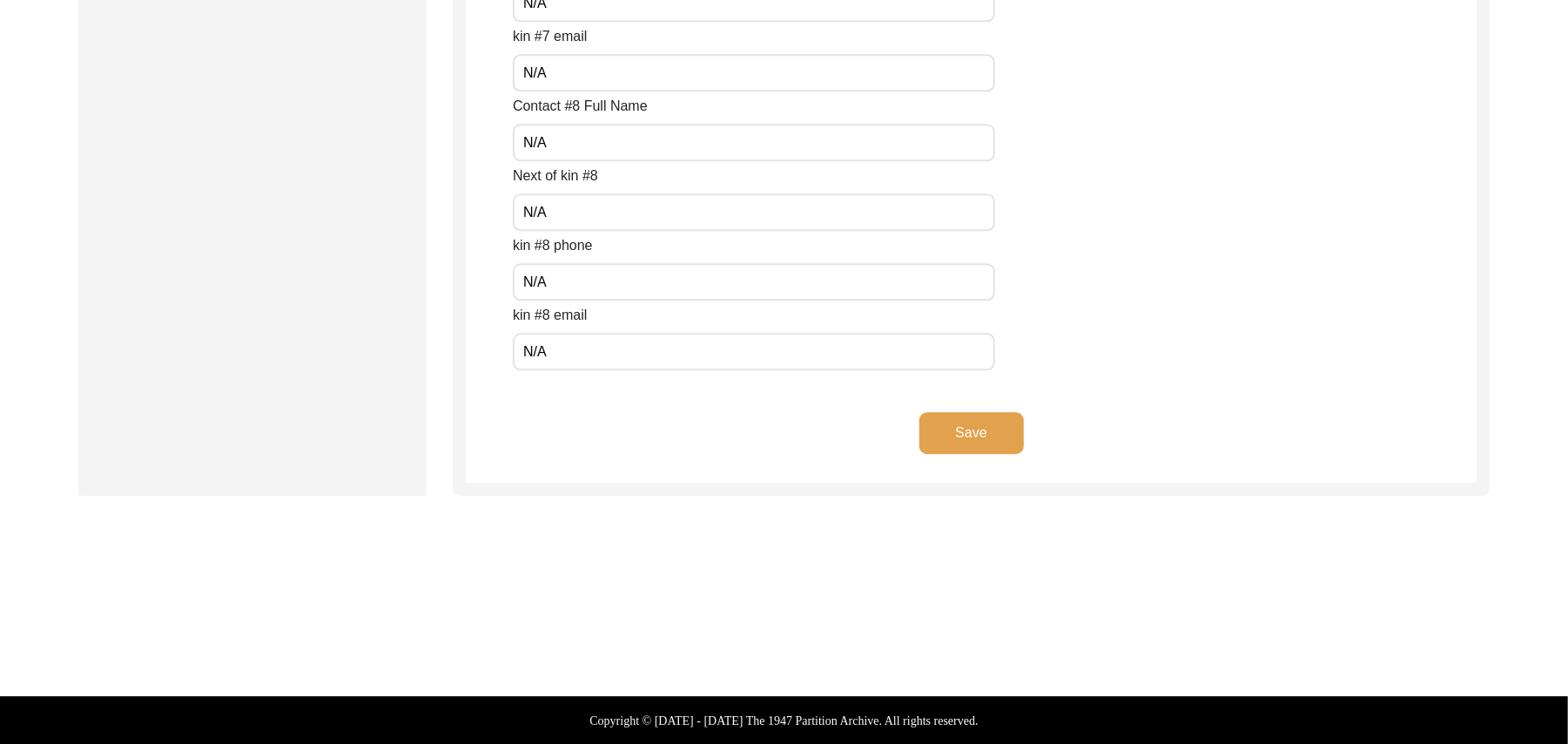
click at [993, 428] on button "Save" at bounding box center [971, 432] width 104 height 42
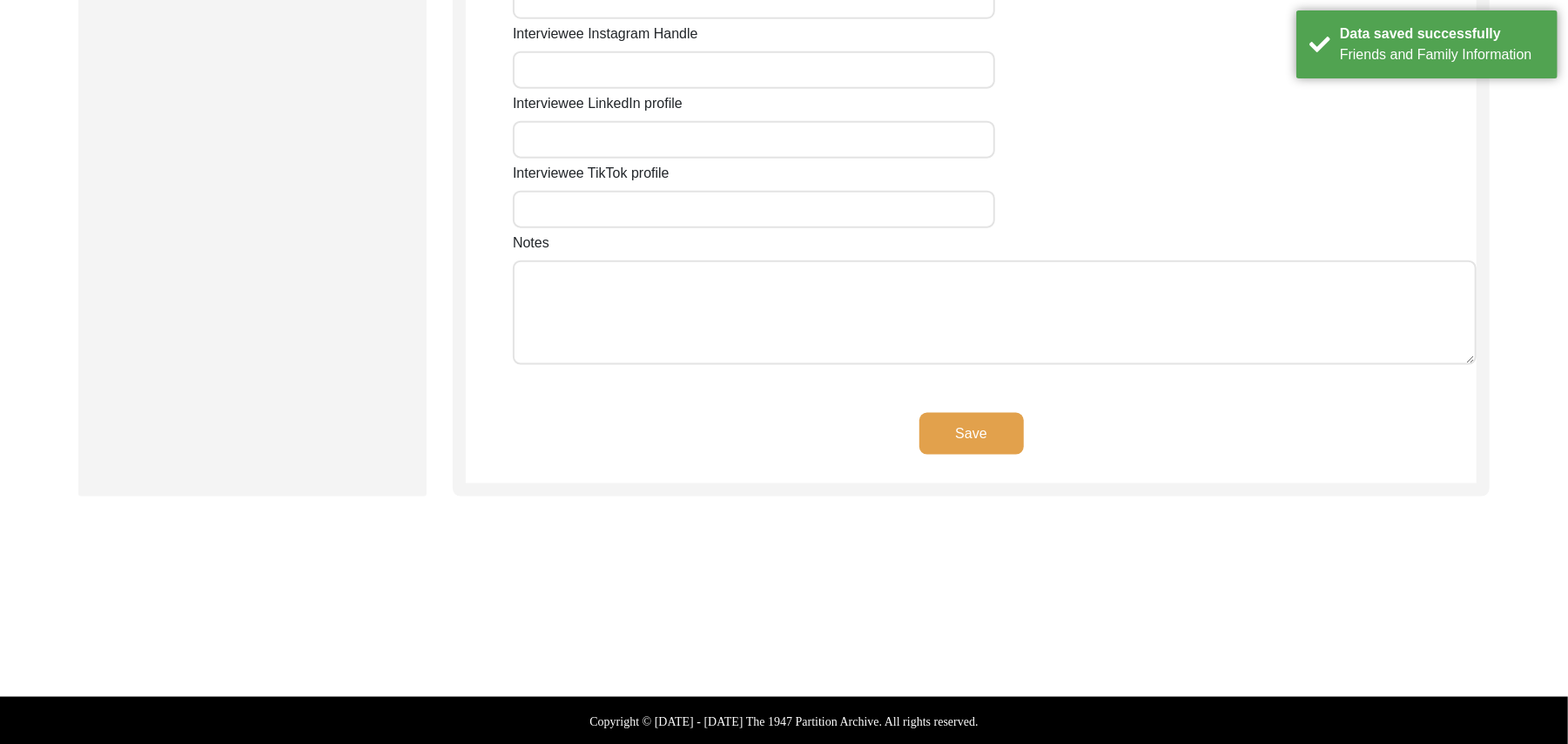
type input "N/A"
type input "93Jb"
type input "[GEOGRAPHIC_DATA]"
type input "[PERSON_NAME]/ Gojra"
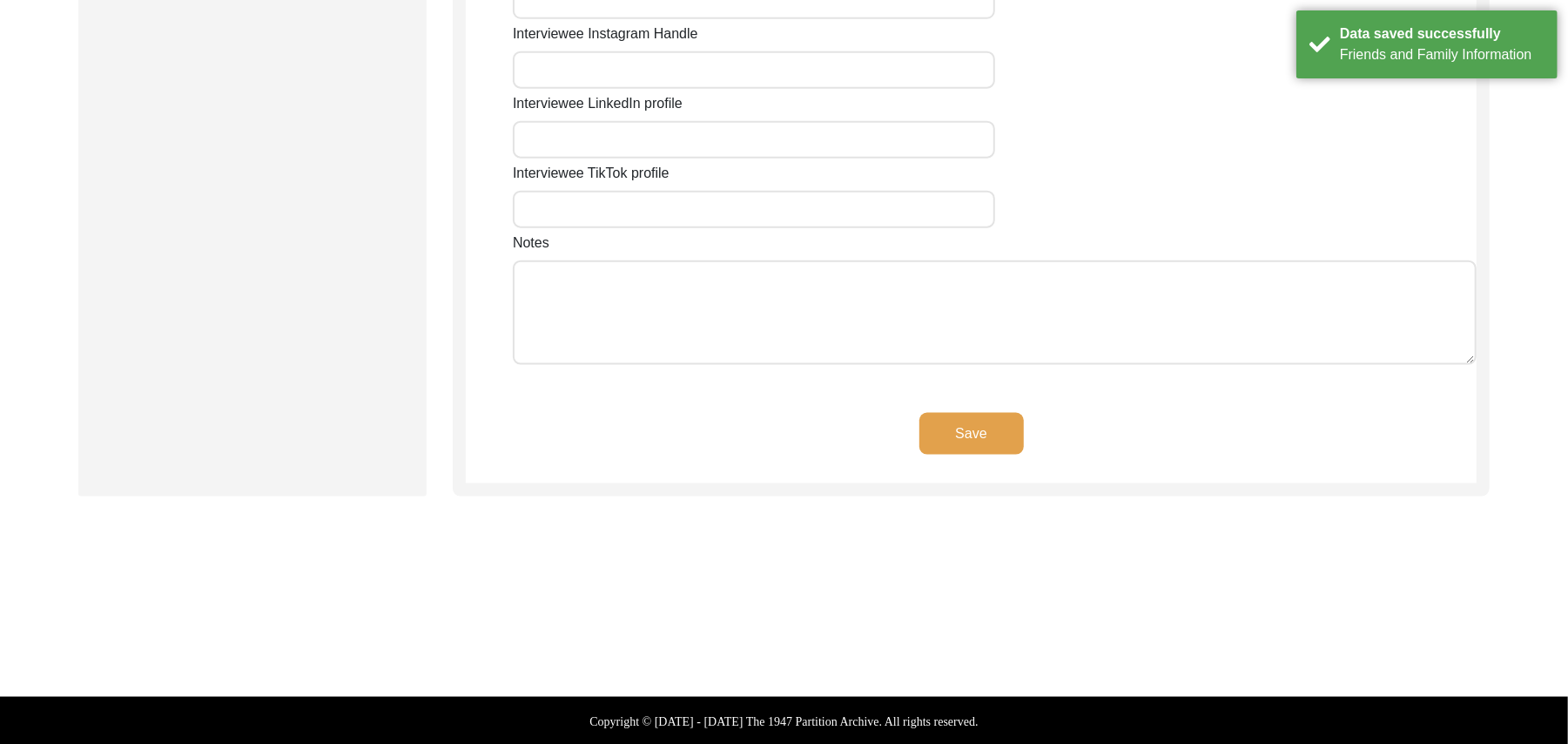
type input "36120"
type input "[GEOGRAPHIC_DATA]"
type input "Chak 93JB"
type input "Chak 93JB, [GEOGRAPHIC_DATA], [GEOGRAPHIC_DATA]"
type input "N/A"
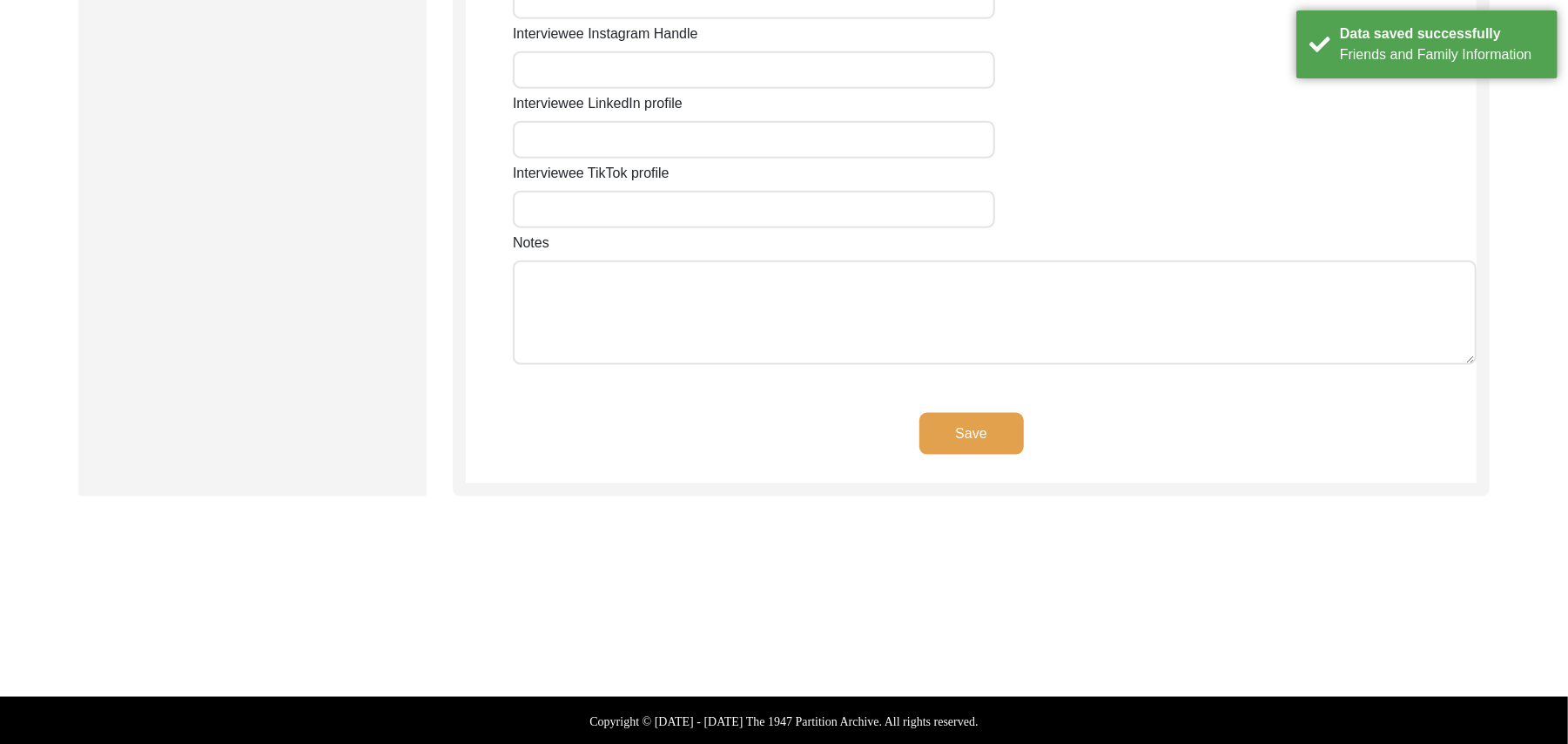
type input "N/A"
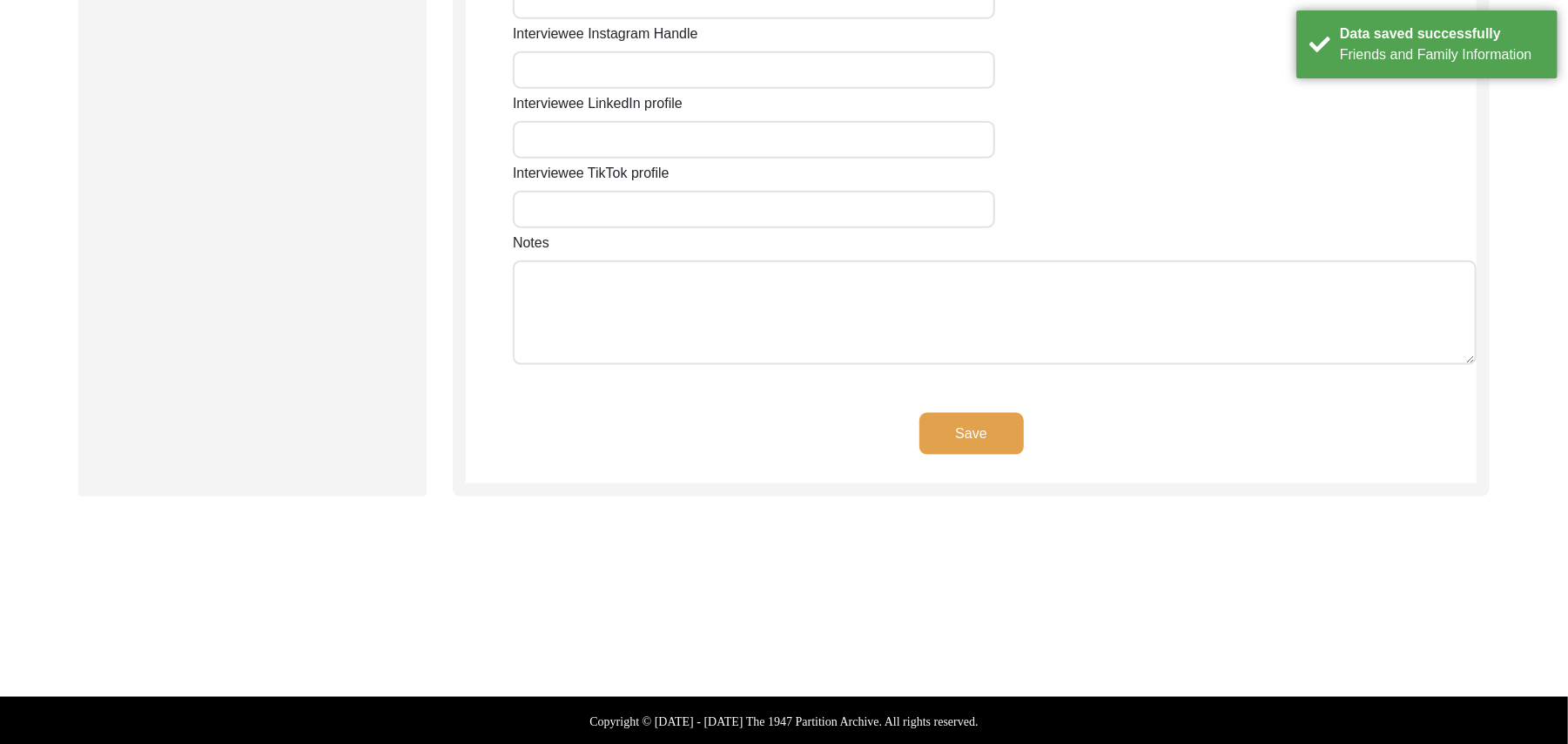
type input "N/A"
click at [993, 428] on button "Save" at bounding box center [971, 433] width 104 height 42
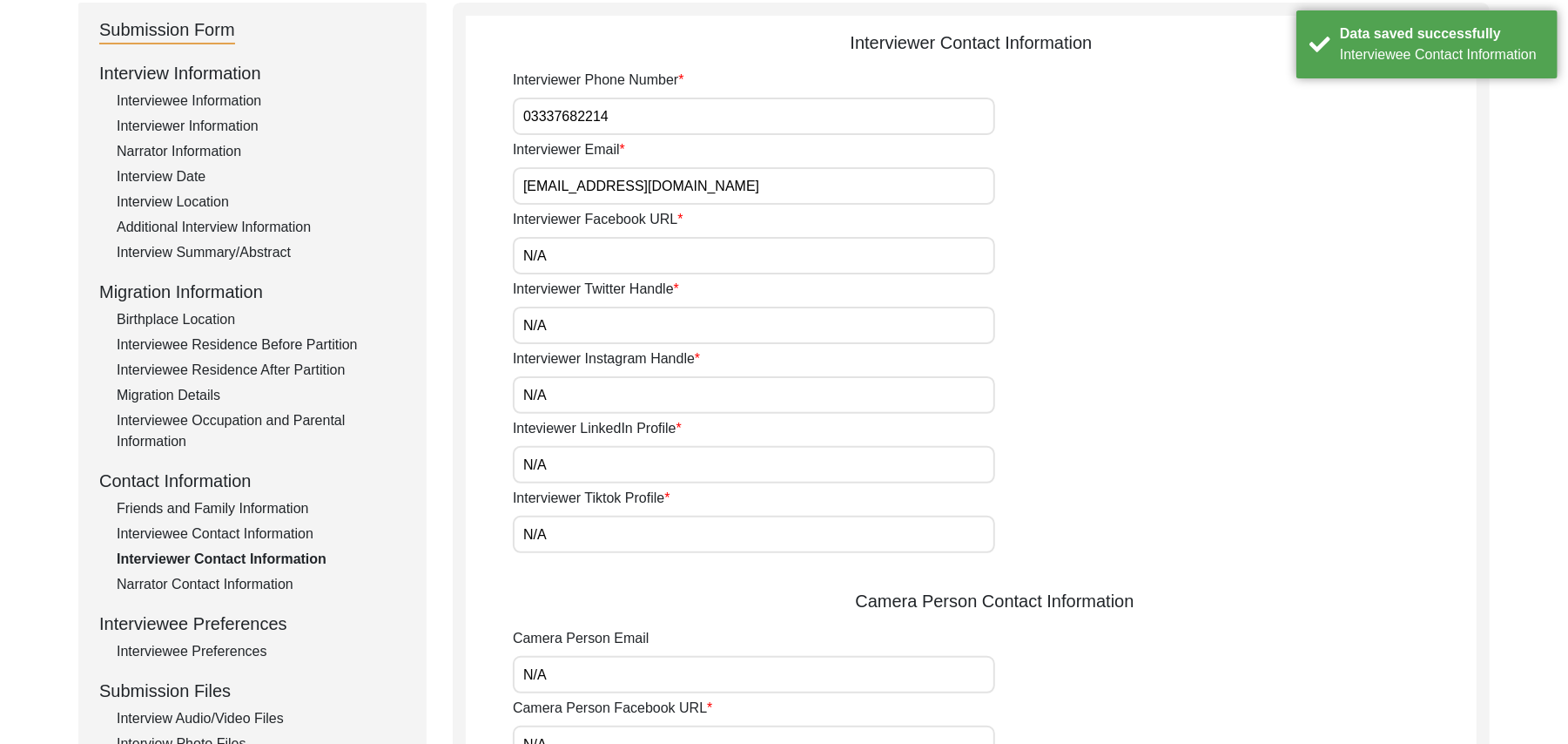
scroll to position [189, 0]
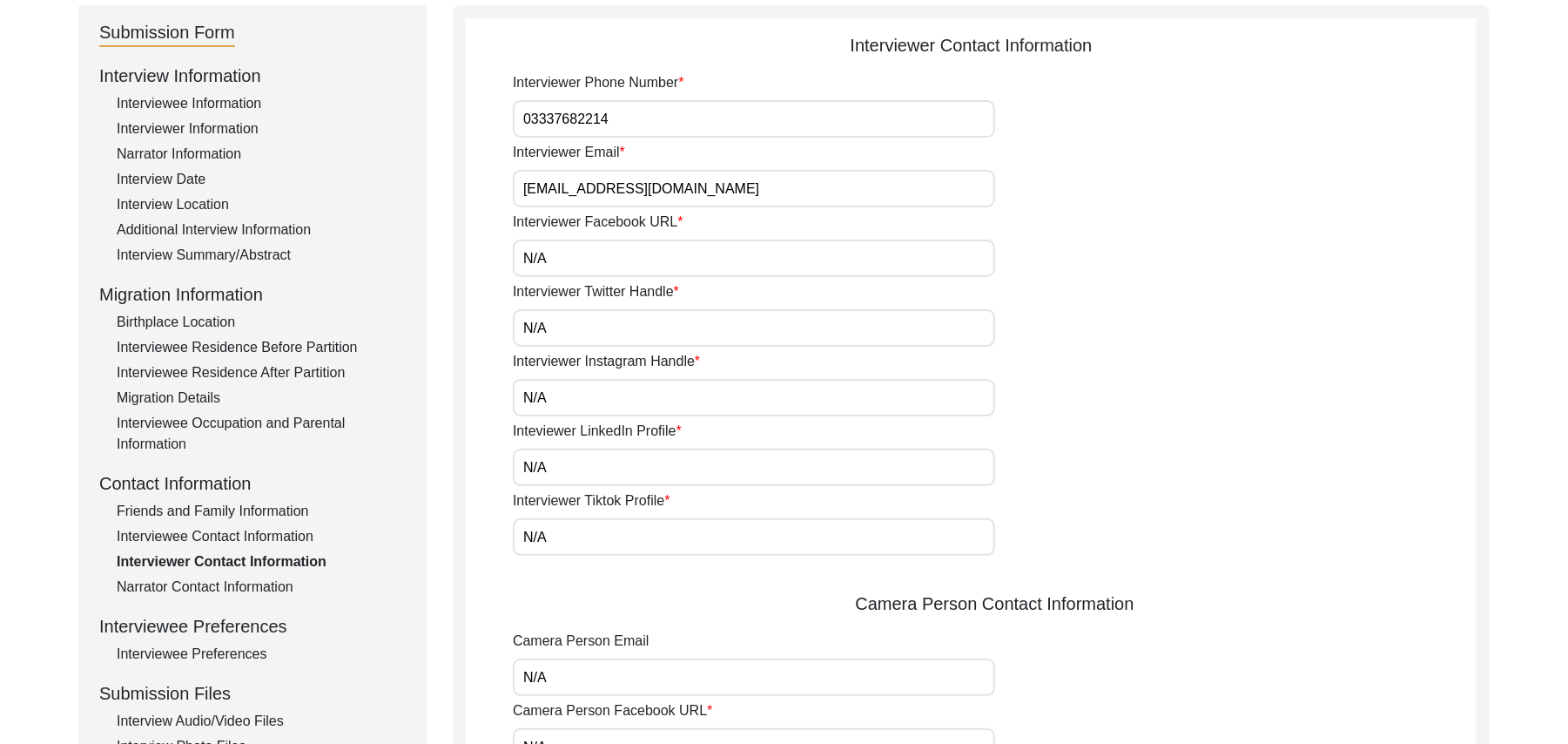
click at [297, 533] on div "Interviewee Contact Information" at bounding box center [261, 535] width 289 height 20
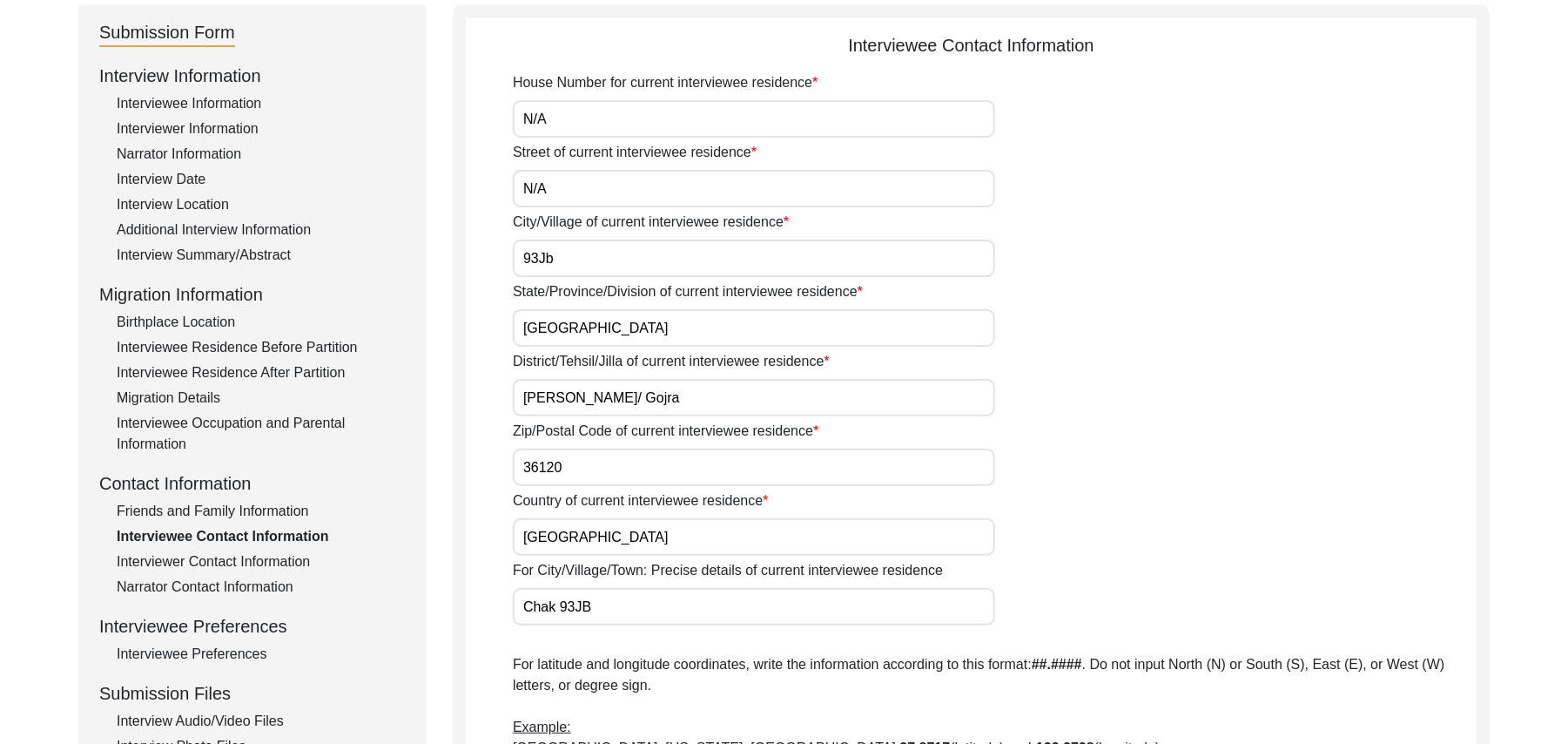
click at [277, 561] on div "Interviewer Contact Information" at bounding box center [261, 561] width 289 height 20
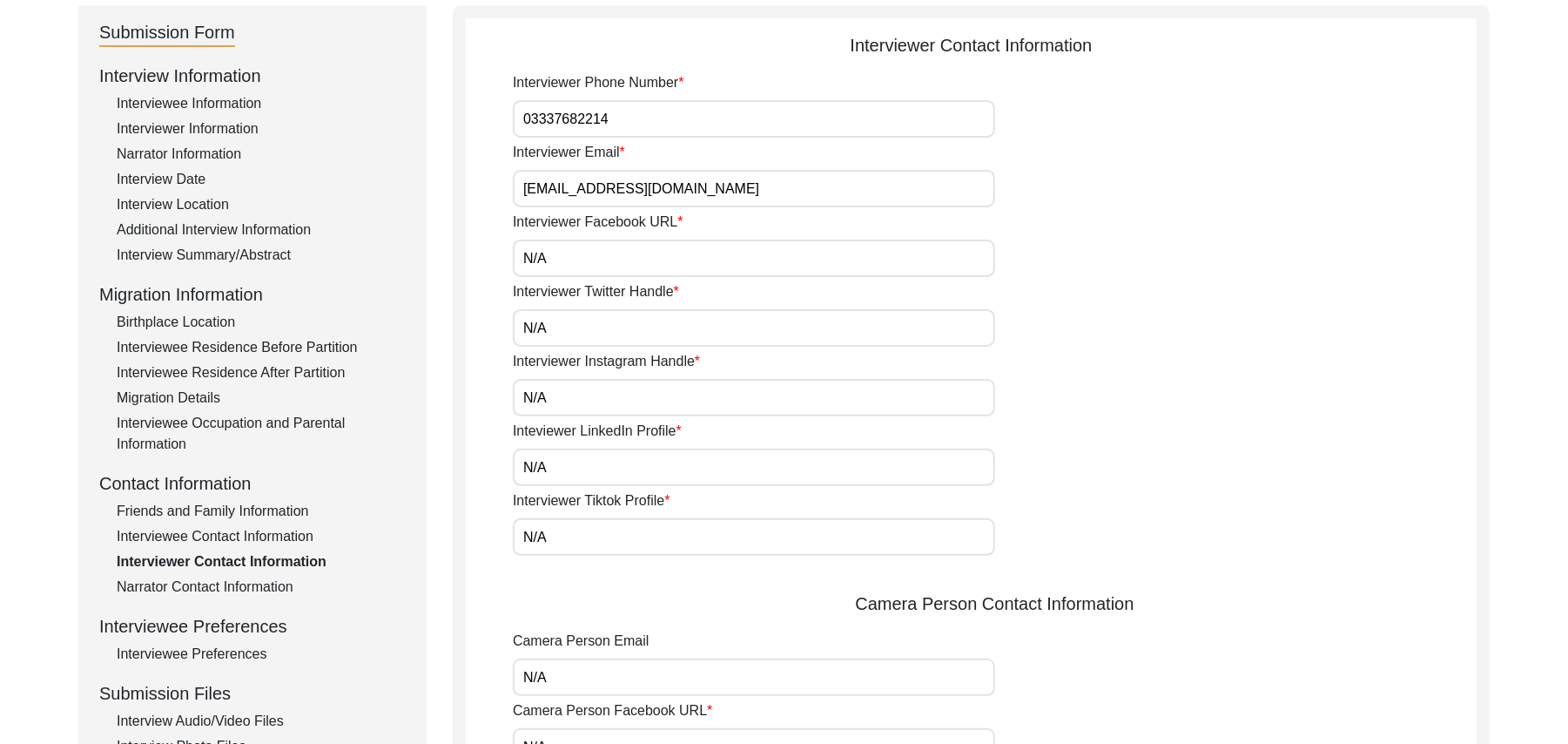
click at [238, 589] on div "Narrator Contact Information" at bounding box center [261, 586] width 289 height 20
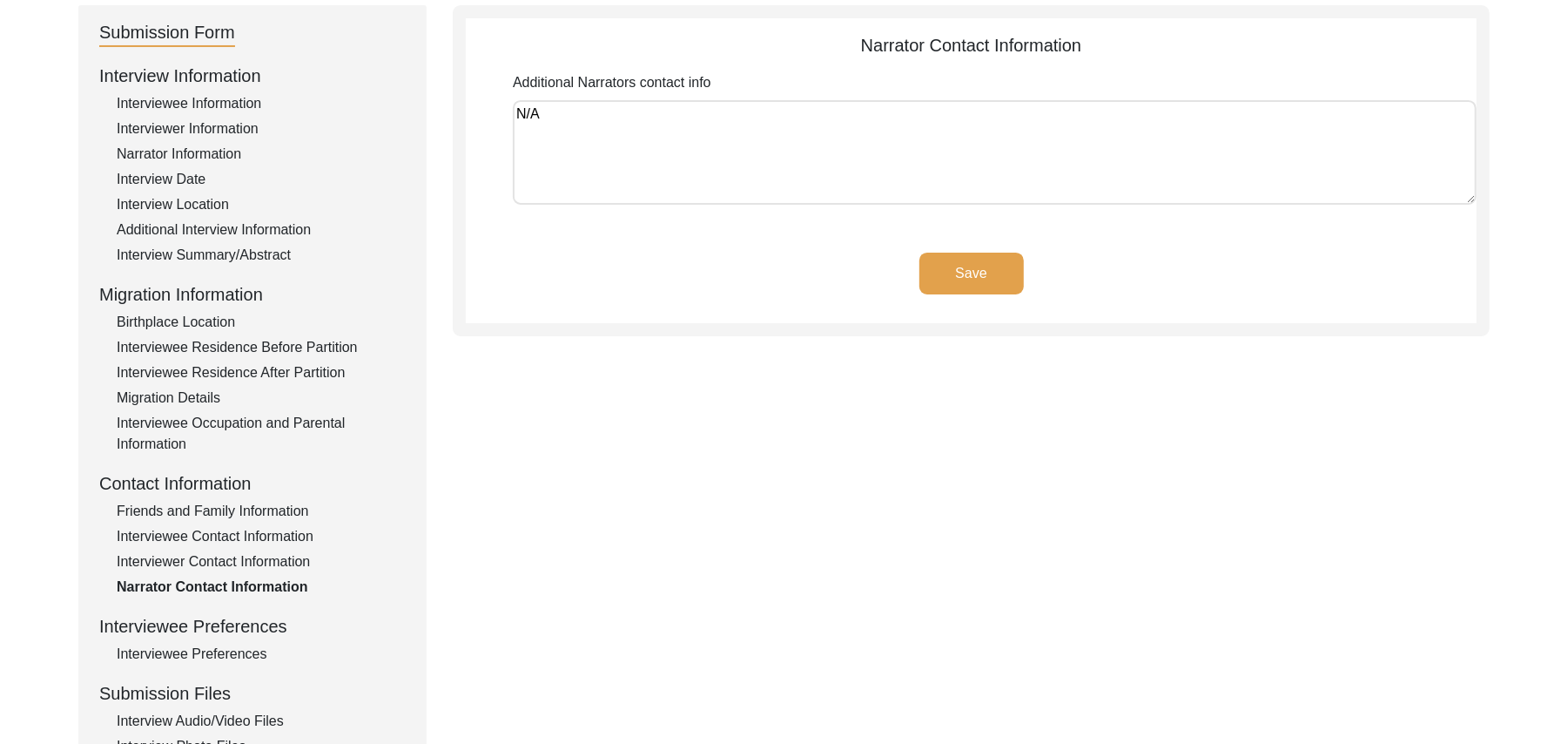
click at [937, 268] on button "Save" at bounding box center [971, 273] width 104 height 42
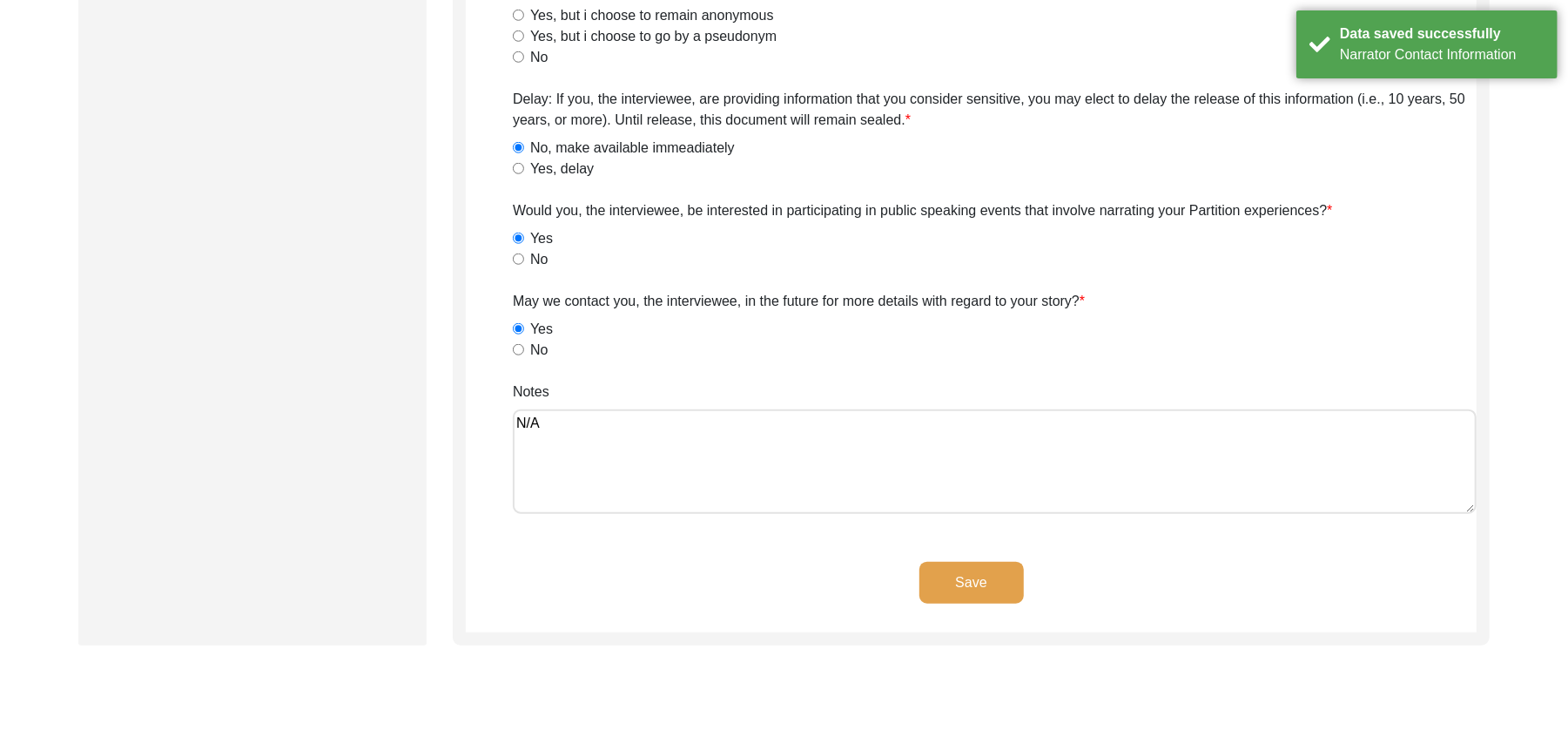
scroll to position [1038, 0]
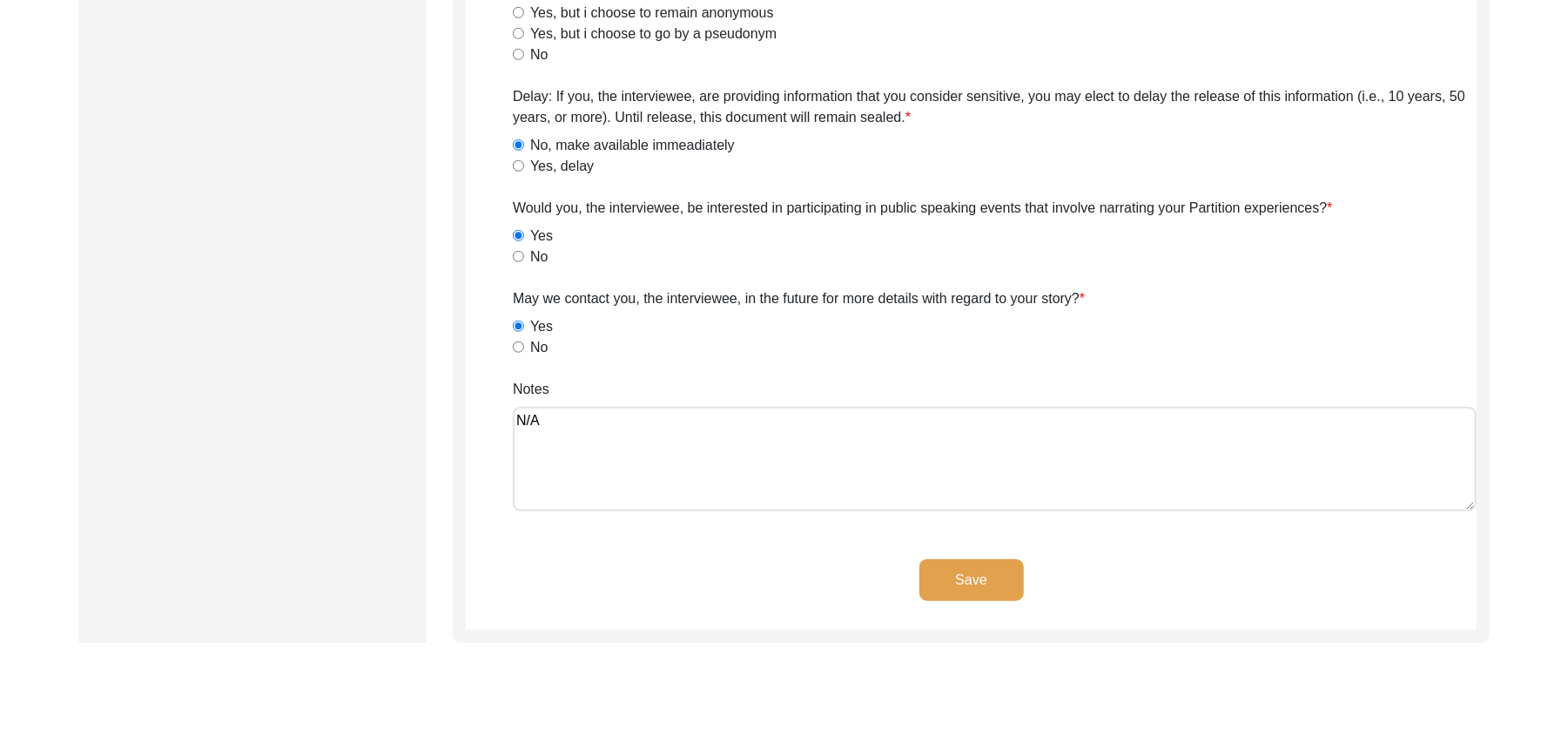
click at [980, 575] on button "Save" at bounding box center [971, 579] width 104 height 42
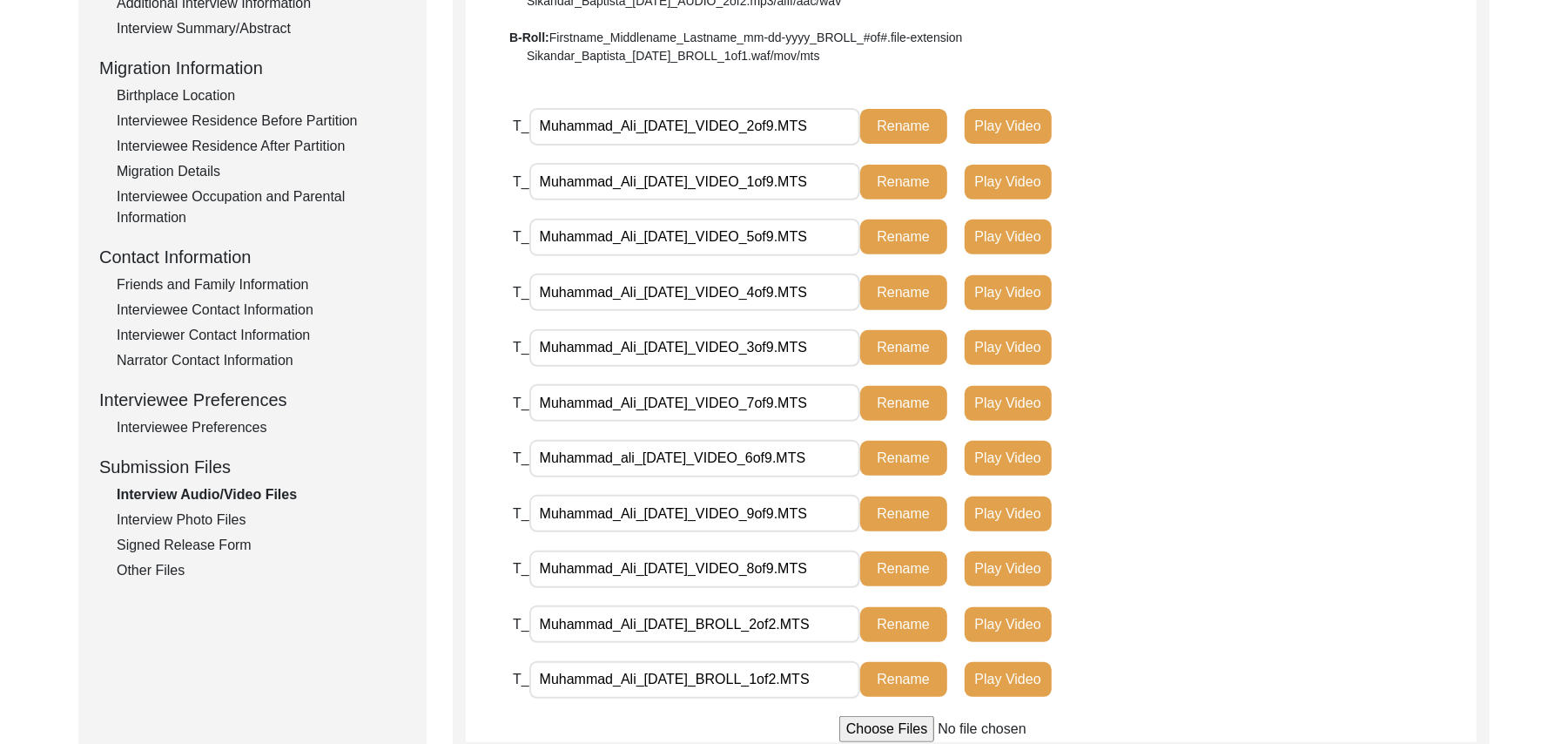
scroll to position [419, 0]
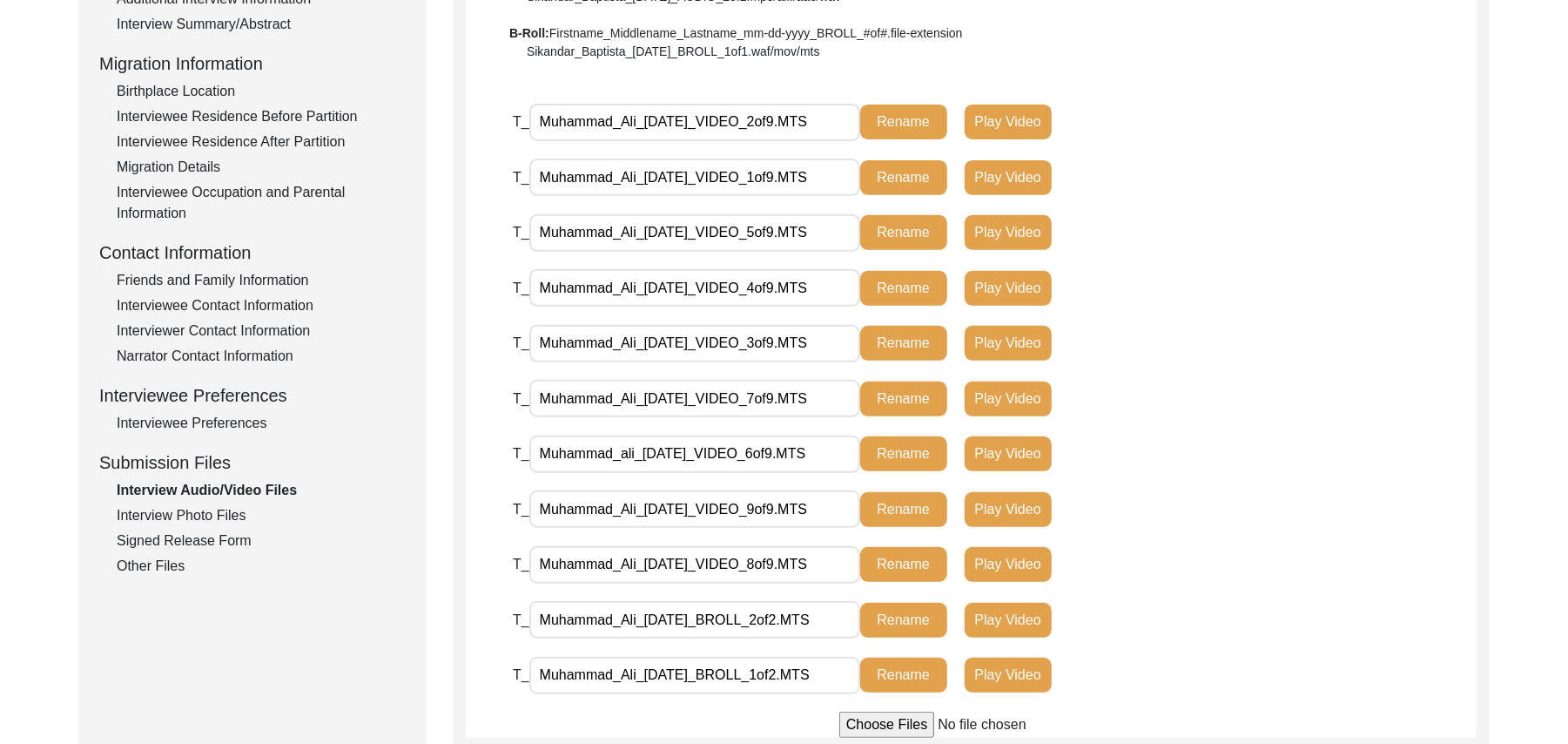
click at [233, 516] on div "Interview Photo Files" at bounding box center [261, 515] width 289 height 20
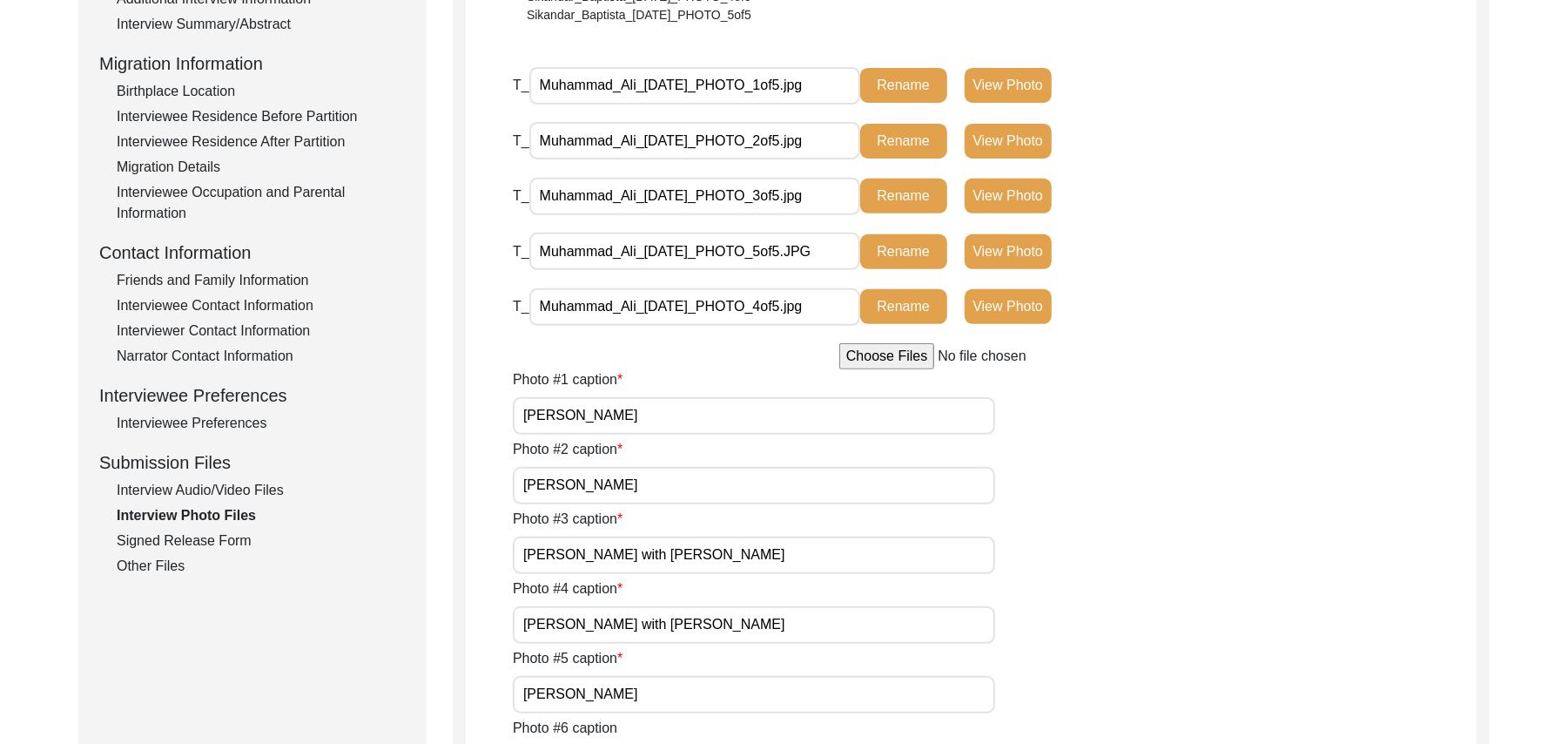
click at [223, 530] on div "Signed Release Form" at bounding box center [261, 540] width 289 height 20
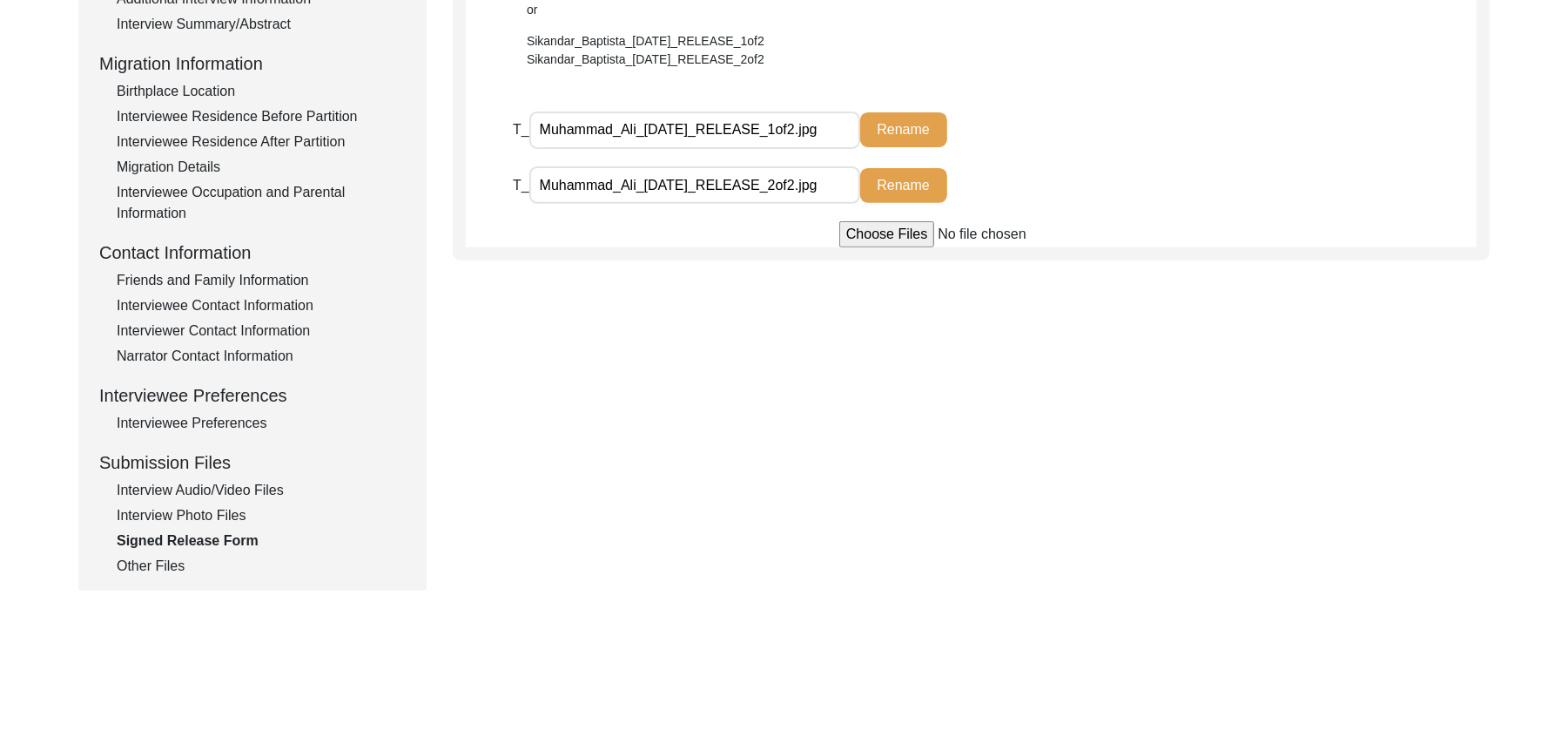
click at [162, 563] on div "Other Files" at bounding box center [261, 566] width 289 height 20
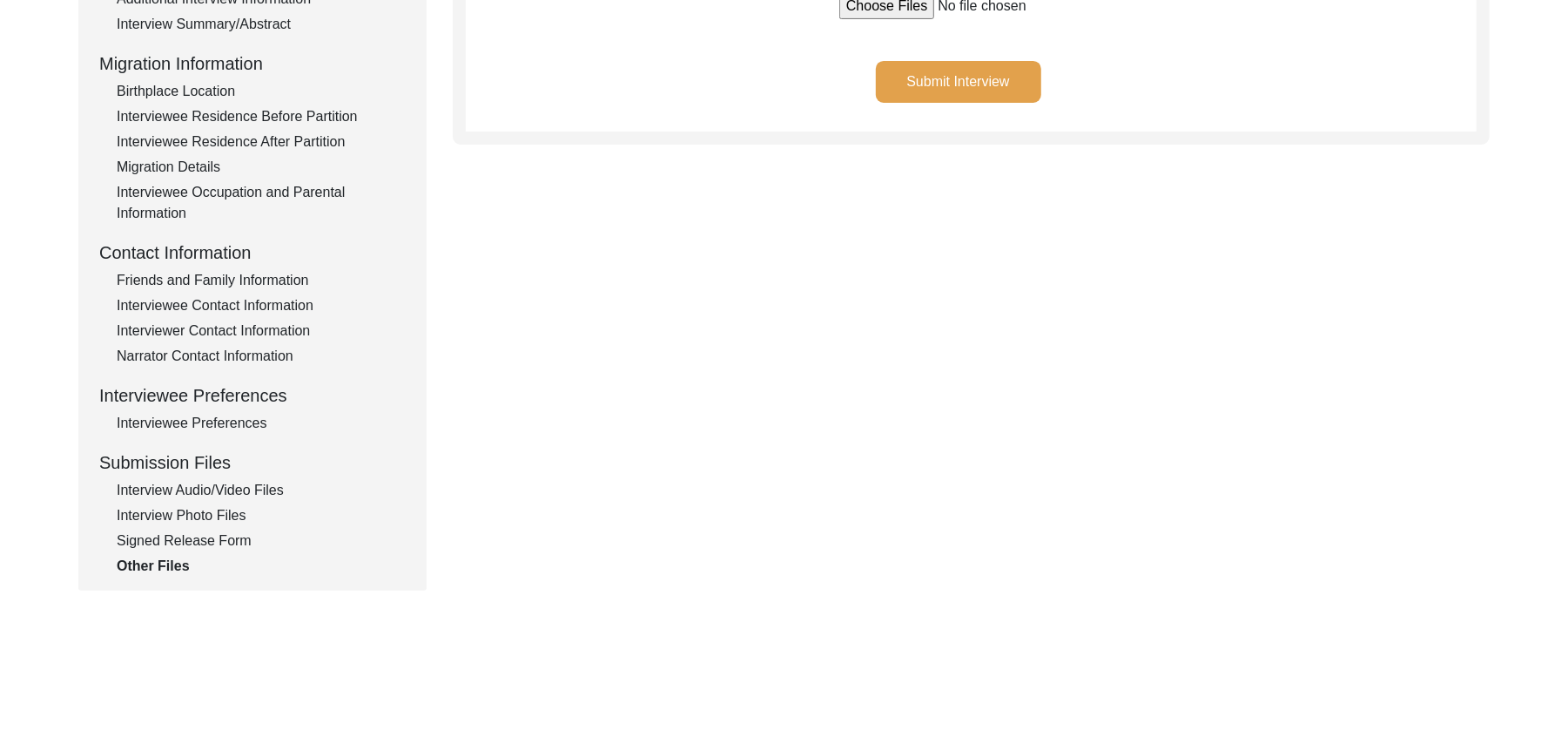
click at [928, 69] on button "Submit Interview" at bounding box center [959, 82] width 166 height 42
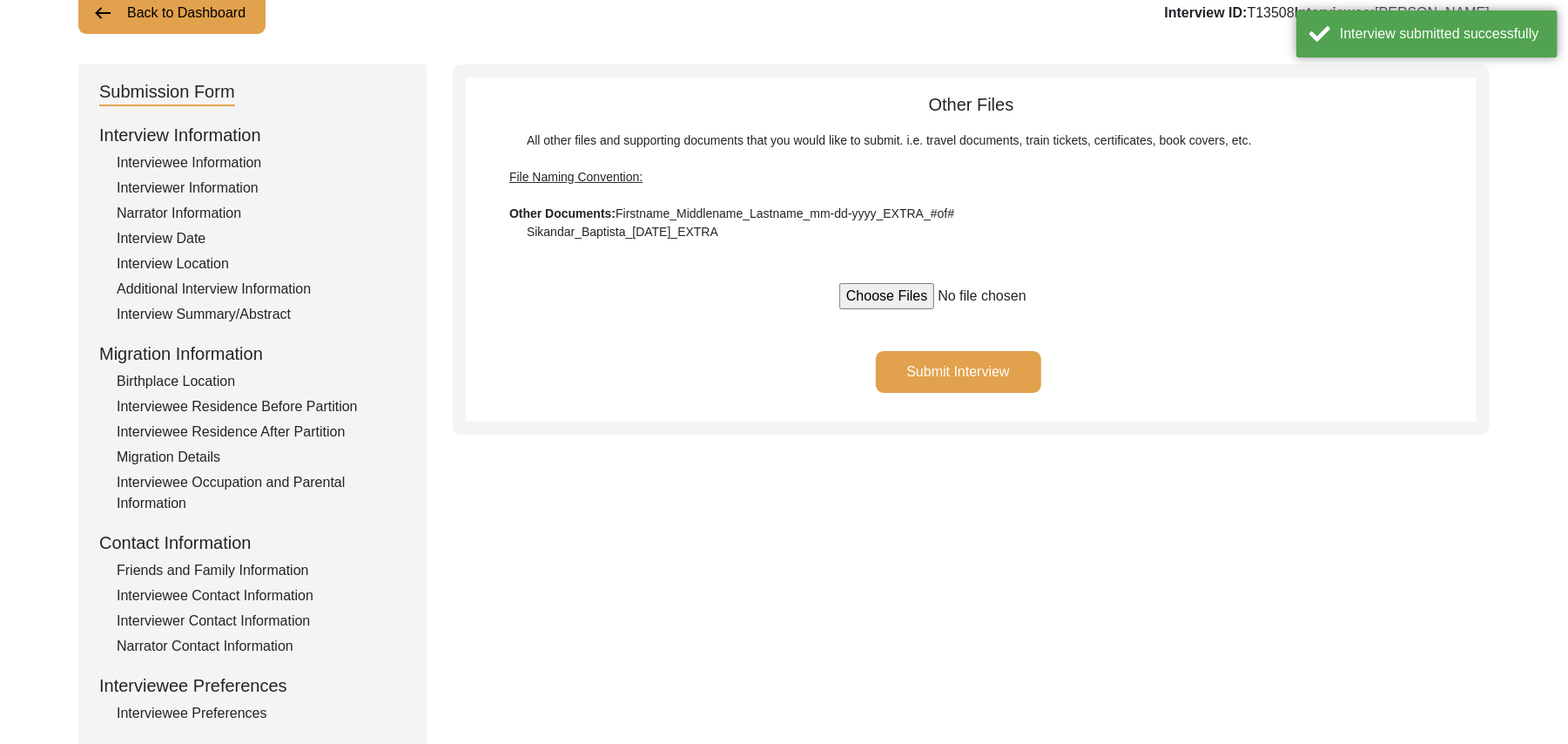
scroll to position [0, 0]
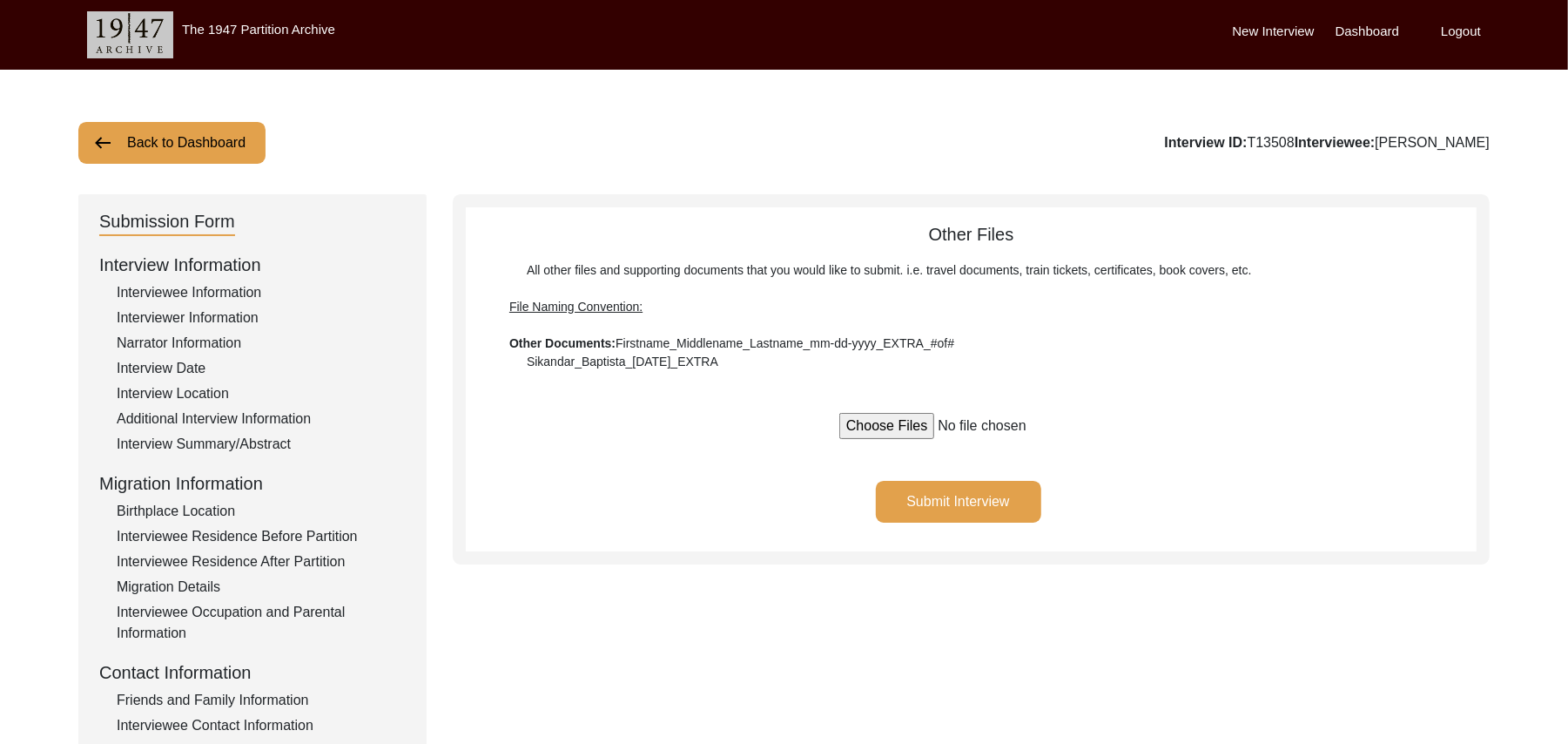
click at [185, 141] on button "Back to Dashboard" at bounding box center [172, 142] width 187 height 42
